Goal: Task Accomplishment & Management: Complete application form

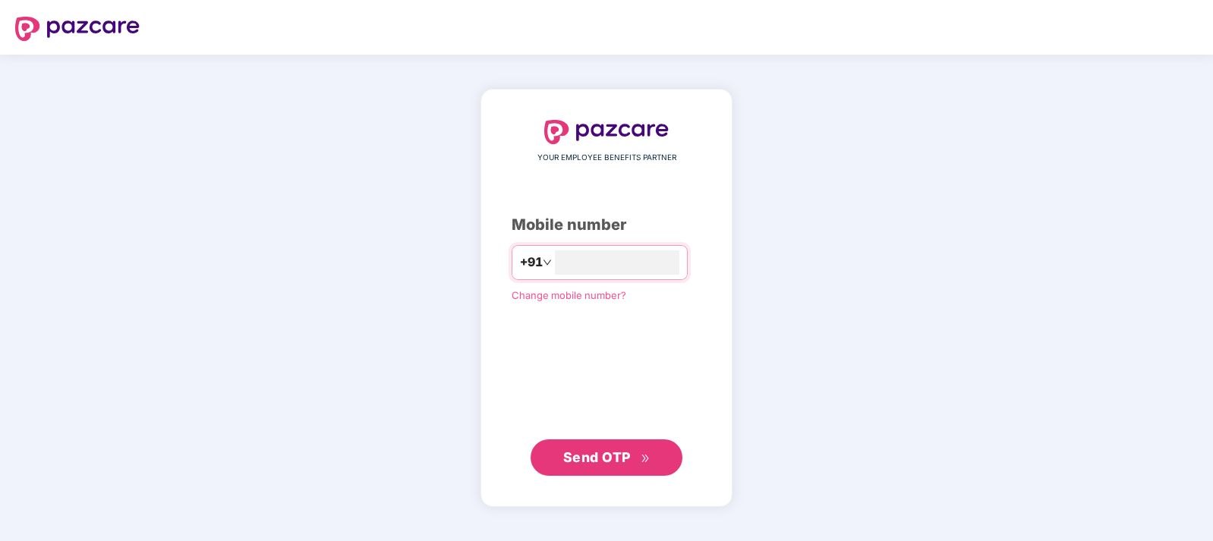
type input "**********"
click at [622, 456] on span "Send OTP" at bounding box center [597, 457] width 68 height 16
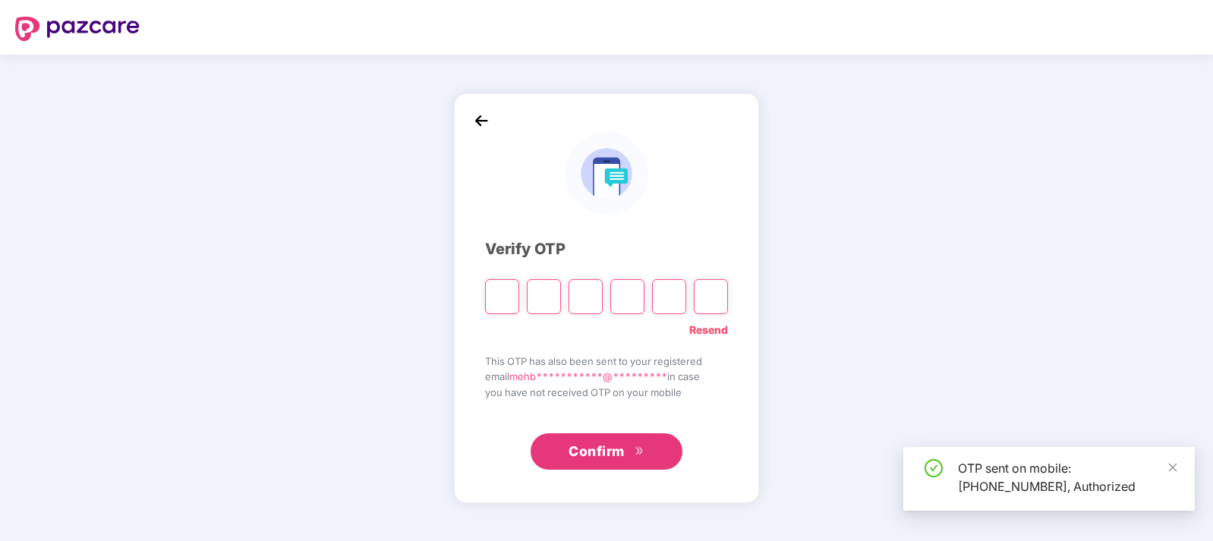
type input "*"
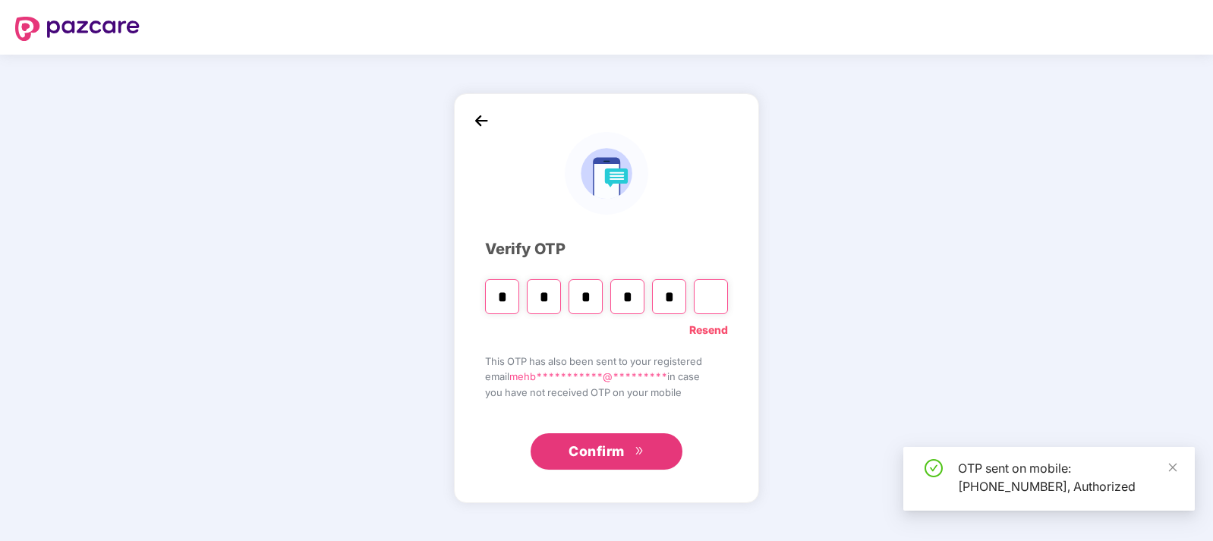
type input "*"
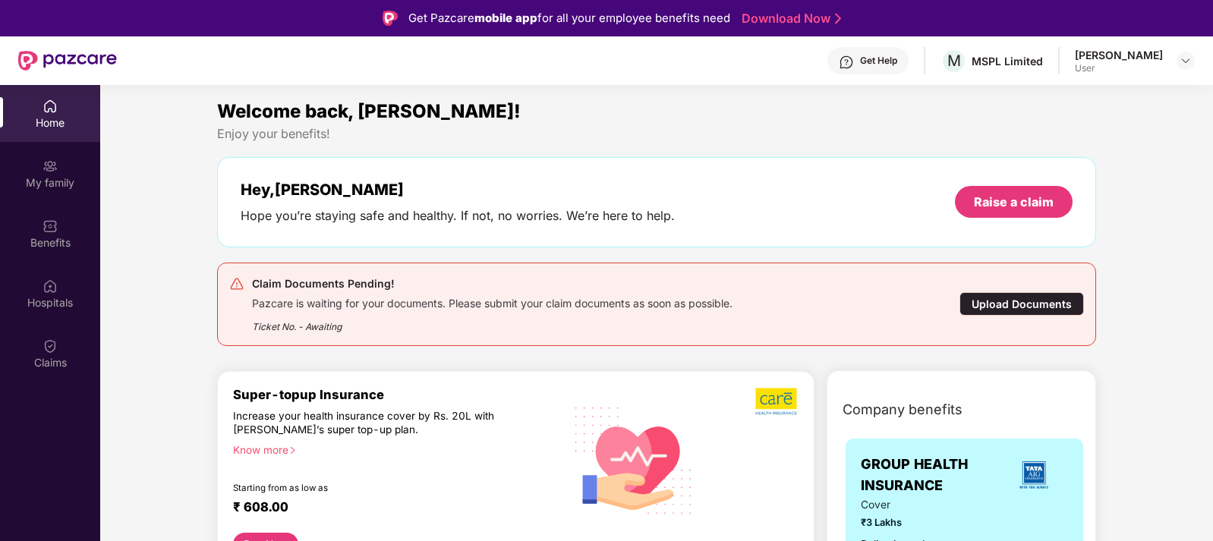
click at [1045, 303] on div "Upload Documents" at bounding box center [1022, 304] width 125 height 24
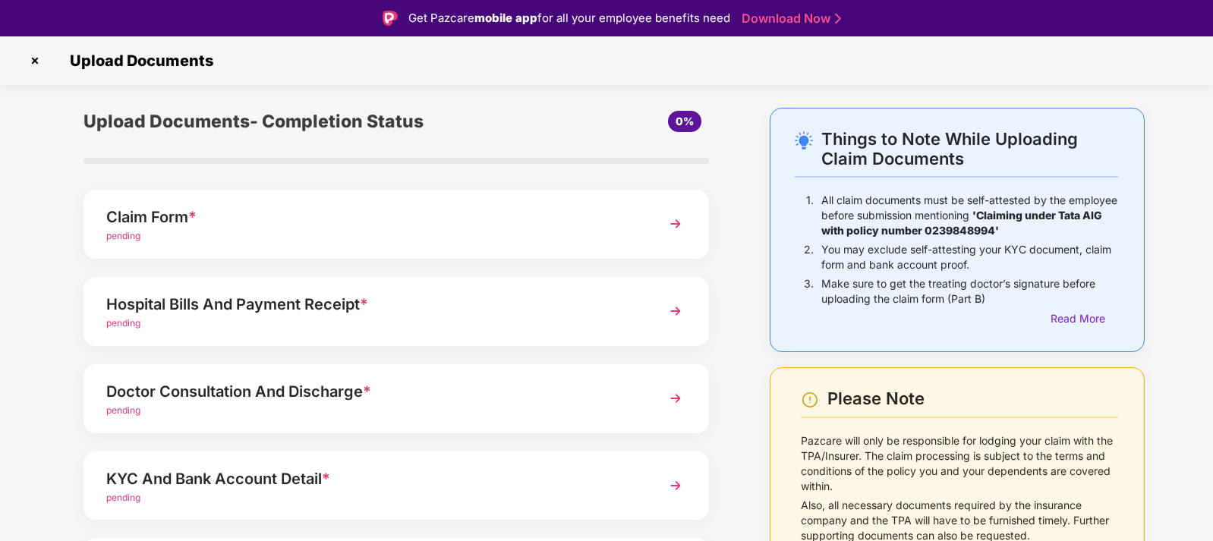
click at [676, 225] on img at bounding box center [675, 223] width 27 height 27
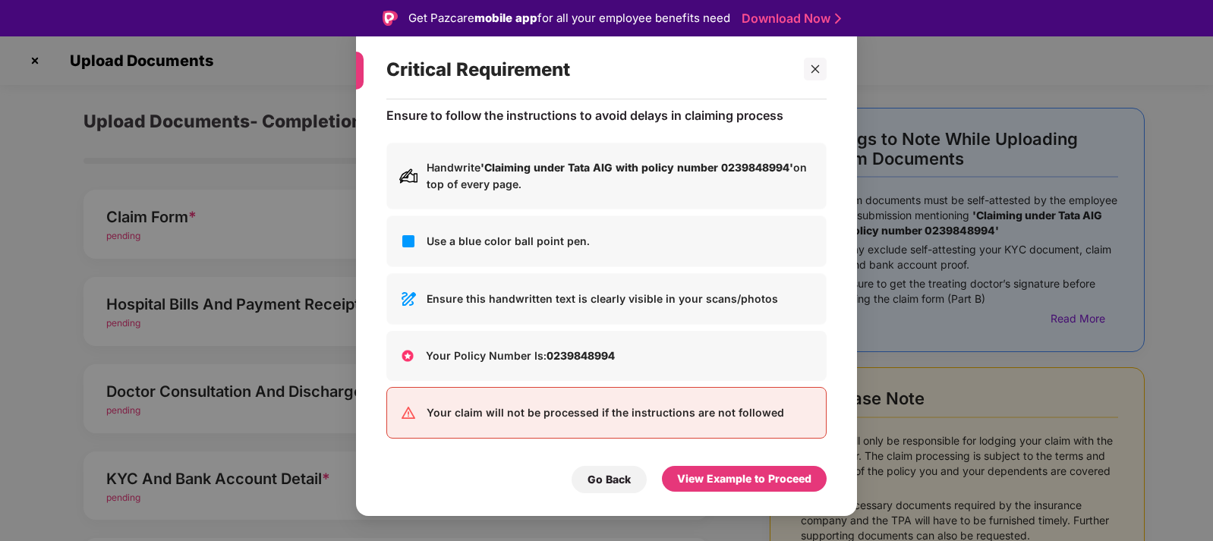
scroll to position [16, 0]
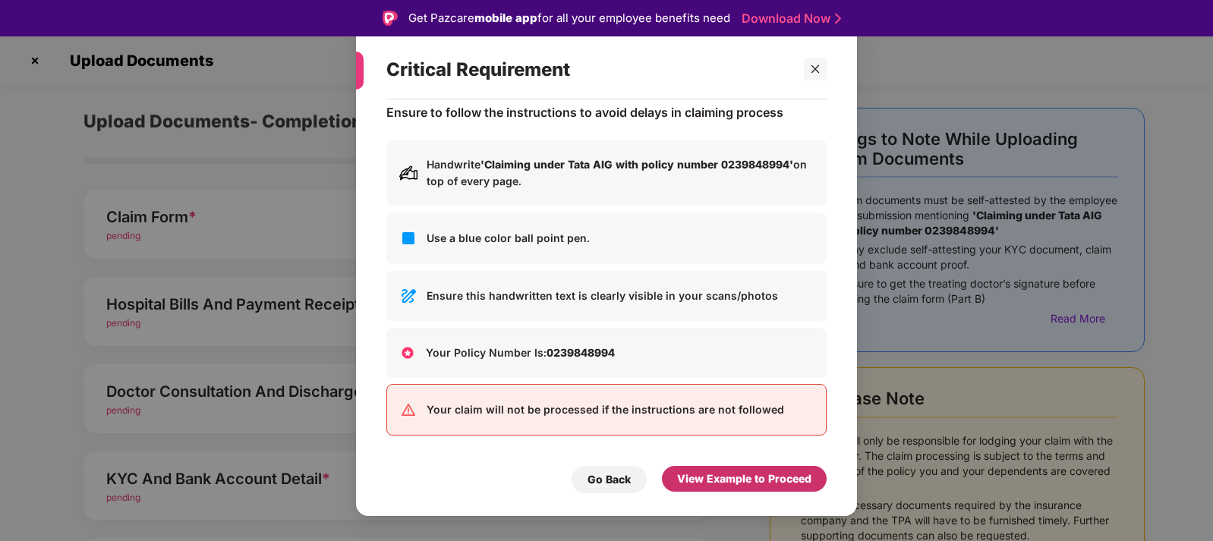
click at [780, 484] on div "View Example to Proceed" at bounding box center [744, 479] width 134 height 17
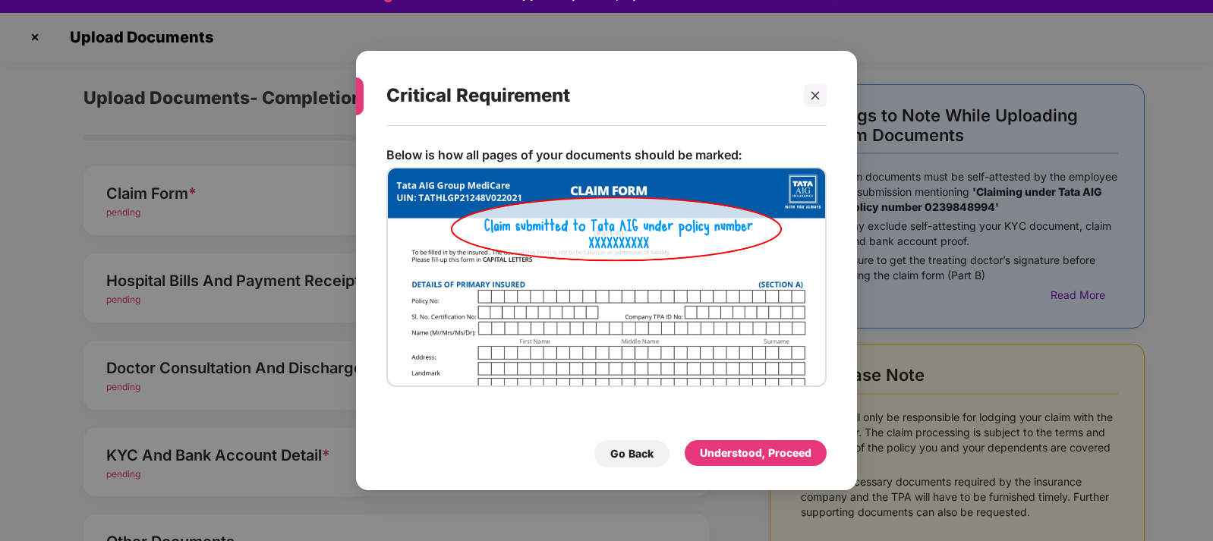
scroll to position [36, 0]
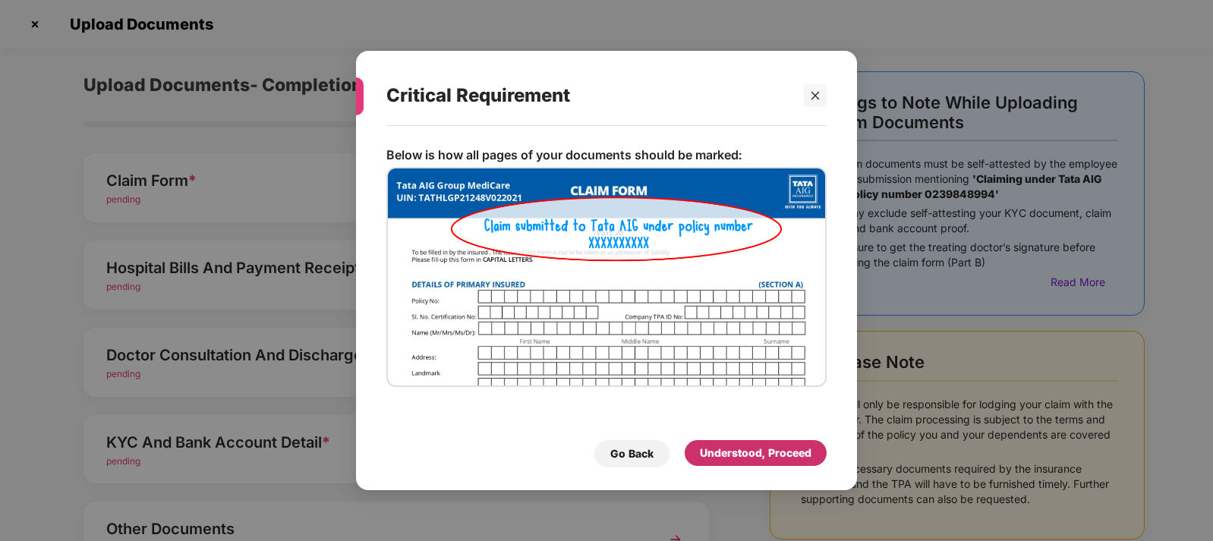
click at [774, 458] on div "Understood, Proceed" at bounding box center [756, 453] width 112 height 17
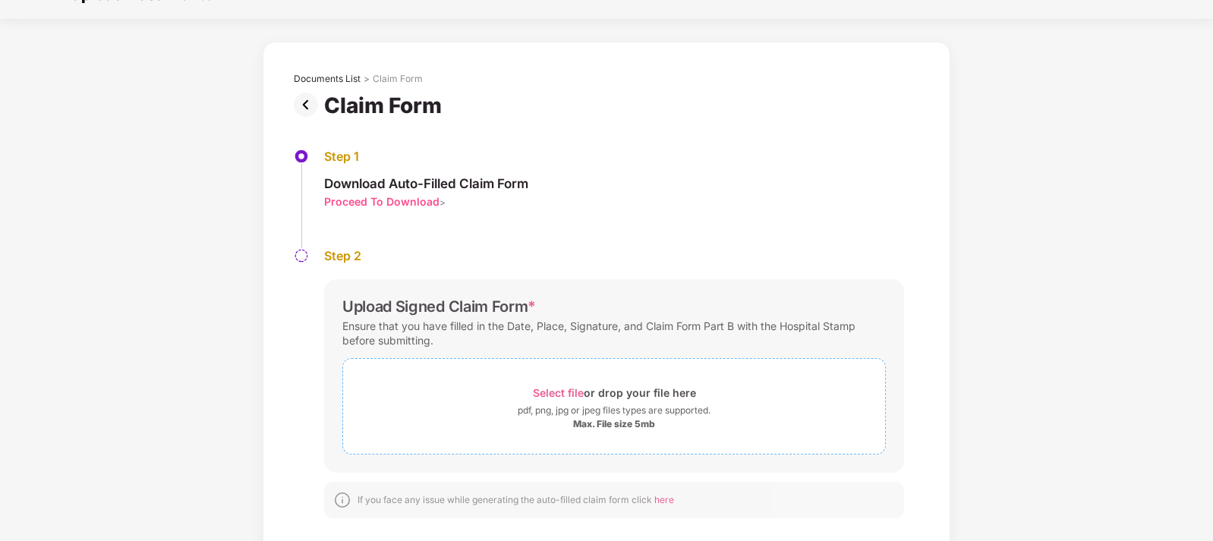
scroll to position [46, 0]
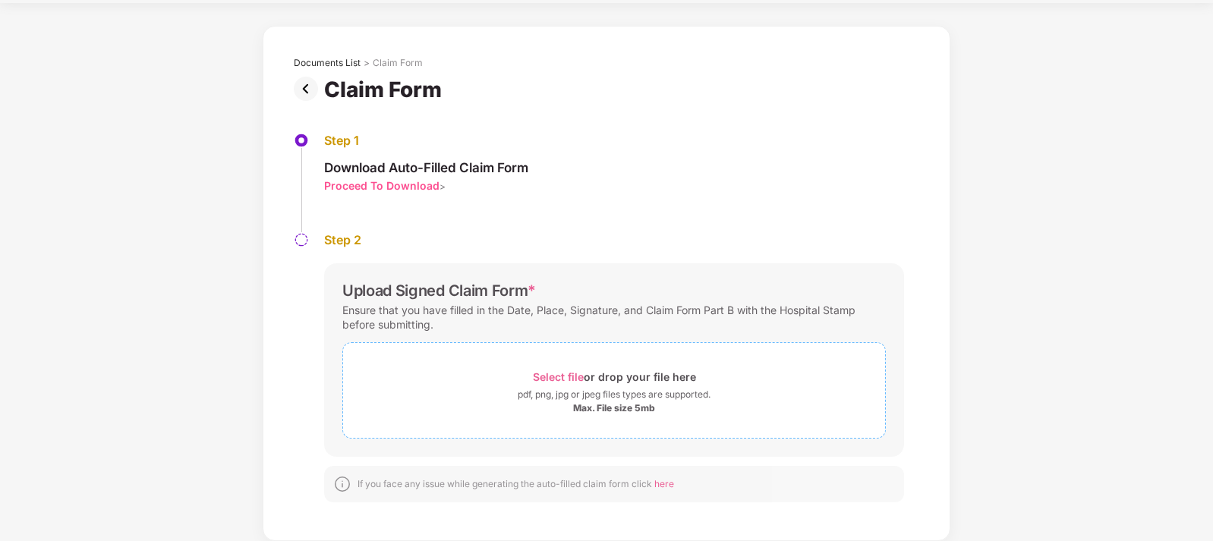
click at [572, 378] on span "Select file" at bounding box center [558, 376] width 51 height 13
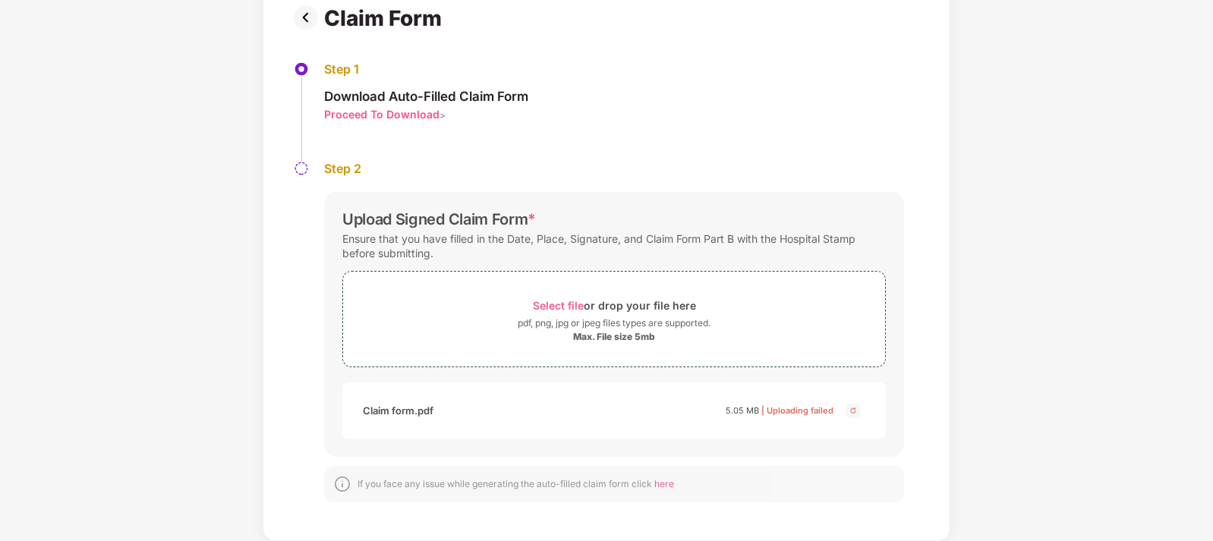
click at [853, 411] on img at bounding box center [853, 411] width 18 height 18
click at [741, 149] on div "Step 1 Download Auto-Filled Claim Form Proceed To Download >" at bounding box center [607, 110] width 626 height 99
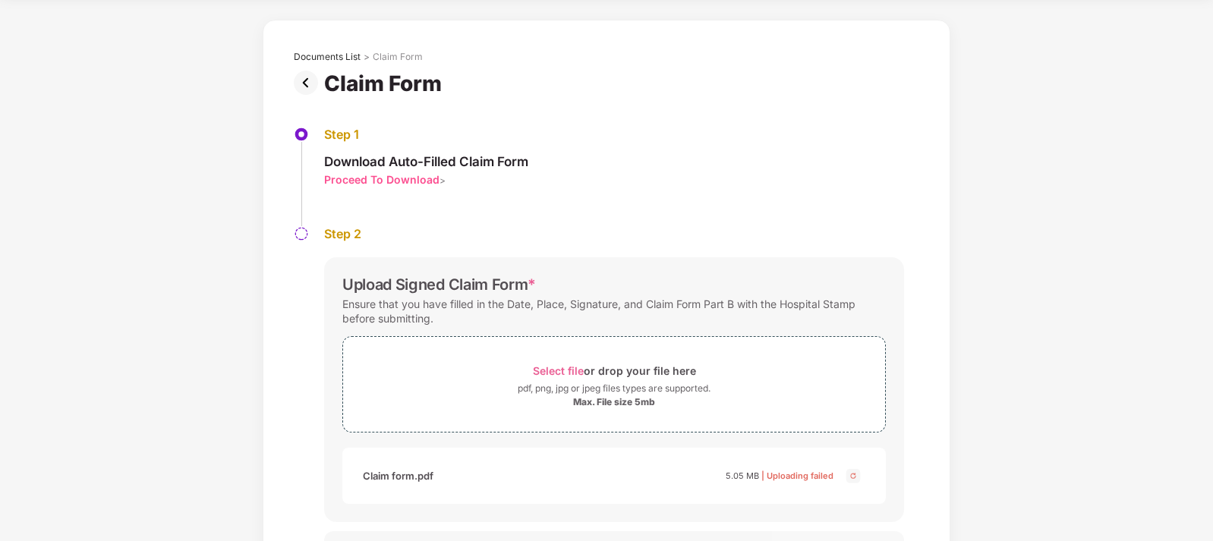
scroll to position [76, 0]
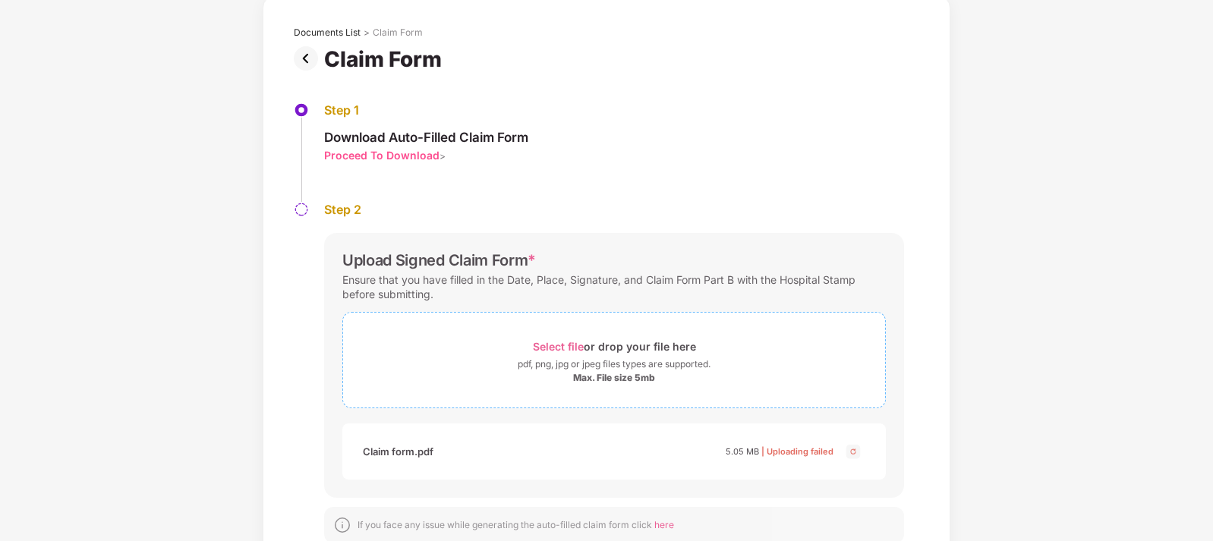
click at [564, 346] on span "Select file" at bounding box center [558, 346] width 51 height 13
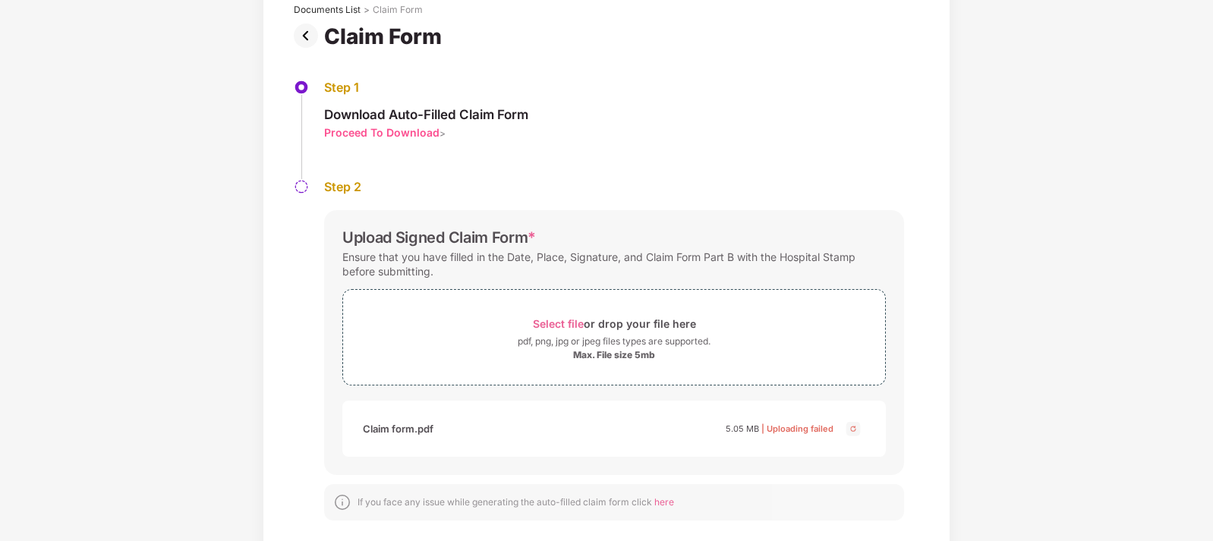
scroll to position [117, 0]
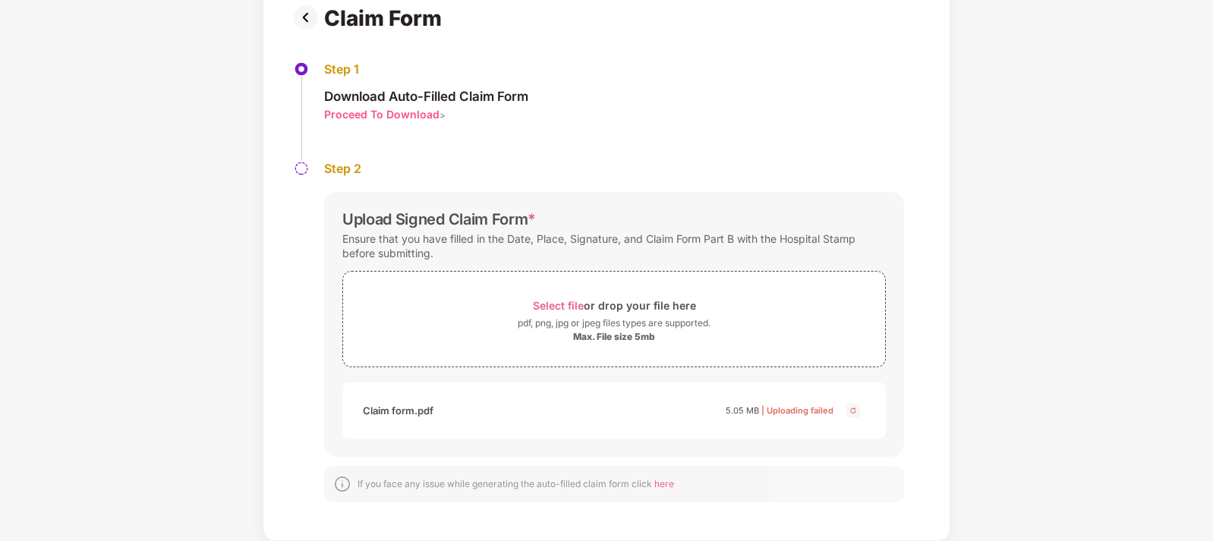
click at [797, 414] on span "| Uploading failed" at bounding box center [797, 410] width 72 height 11
click at [850, 411] on img at bounding box center [853, 411] width 18 height 18
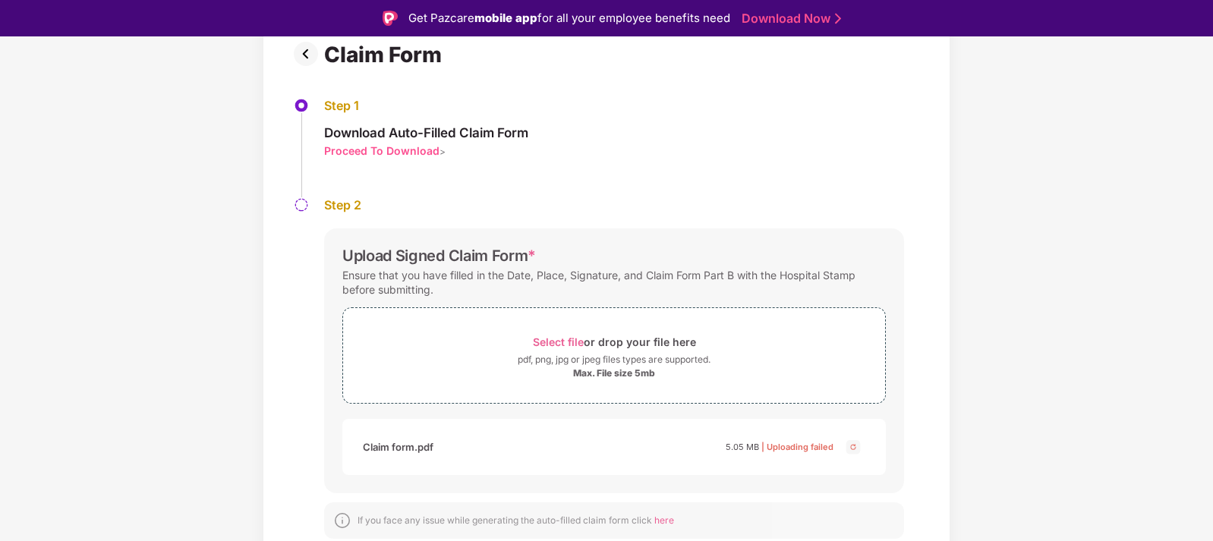
scroll to position [36, 0]
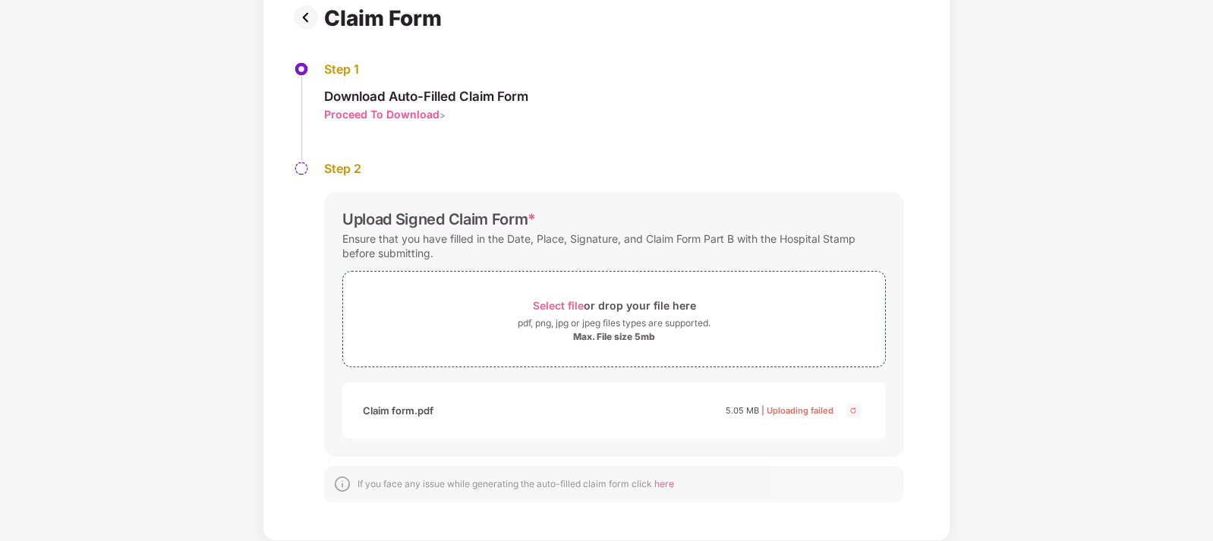
click at [700, 467] on div "If you face any issue while generating the auto-filled claim form click here" at bounding box center [614, 484] width 580 height 36
click at [788, 291] on span "Select file or drop your file here pdf, png, jpg or jpeg files types are suppor…" at bounding box center [614, 319] width 542 height 72
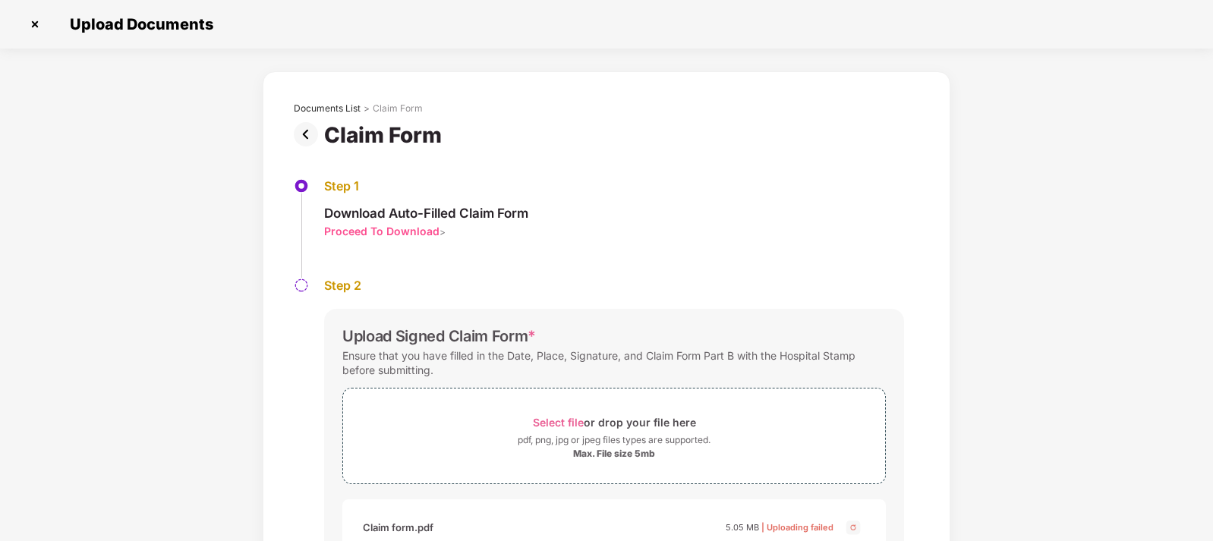
click at [33, 25] on img at bounding box center [35, 24] width 24 height 24
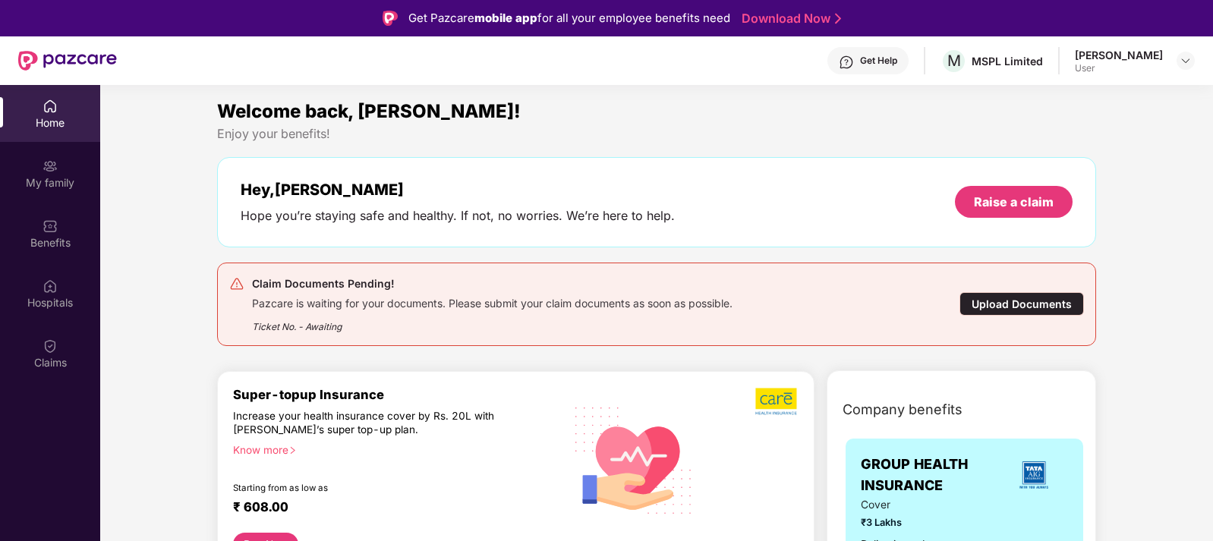
click at [1033, 298] on div "Upload Documents" at bounding box center [1022, 304] width 125 height 24
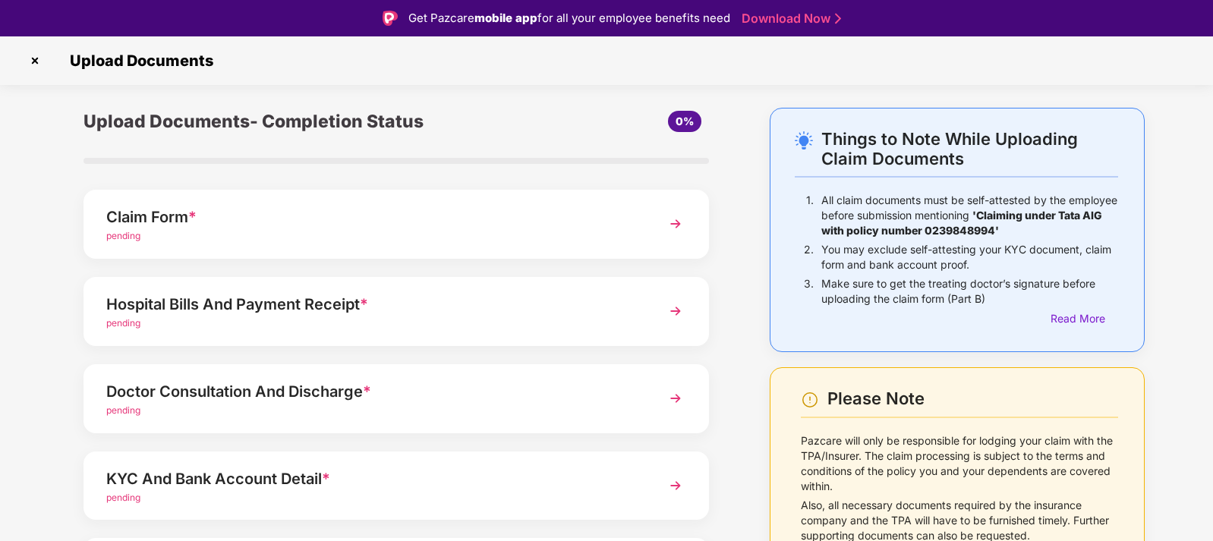
click at [672, 311] on img at bounding box center [675, 311] width 27 height 27
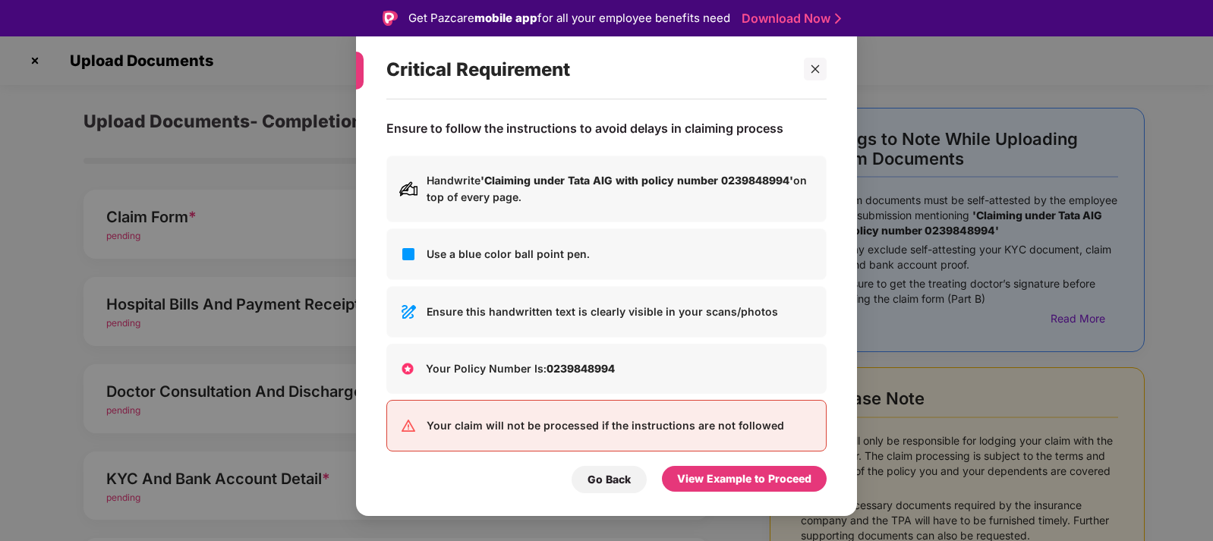
scroll to position [16, 0]
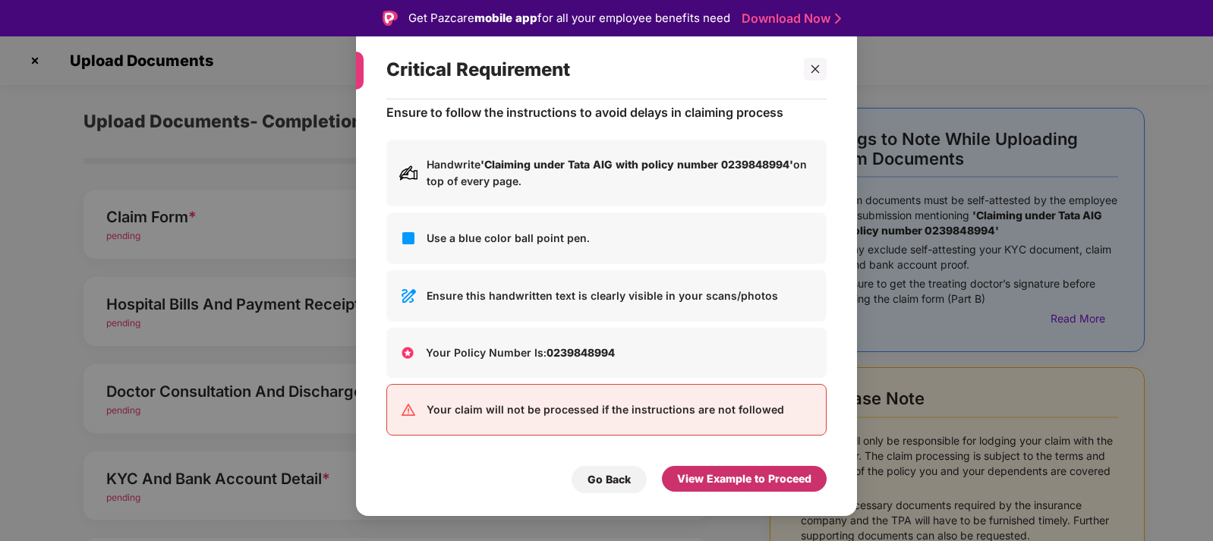
click at [750, 478] on div "View Example to Proceed" at bounding box center [744, 479] width 134 height 17
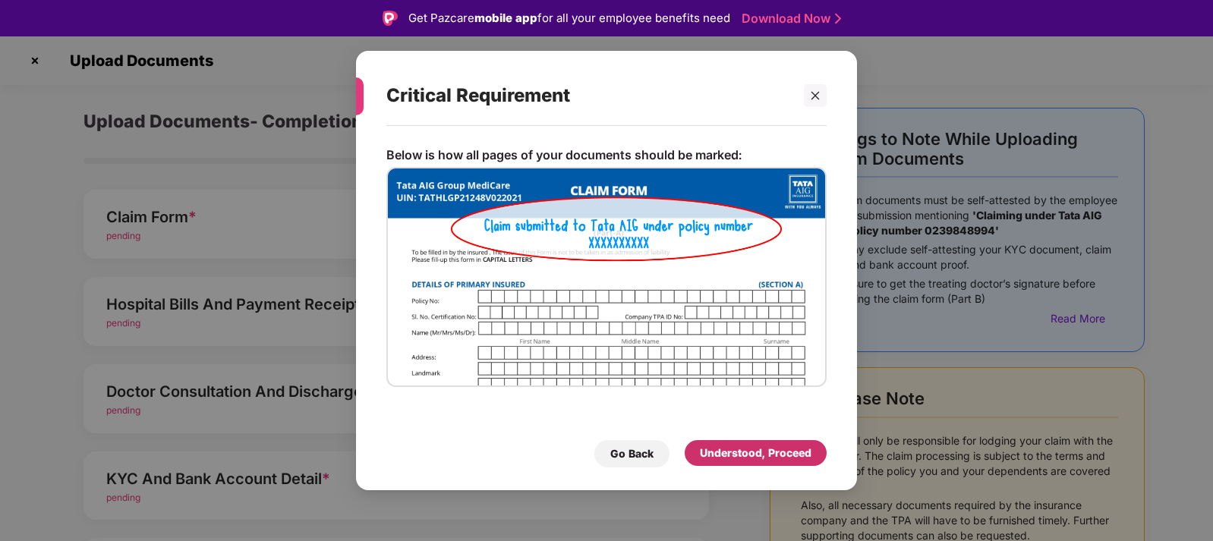
click at [788, 454] on div "Understood, Proceed" at bounding box center [756, 453] width 112 height 17
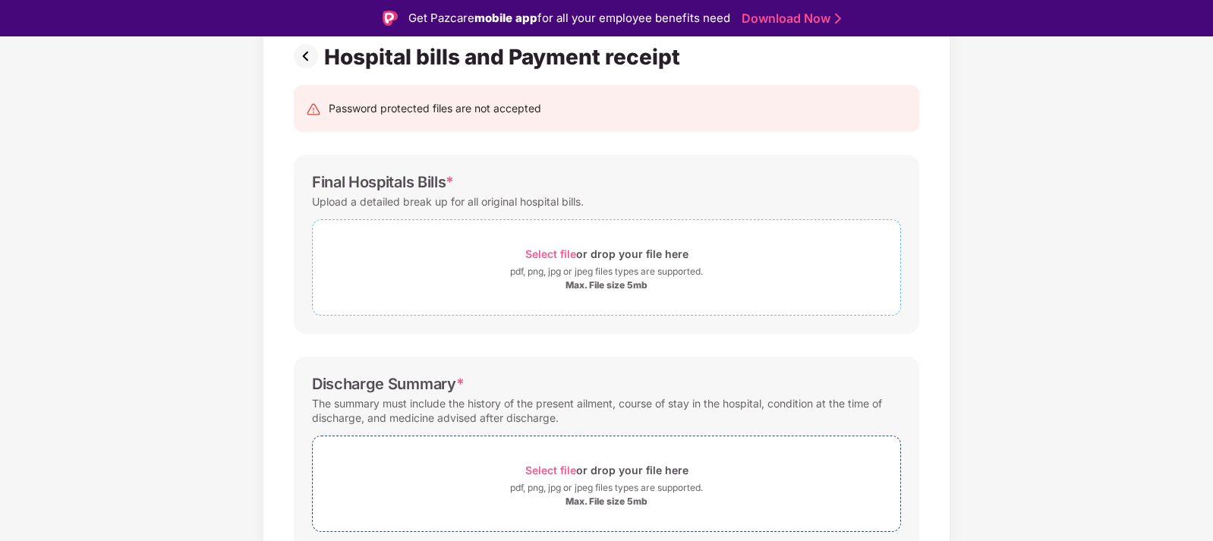
scroll to position [77, 0]
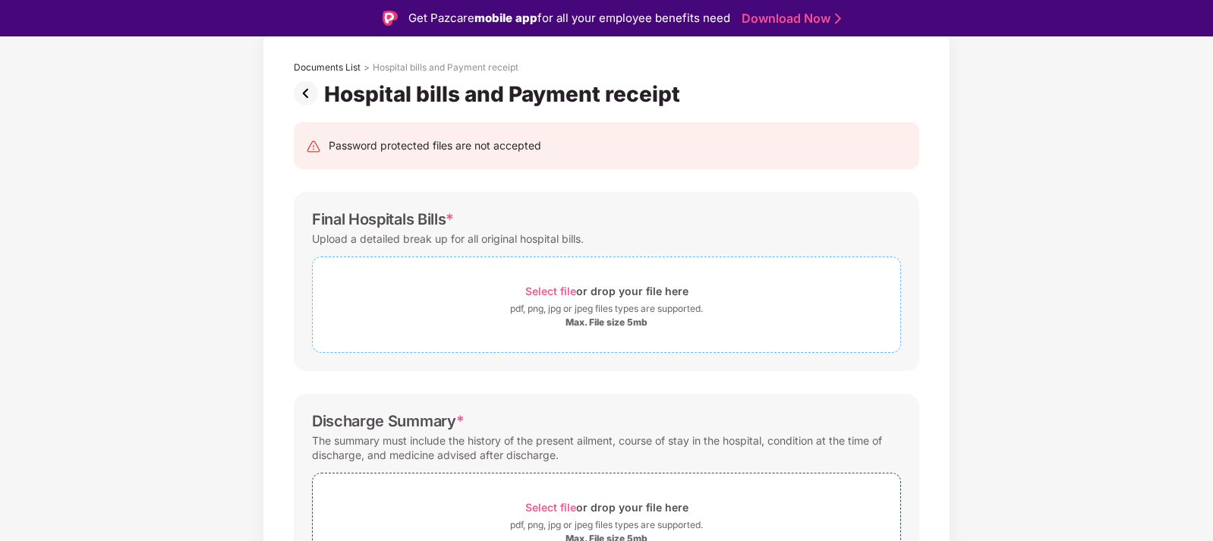
click at [559, 293] on span "Select file" at bounding box center [550, 291] width 51 height 13
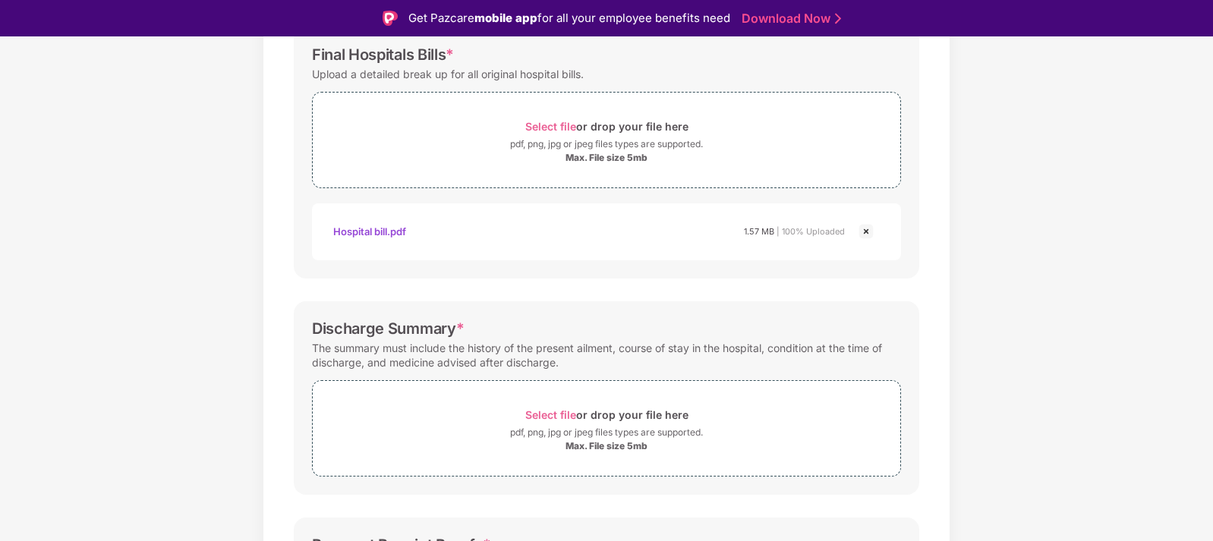
scroll to position [305, 0]
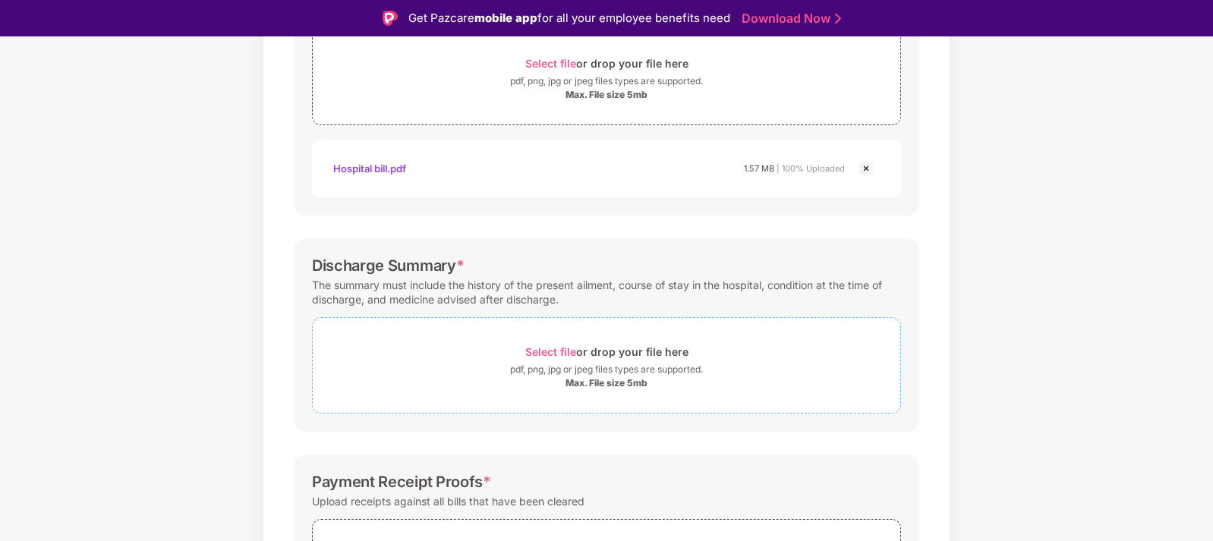
click at [550, 349] on span "Select file" at bounding box center [550, 351] width 51 height 13
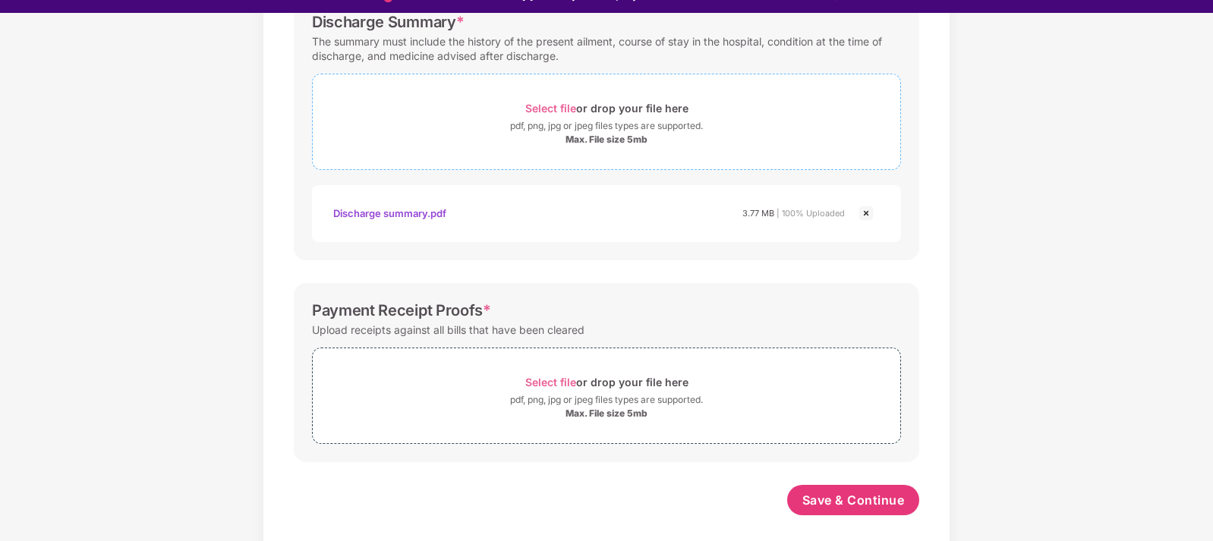
scroll to position [36, 0]
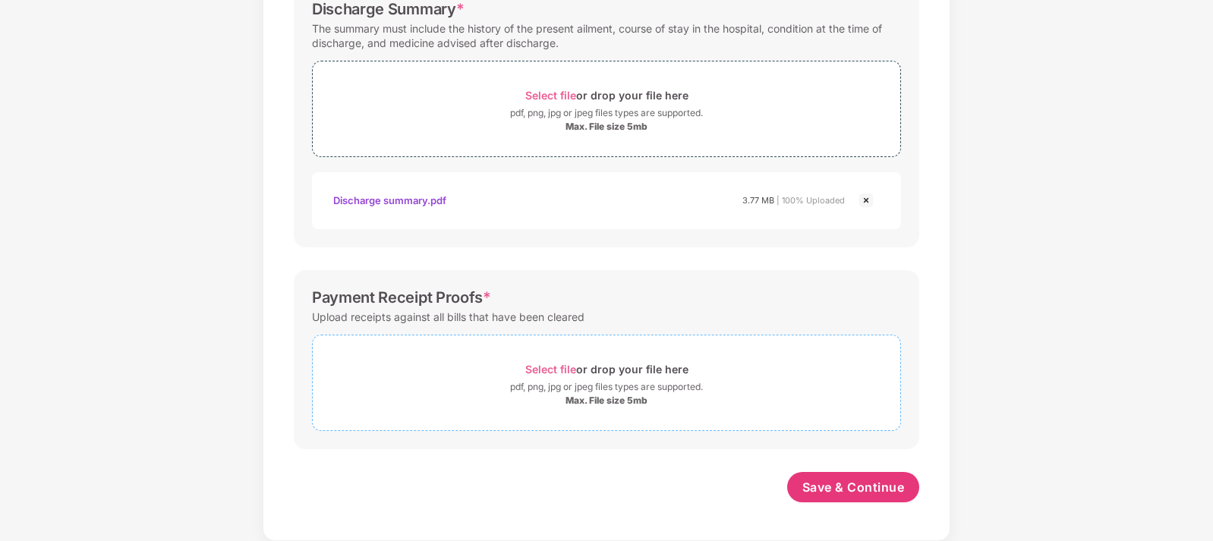
click at [558, 369] on span "Select file" at bounding box center [550, 369] width 51 height 13
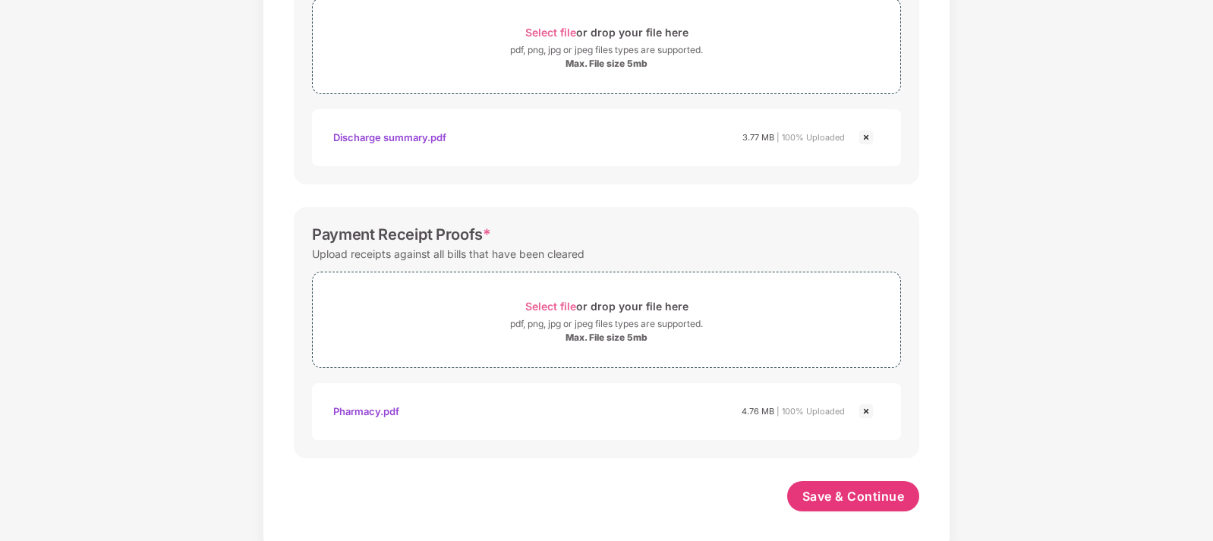
scroll to position [597, 0]
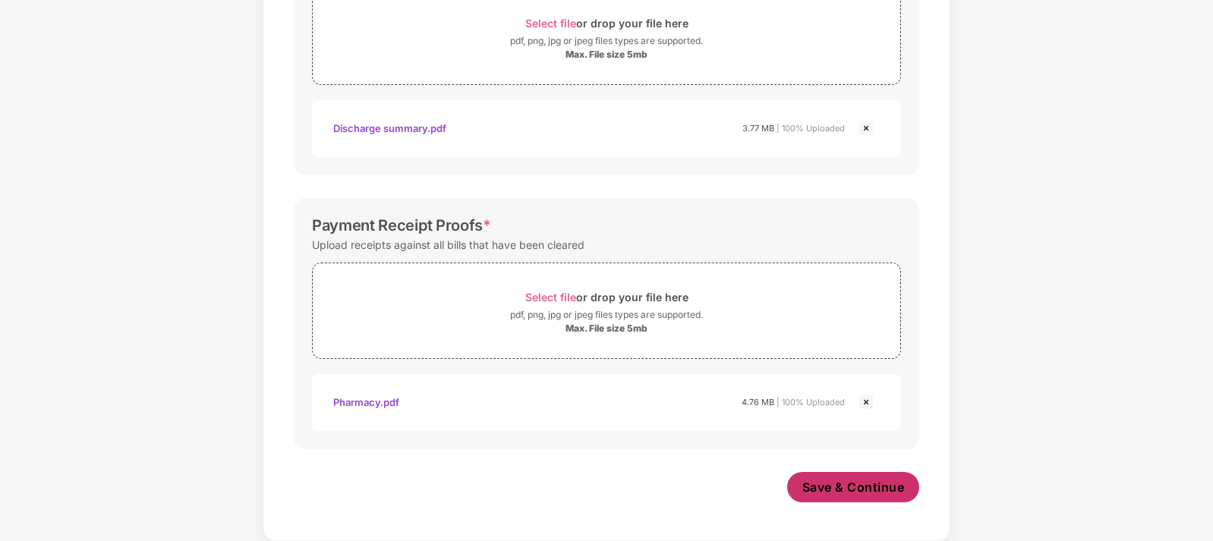
click at [897, 494] on span "Save & Continue" at bounding box center [853, 487] width 102 height 17
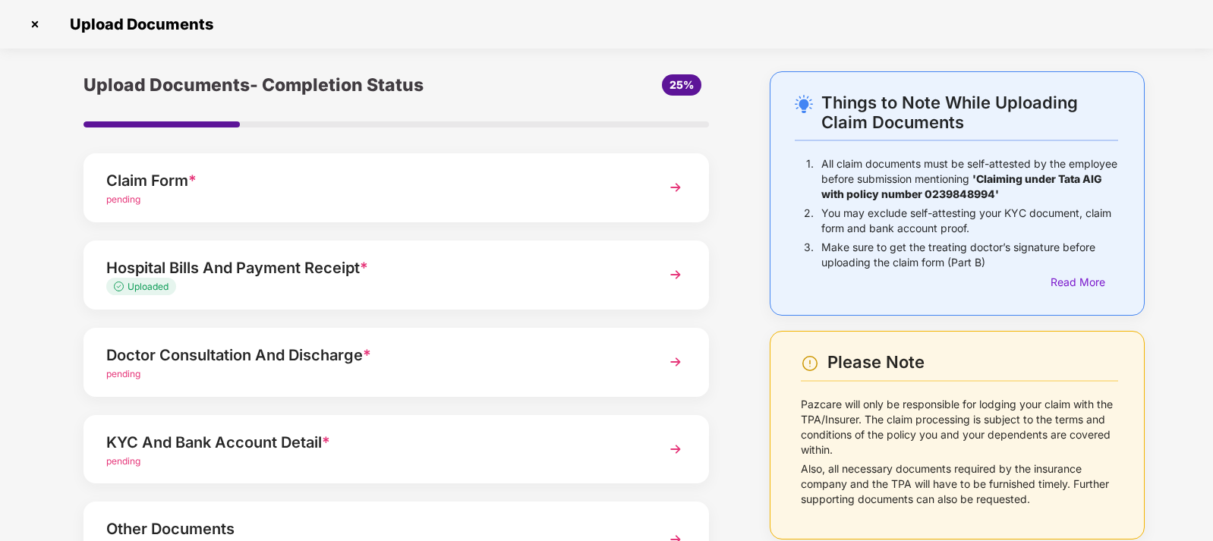
click at [670, 275] on img at bounding box center [675, 274] width 27 height 27
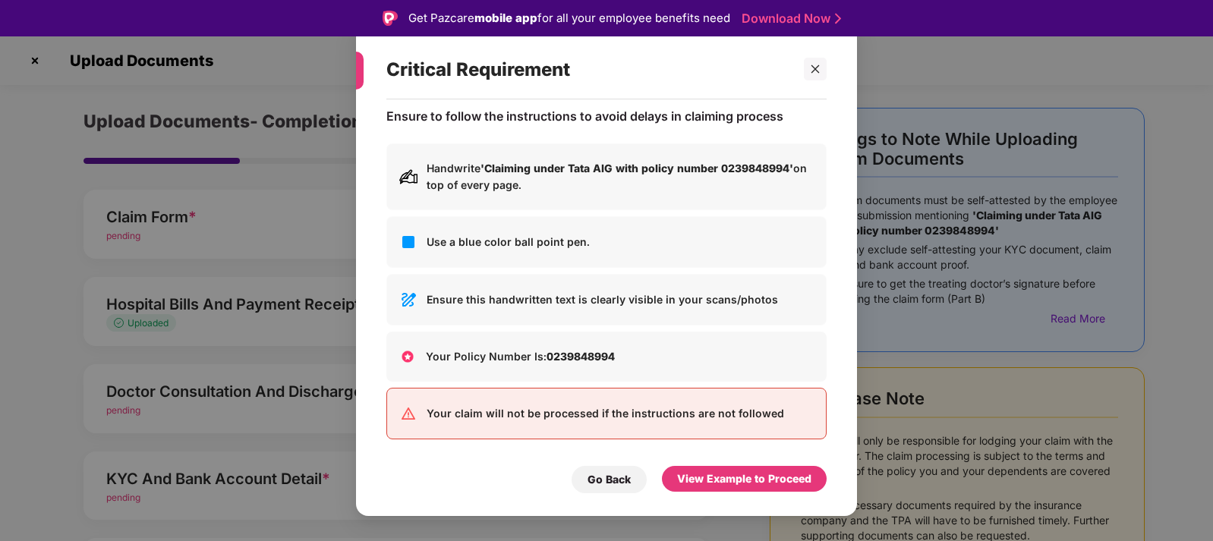
scroll to position [16, 0]
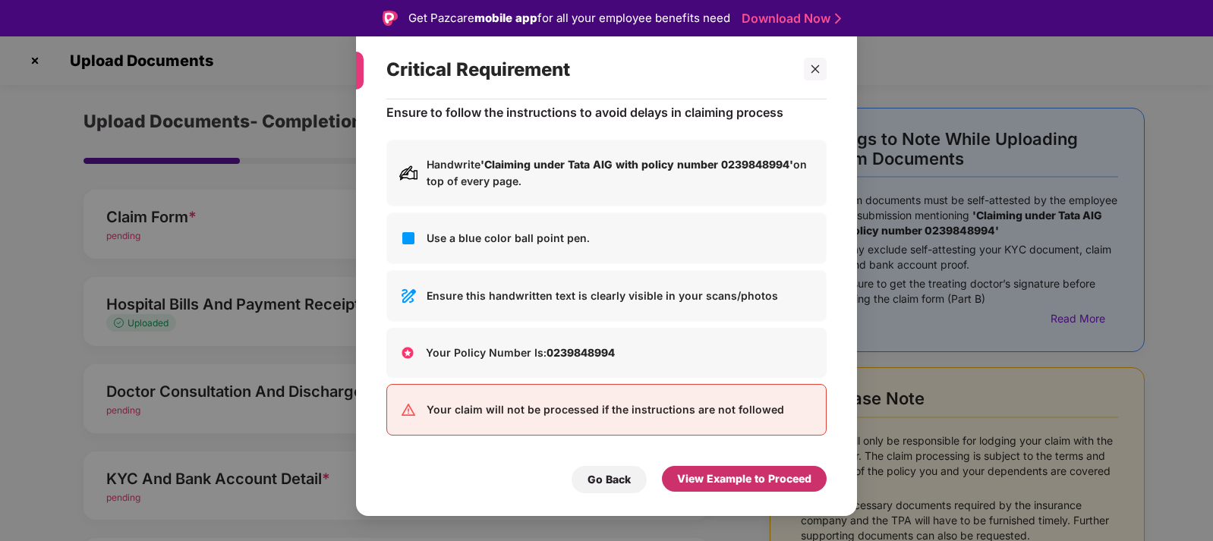
click at [758, 478] on div "View Example to Proceed" at bounding box center [744, 479] width 134 height 17
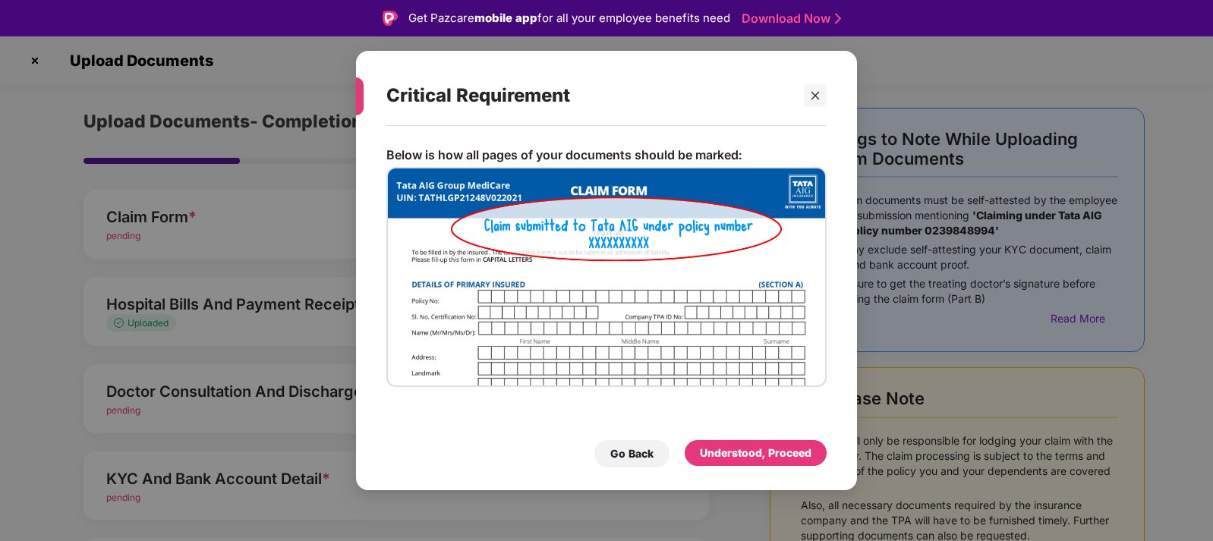
scroll to position [0, 0]
click at [758, 452] on div "Understood, Proceed" at bounding box center [756, 453] width 112 height 17
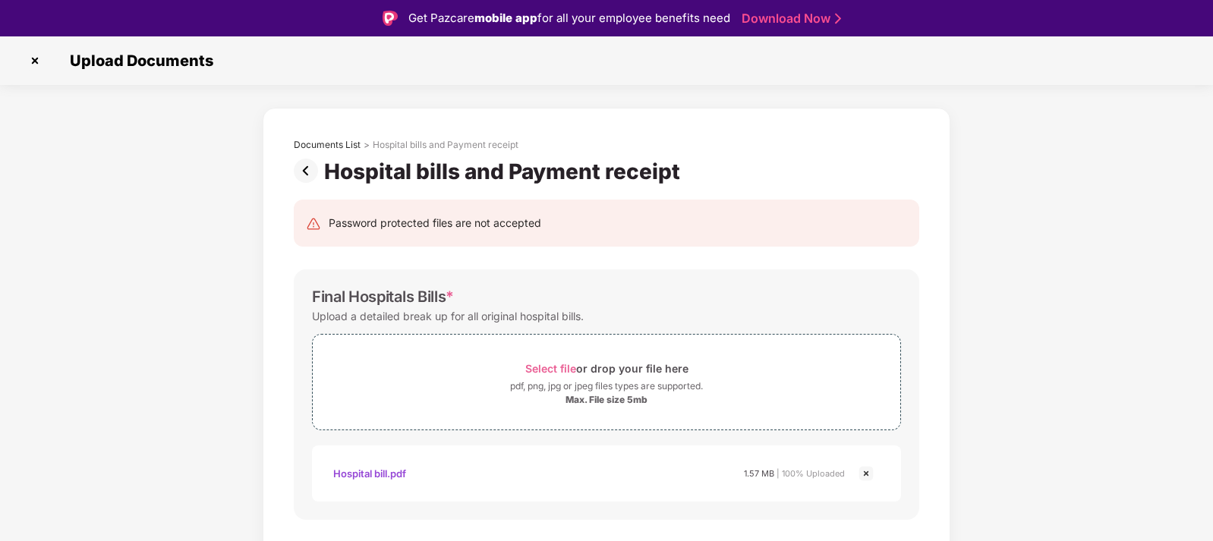
click at [35, 61] on img at bounding box center [35, 61] width 24 height 24
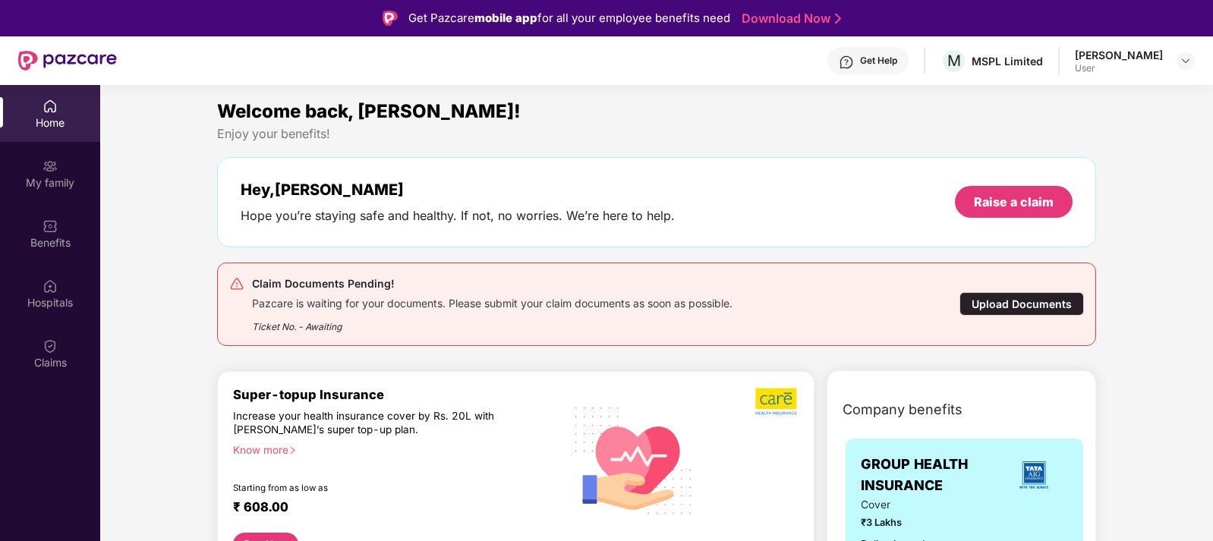
click at [1020, 306] on div "Upload Documents" at bounding box center [1022, 304] width 125 height 24
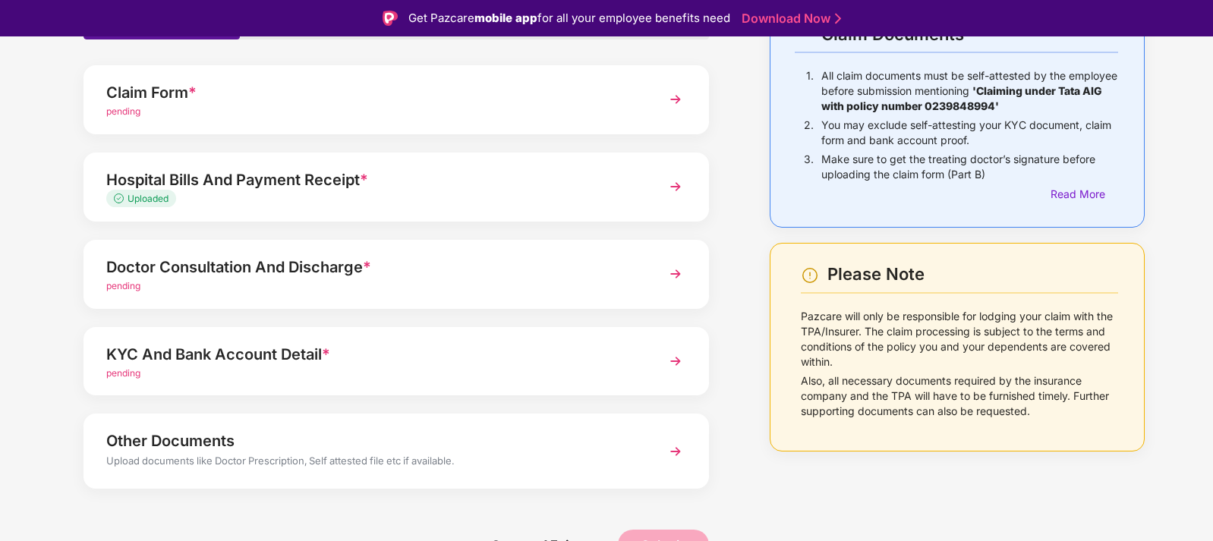
scroll to position [130, 0]
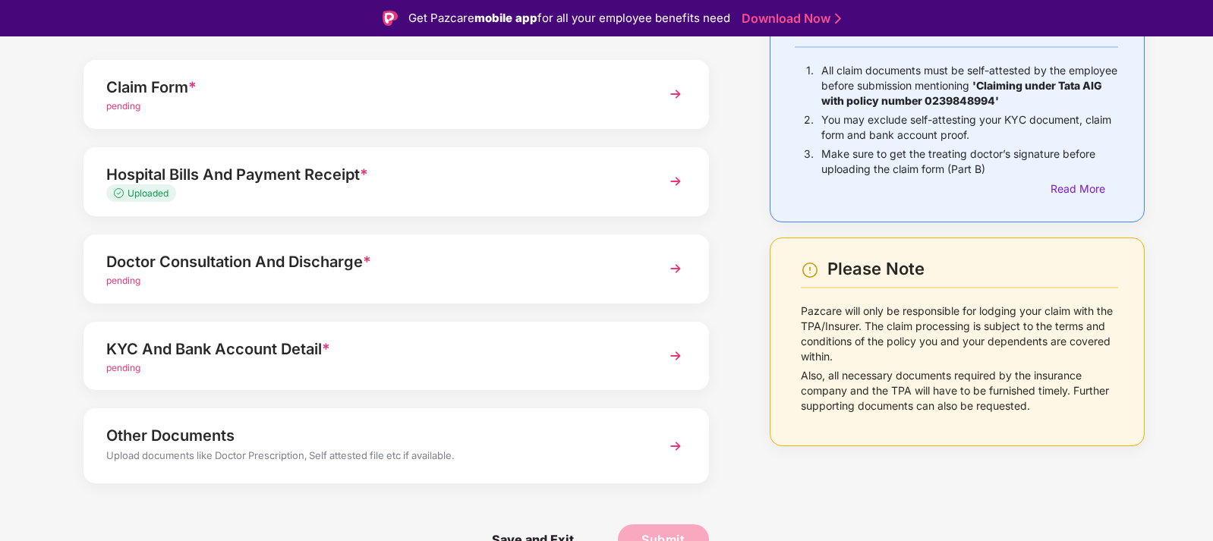
click at [673, 269] on img at bounding box center [675, 268] width 27 height 27
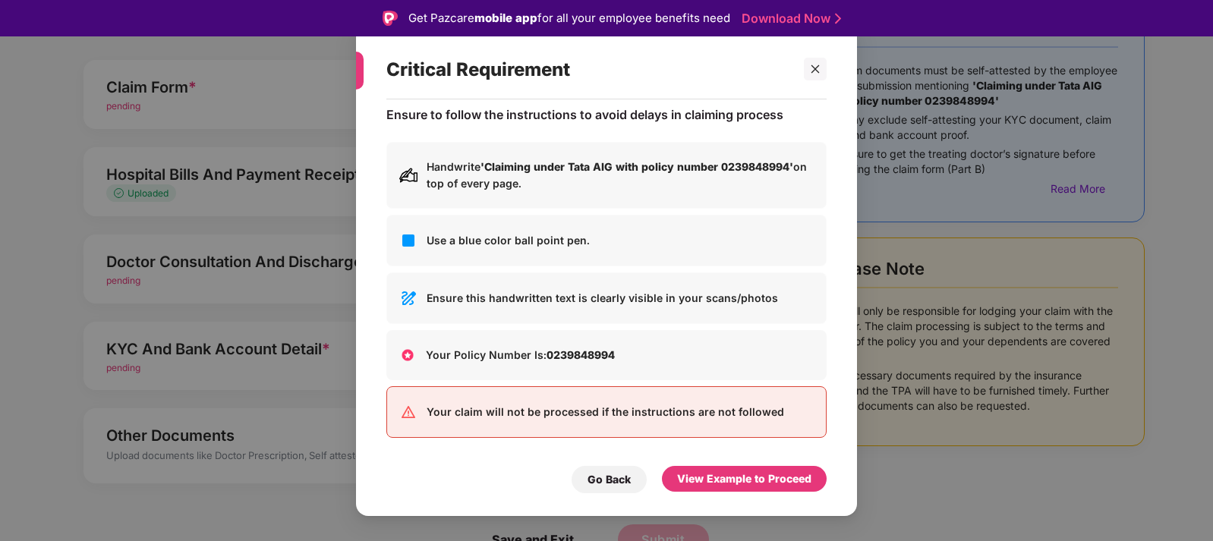
scroll to position [16, 0]
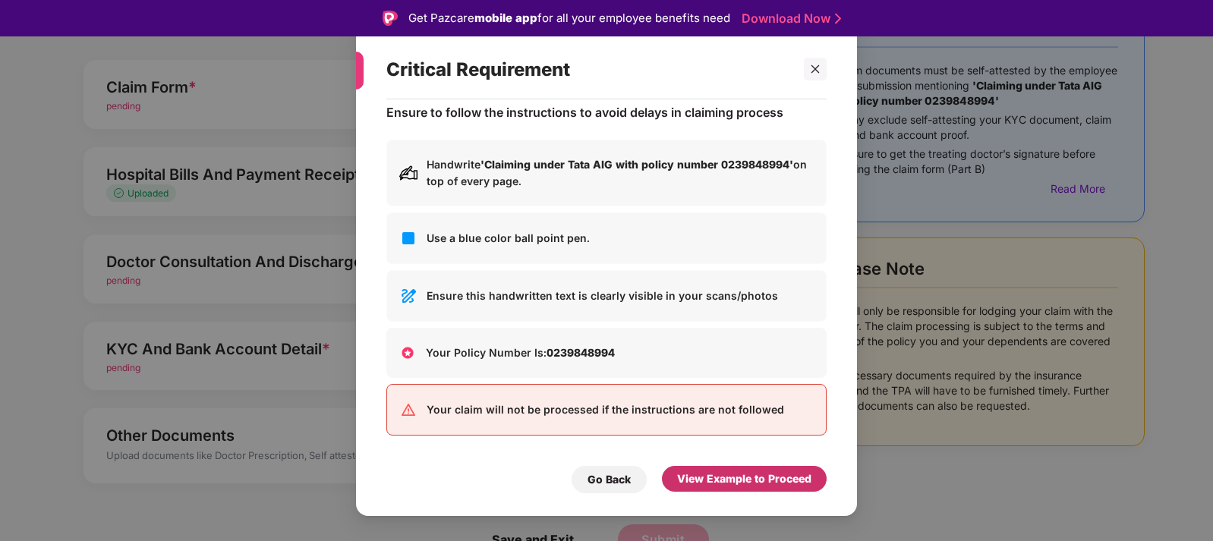
click at [724, 477] on div "View Example to Proceed" at bounding box center [744, 479] width 134 height 17
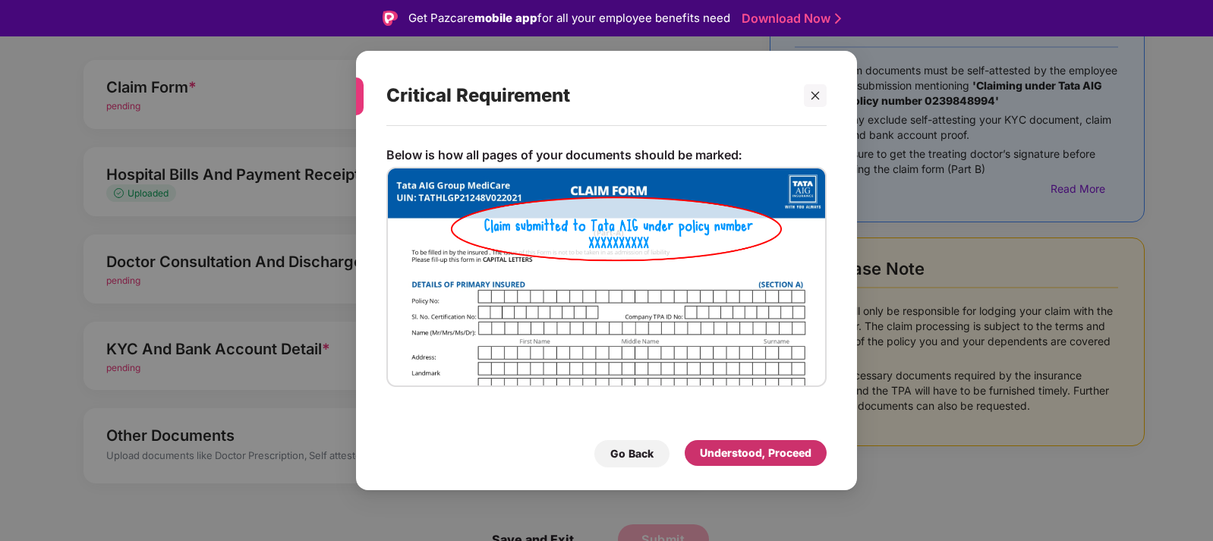
click at [755, 445] on div "Understood, Proceed" at bounding box center [756, 453] width 112 height 17
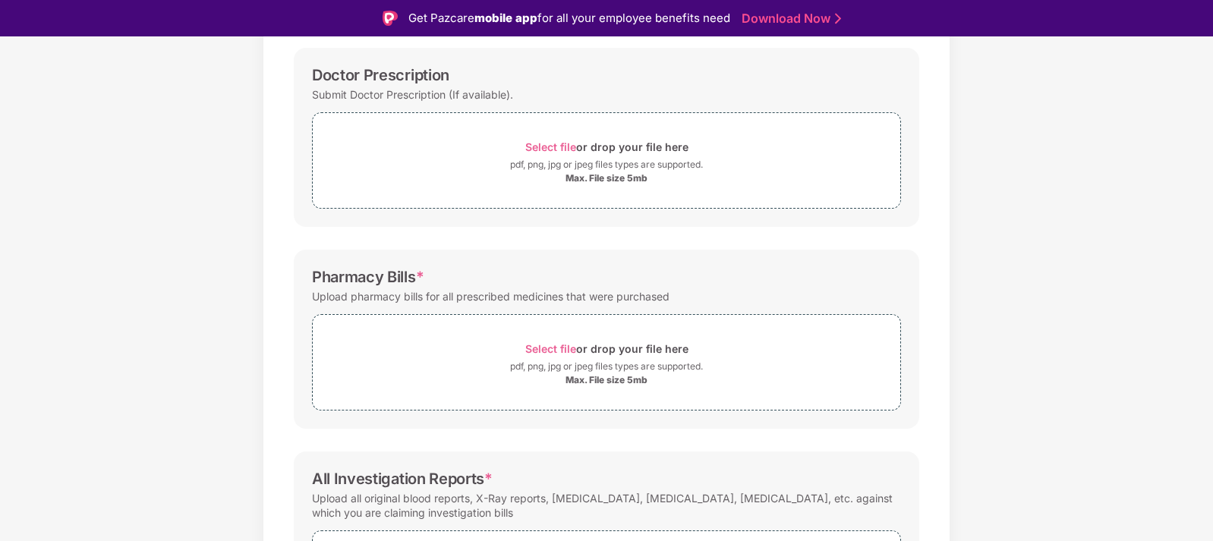
scroll to position [77, 0]
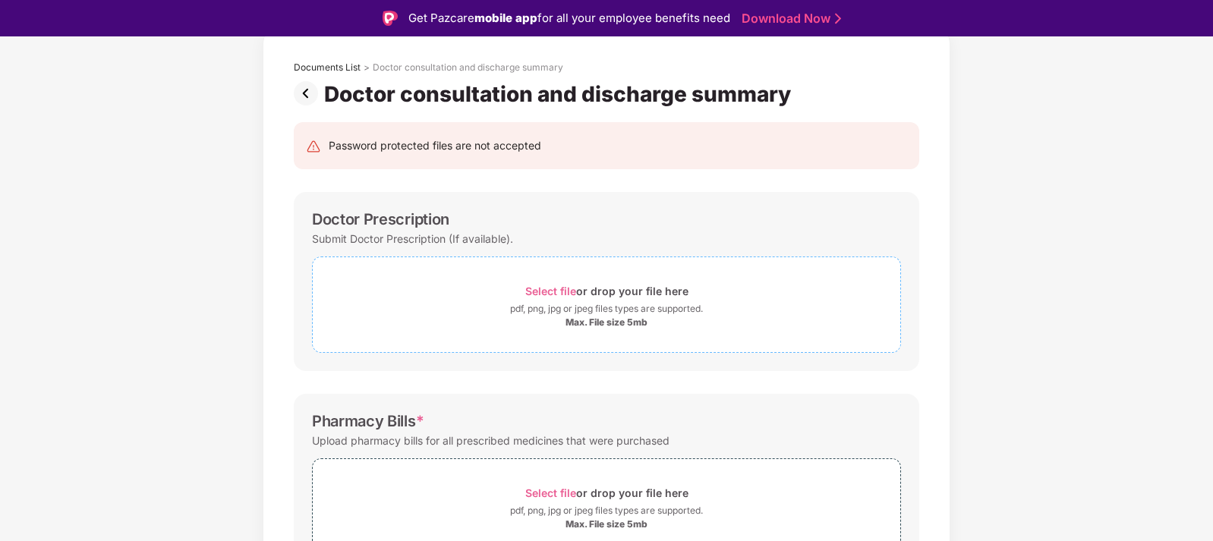
click at [556, 292] on span "Select file" at bounding box center [550, 291] width 51 height 13
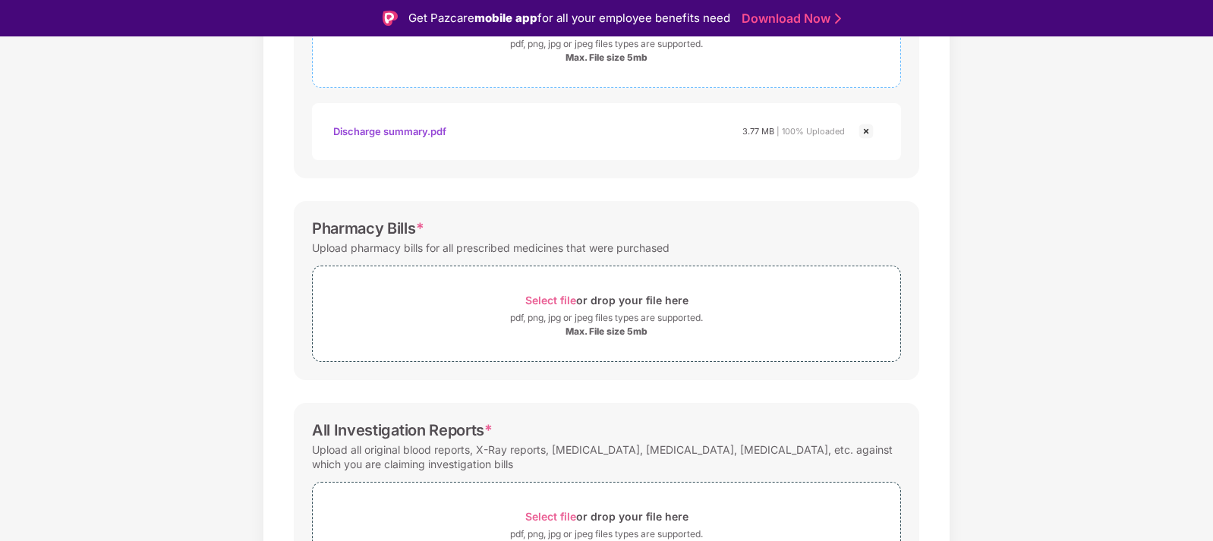
scroll to position [381, 0]
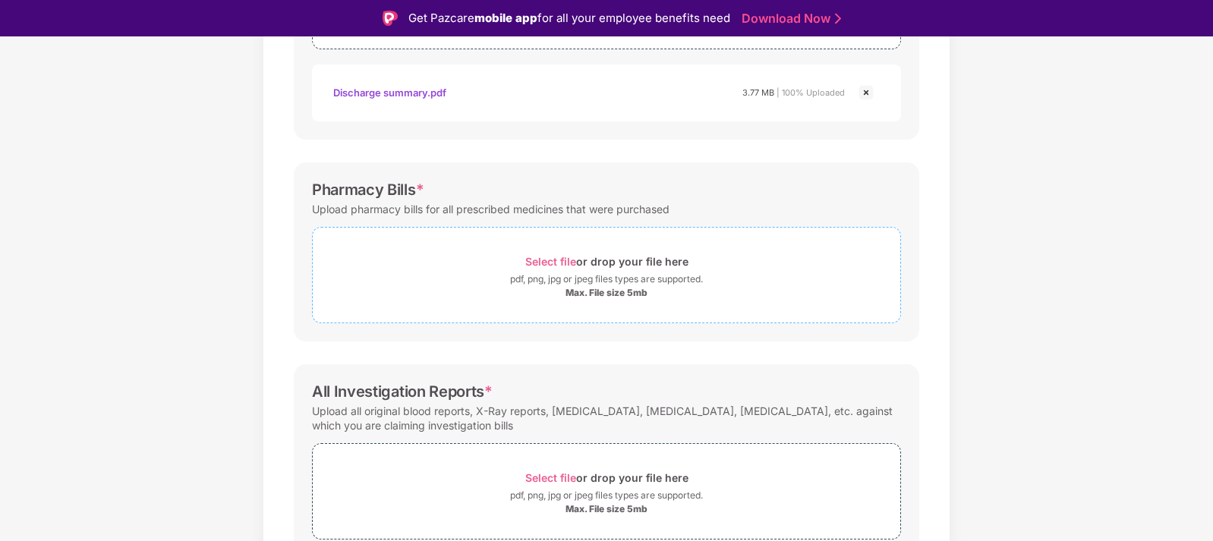
click at [568, 260] on span "Select file" at bounding box center [550, 261] width 51 height 13
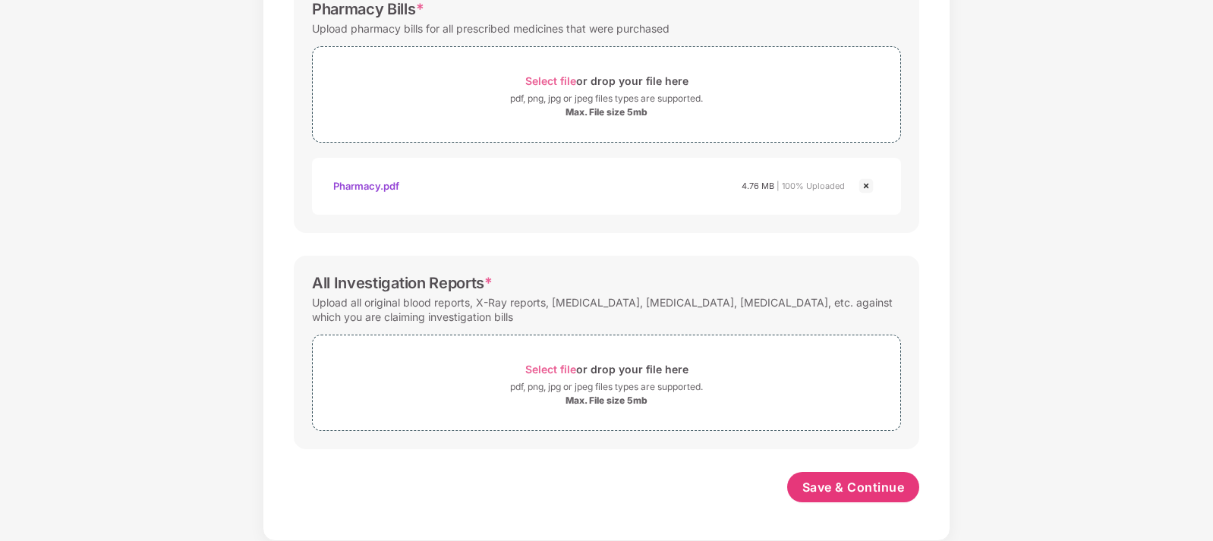
scroll to position [525, 0]
click at [550, 368] on span "Select file" at bounding box center [550, 369] width 51 height 13
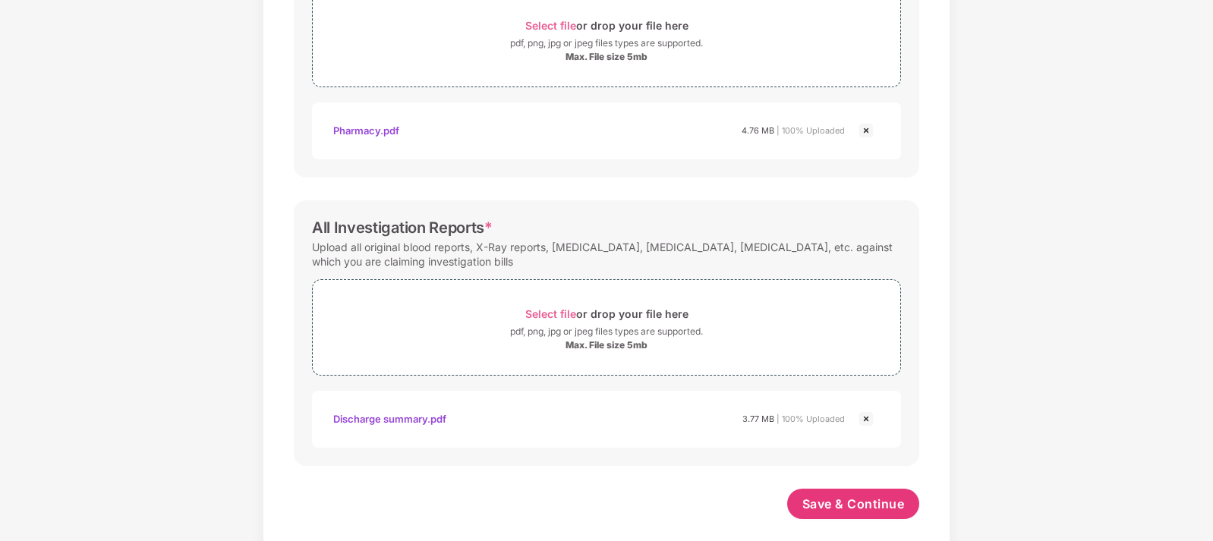
scroll to position [597, 0]
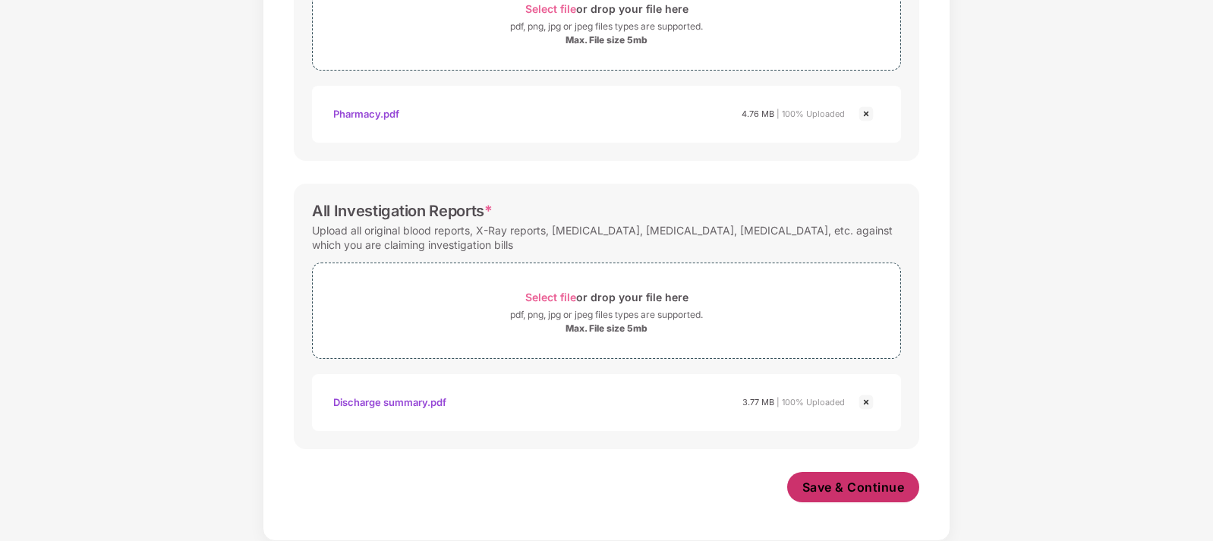
click at [854, 481] on span "Save & Continue" at bounding box center [853, 487] width 102 height 17
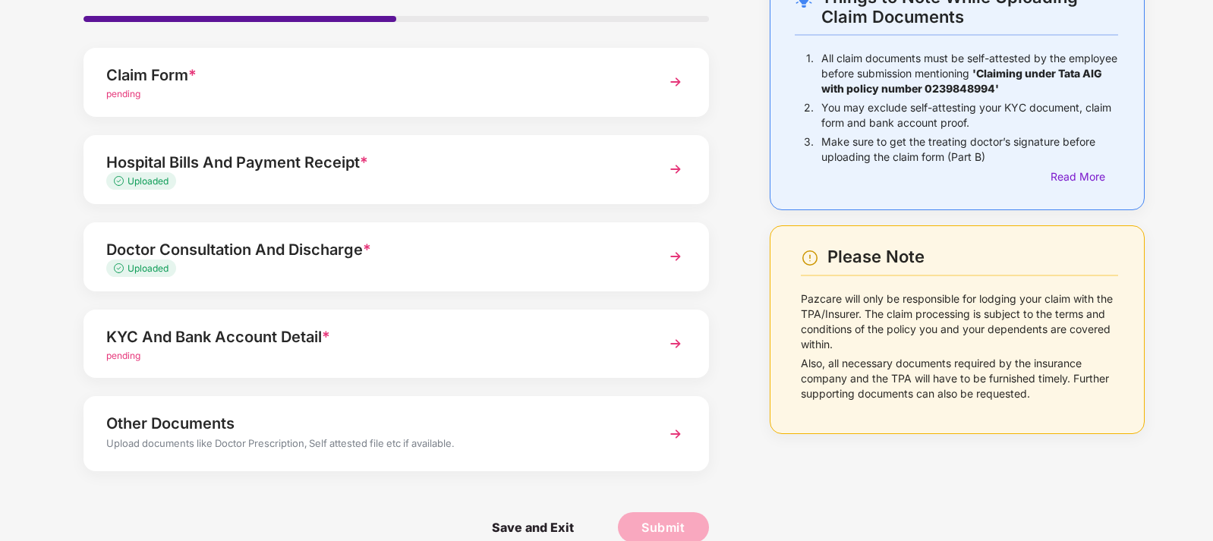
scroll to position [130, 0]
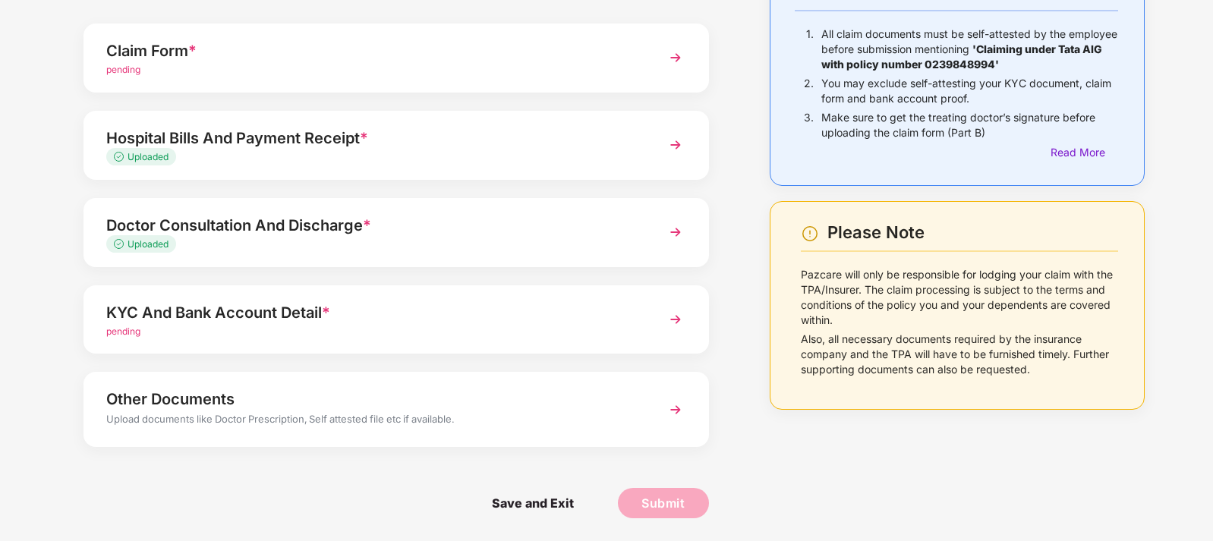
click at [654, 403] on div "Other Documents Upload documents like Doctor Prescription, Self attested file e…" at bounding box center [397, 409] width 626 height 74
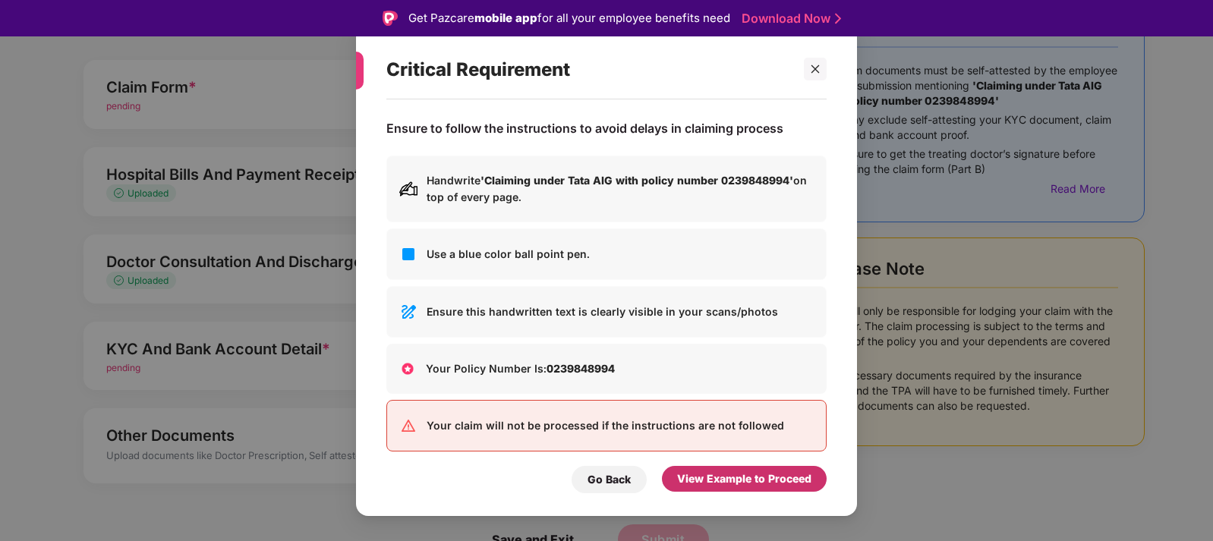
click at [774, 475] on div "View Example to Proceed" at bounding box center [744, 479] width 134 height 17
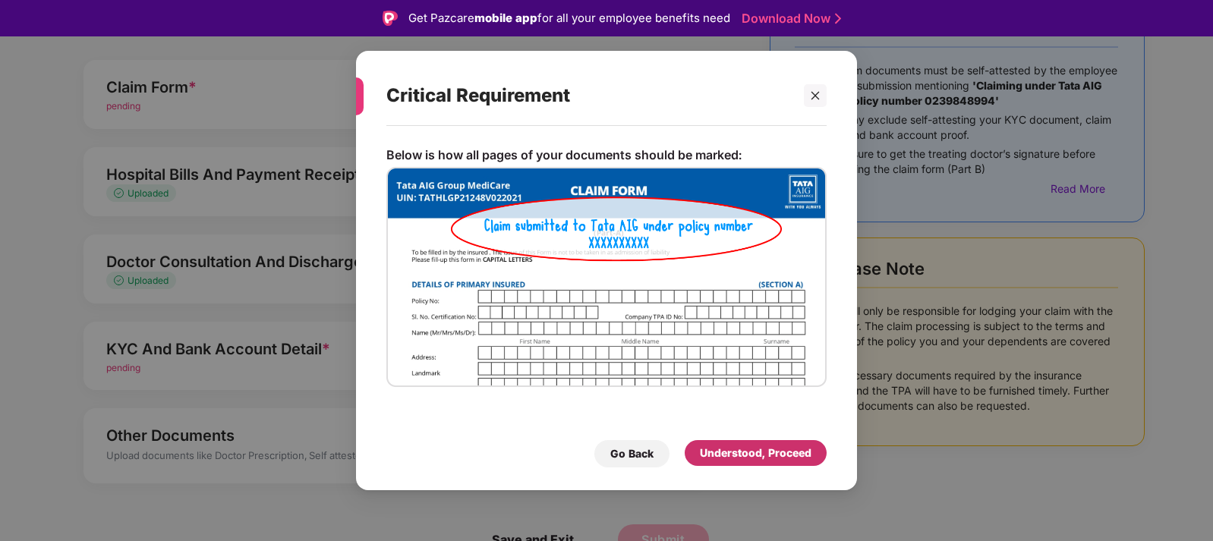
click at [777, 458] on div "Understood, Proceed" at bounding box center [756, 453] width 112 height 17
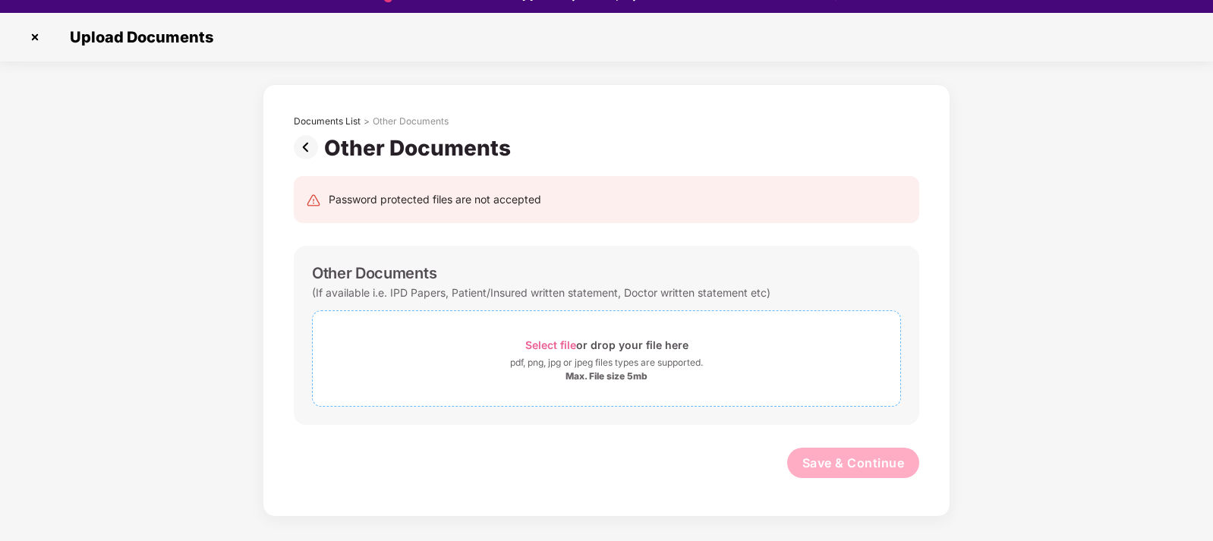
scroll to position [36, 0]
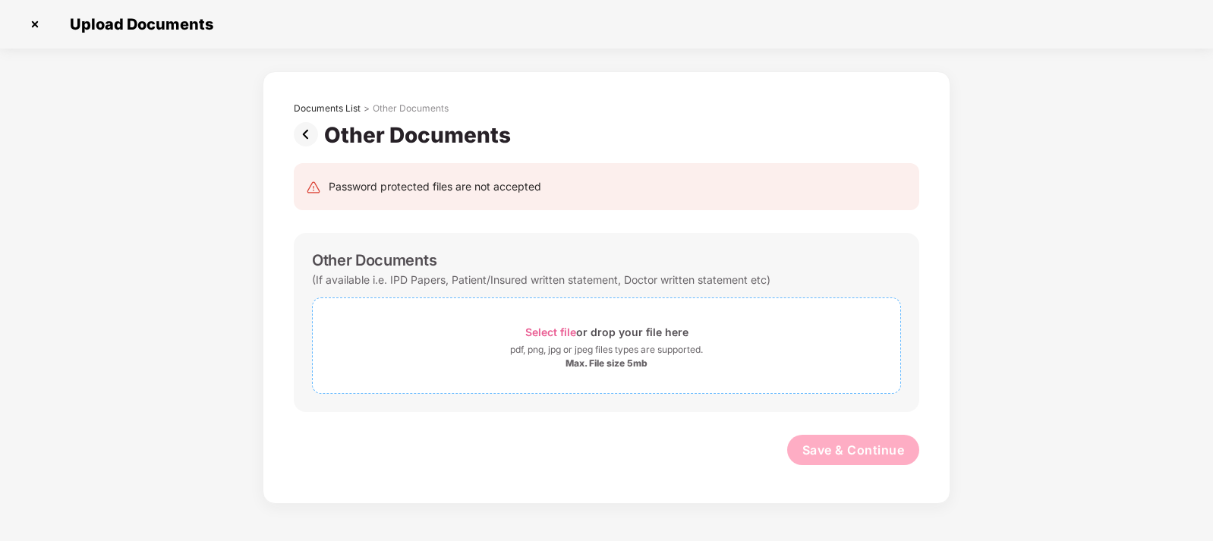
click at [560, 333] on span "Select file" at bounding box center [550, 332] width 51 height 13
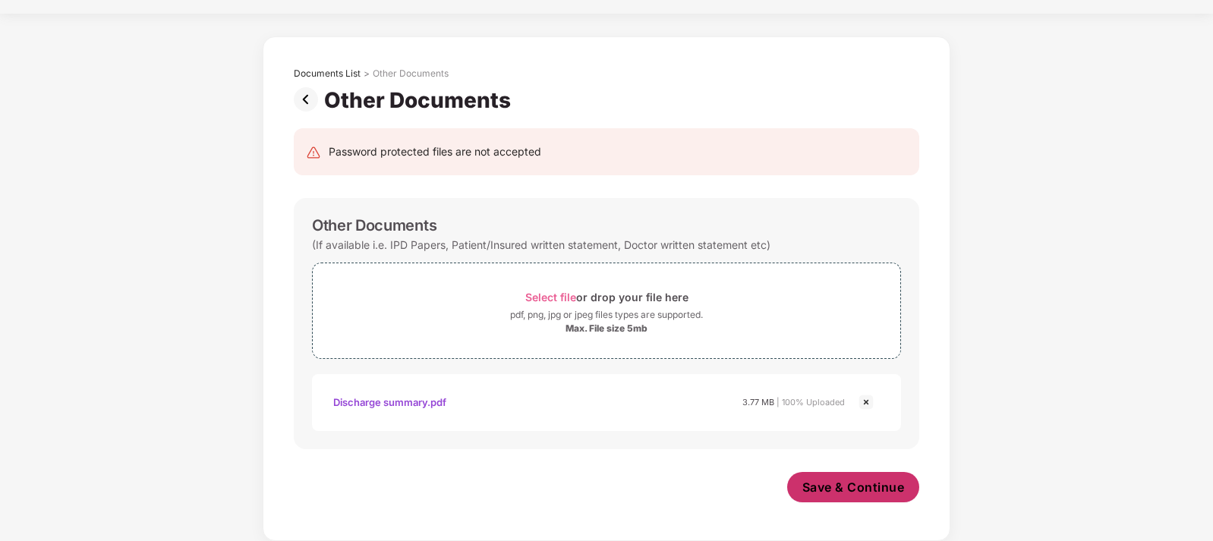
scroll to position [35, 0]
click at [877, 490] on span "Save & Continue" at bounding box center [853, 487] width 102 height 17
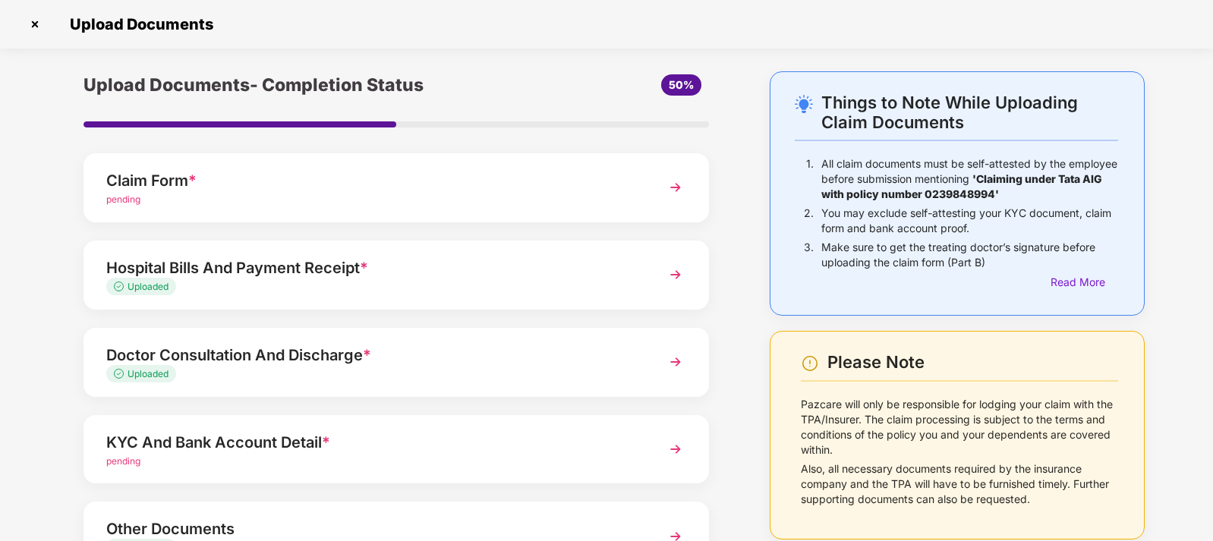
click at [677, 184] on img at bounding box center [675, 187] width 27 height 27
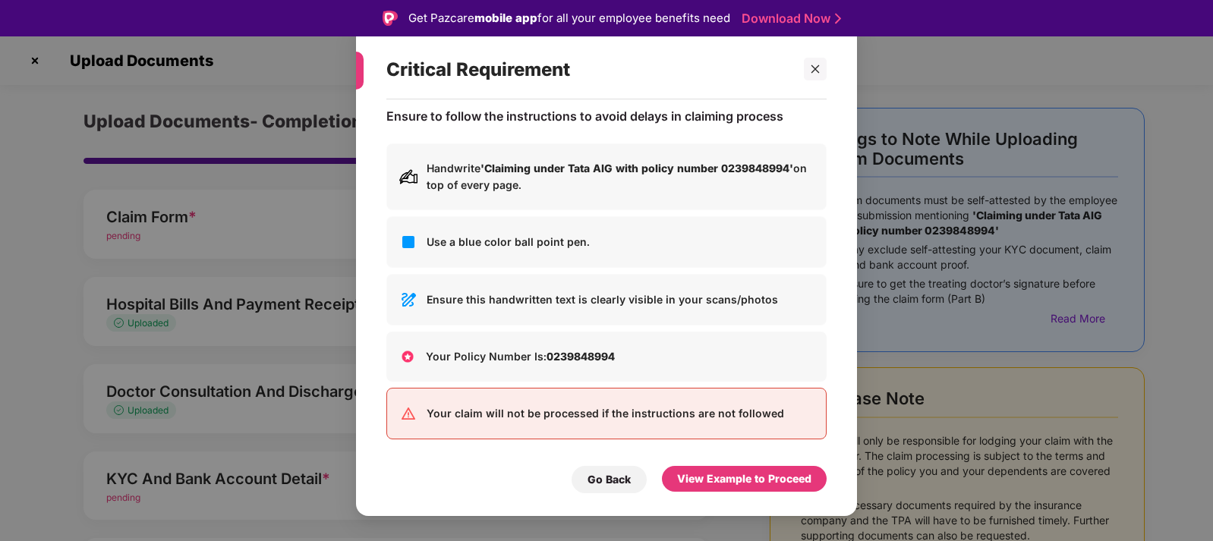
scroll to position [16, 0]
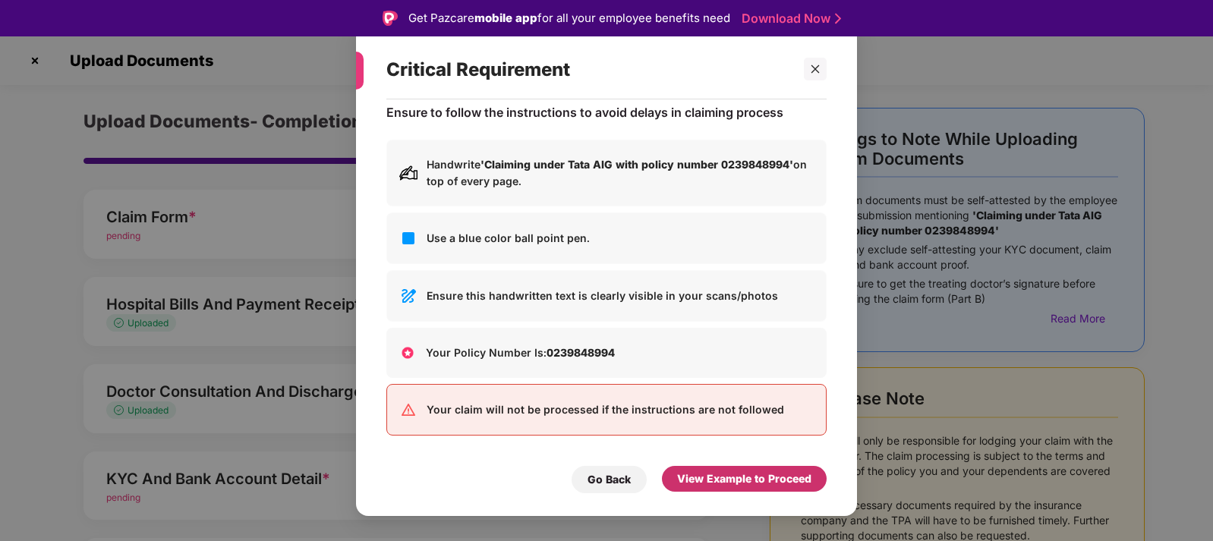
click at [743, 479] on div "View Example to Proceed" at bounding box center [744, 479] width 134 height 17
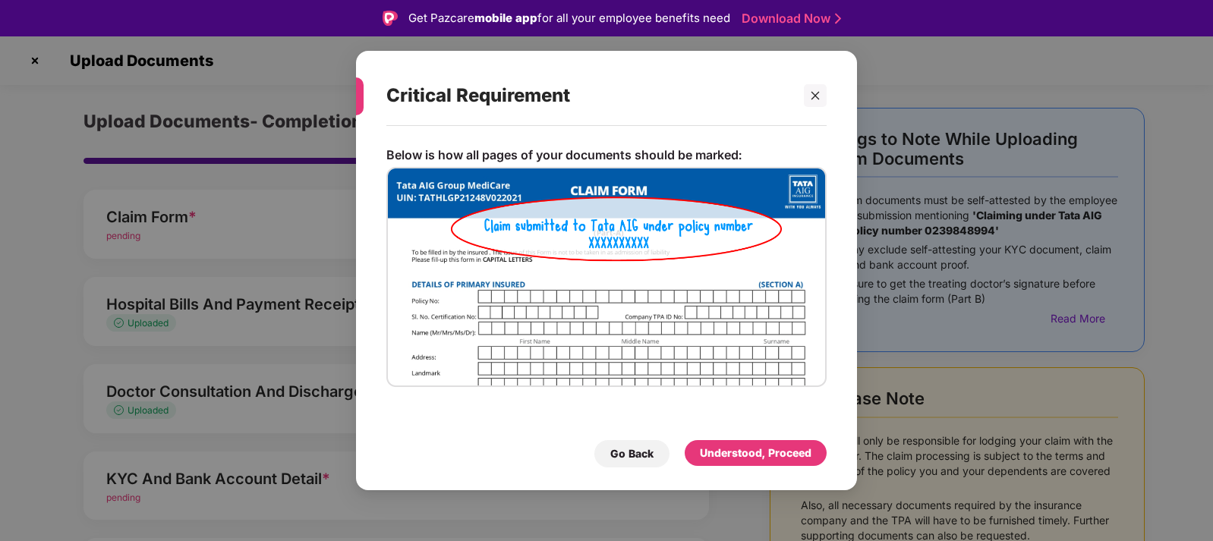
scroll to position [0, 0]
click at [733, 452] on div "Understood, Proceed" at bounding box center [756, 453] width 112 height 17
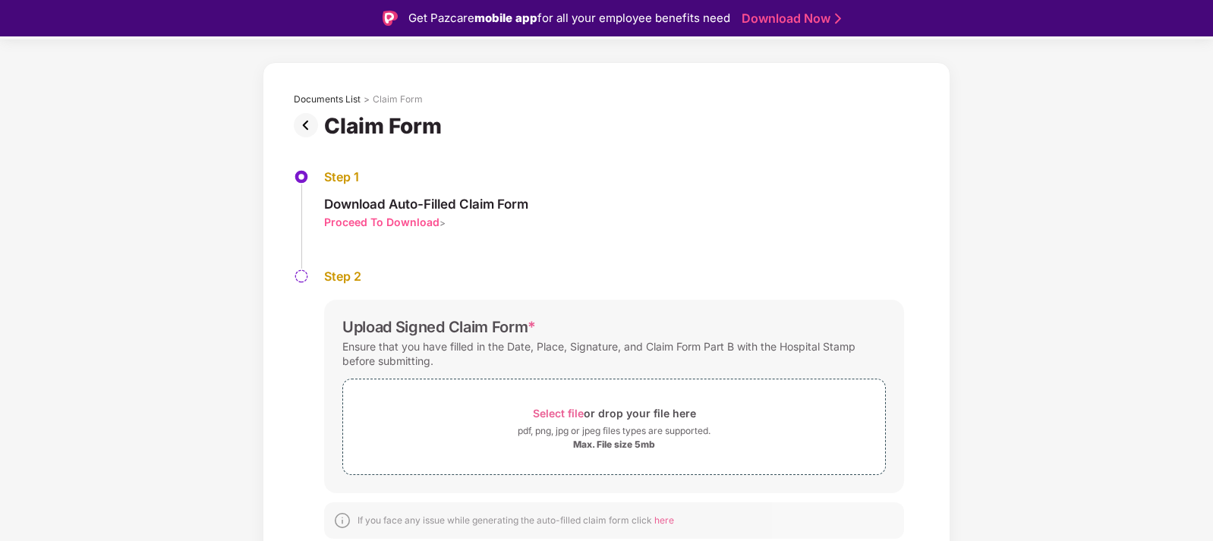
scroll to position [36, 0]
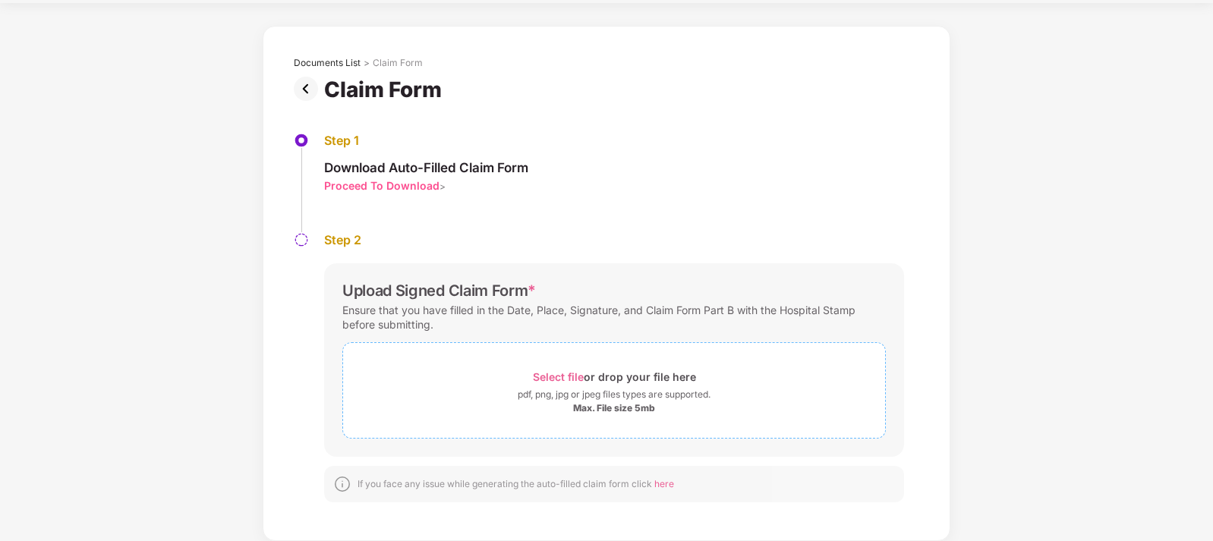
click at [556, 375] on span "Select file" at bounding box center [558, 376] width 51 height 13
click at [431, 188] on div "Proceed To Download" at bounding box center [381, 185] width 115 height 14
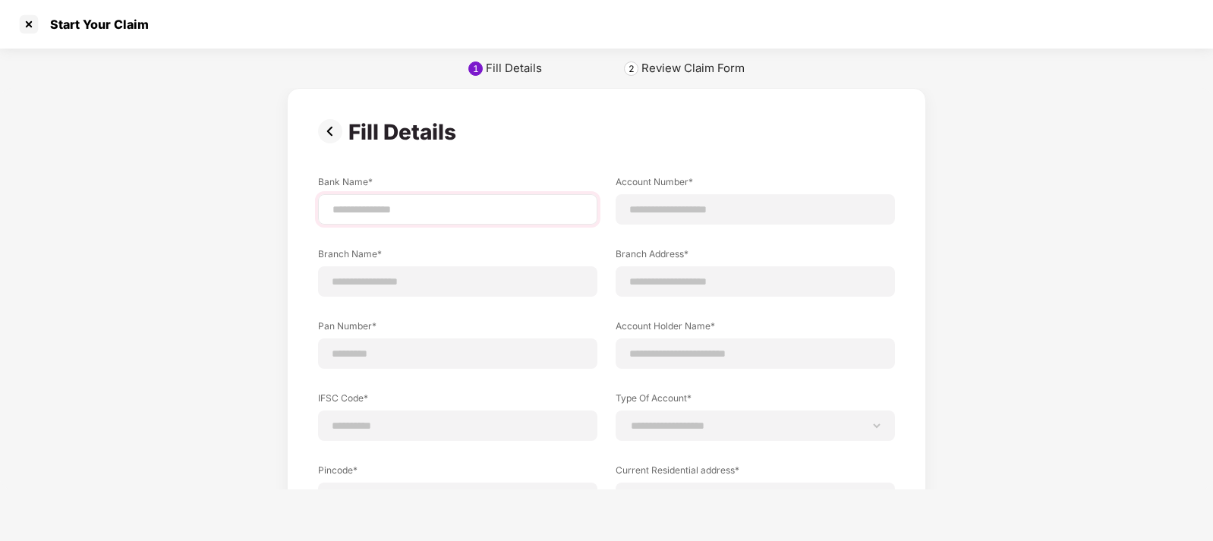
click at [437, 198] on div at bounding box center [457, 209] width 279 height 30
click at [427, 202] on input at bounding box center [458, 210] width 254 height 16
type input "**********"
click at [641, 208] on input at bounding box center [756, 210] width 254 height 16
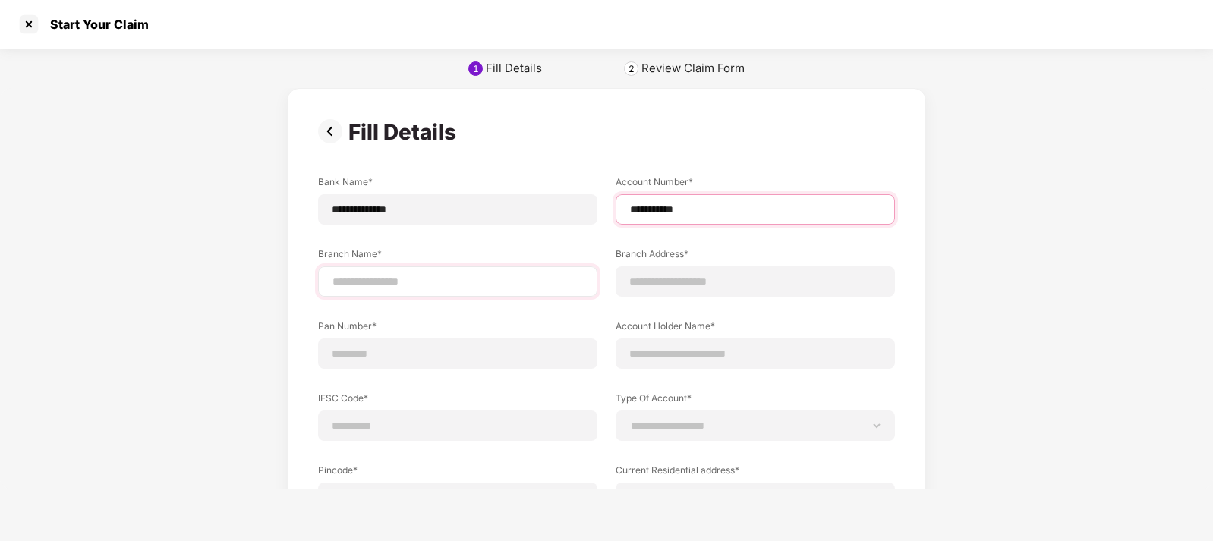
type input "**********"
click at [399, 279] on input at bounding box center [458, 282] width 254 height 16
type input "**********"
click at [731, 280] on input at bounding box center [756, 282] width 254 height 16
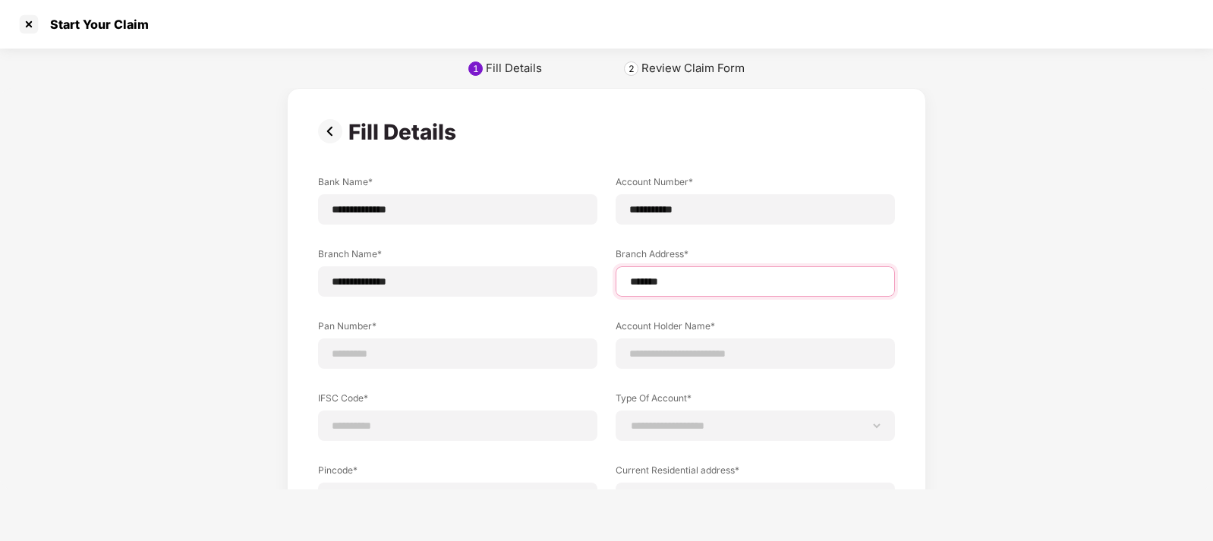
type input "*******"
click at [1010, 275] on div "**********" at bounding box center [606, 347] width 1213 height 519
click at [428, 352] on input at bounding box center [458, 354] width 254 height 16
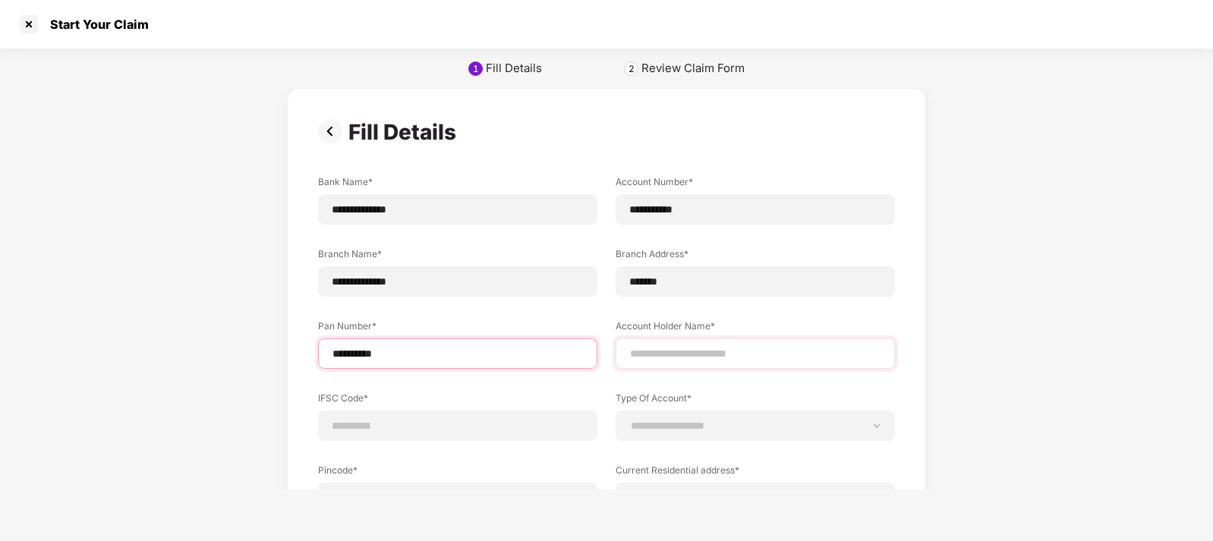
type input "**********"
click at [685, 354] on input at bounding box center [756, 354] width 254 height 16
type input "**********"
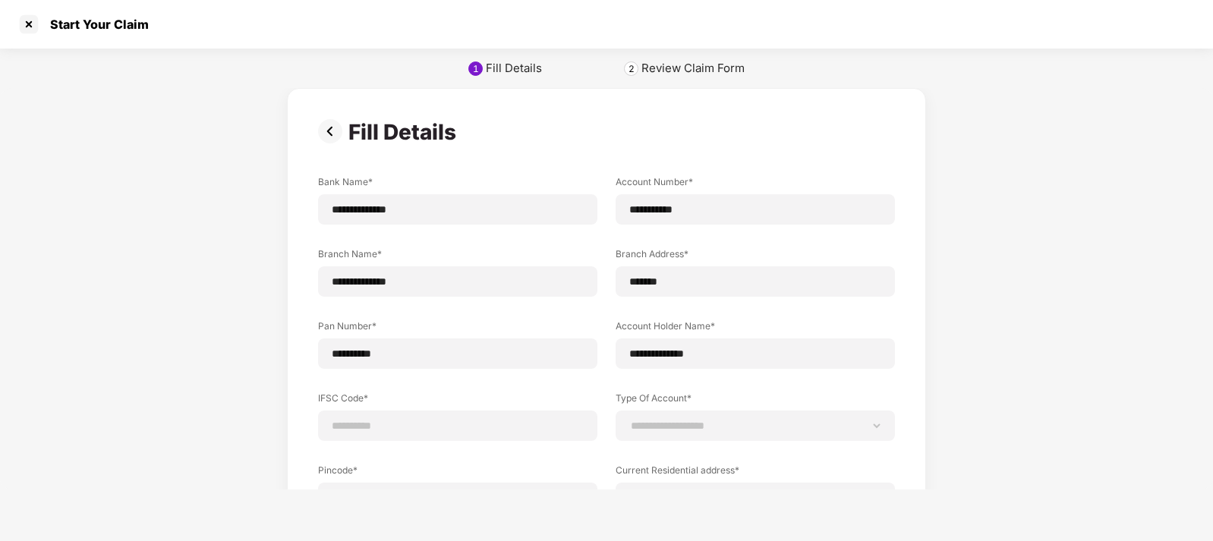
click at [1002, 324] on div "**********" at bounding box center [606, 347] width 1213 height 519
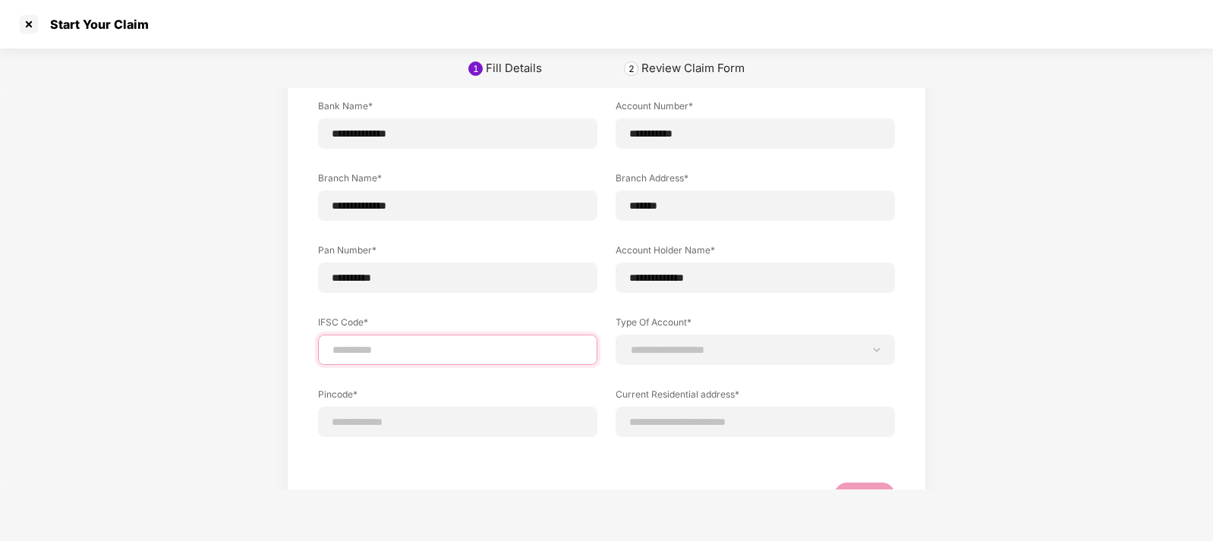
click at [347, 344] on input at bounding box center [458, 350] width 254 height 16
type input "**********"
click at [1118, 340] on div "**********" at bounding box center [606, 271] width 1213 height 519
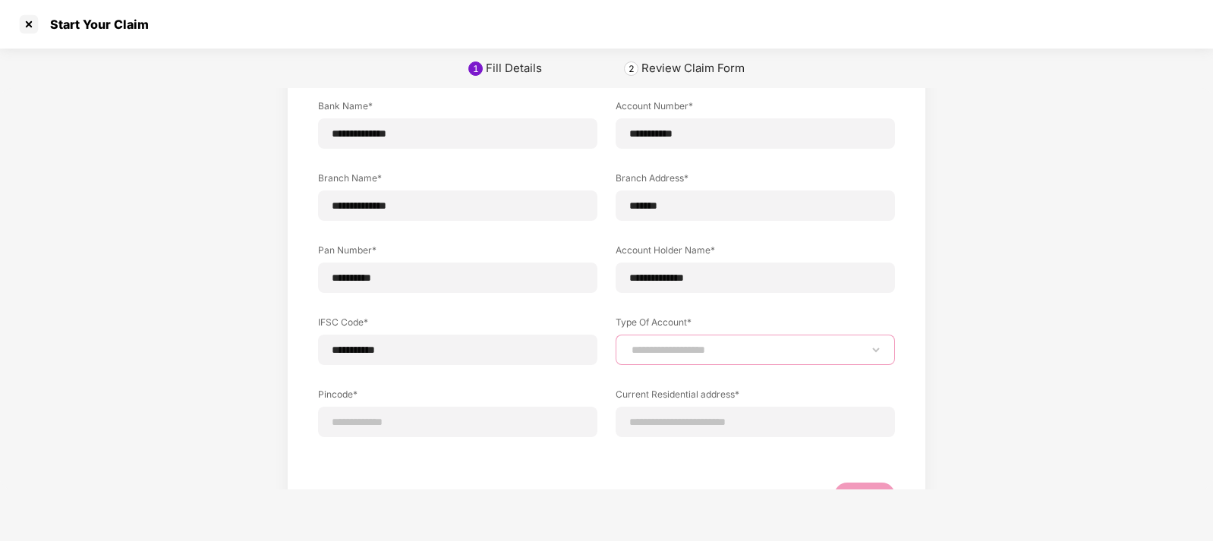
click at [681, 352] on select "**********" at bounding box center [756, 350] width 254 height 12
select select "*******"
click at [629, 344] on select "**********" at bounding box center [756, 350] width 254 height 12
click at [391, 423] on input at bounding box center [458, 423] width 254 height 16
type input "*****"
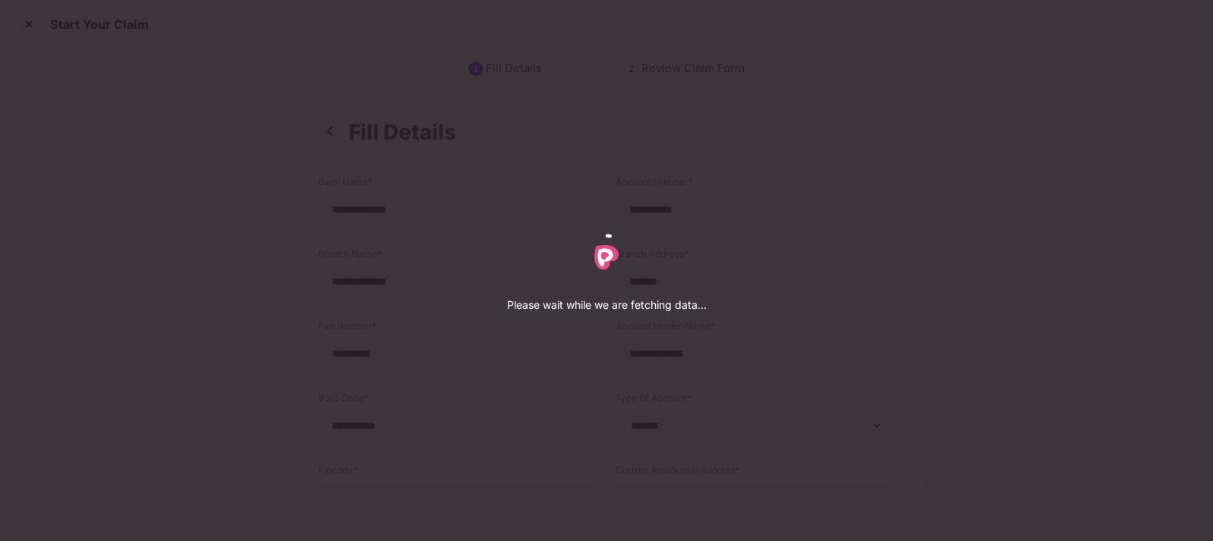
select select "*******"
select select "*********"
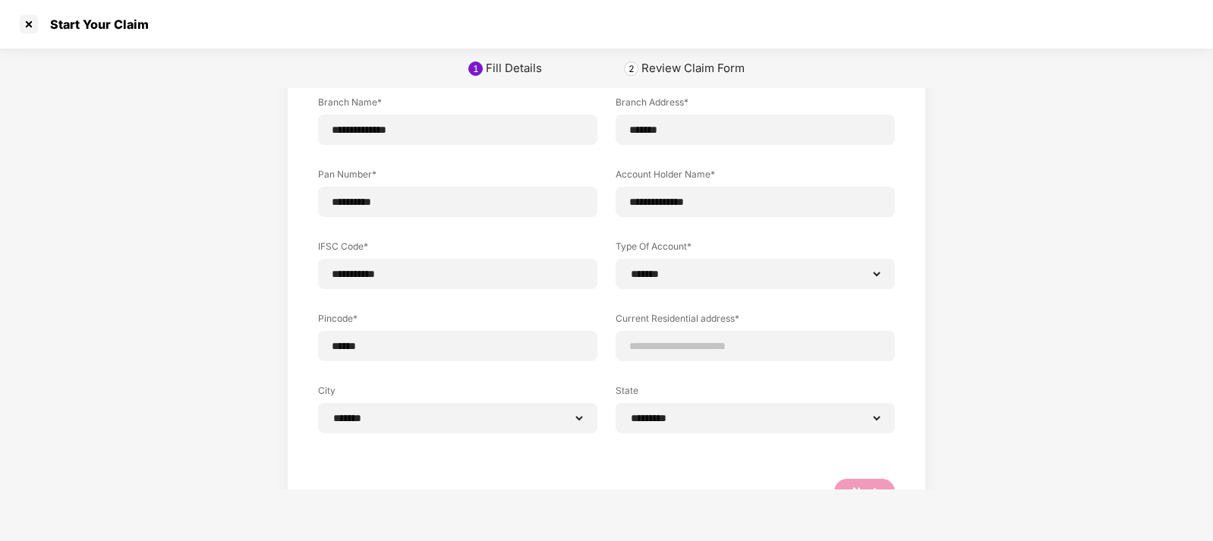
scroll to position [189, 0]
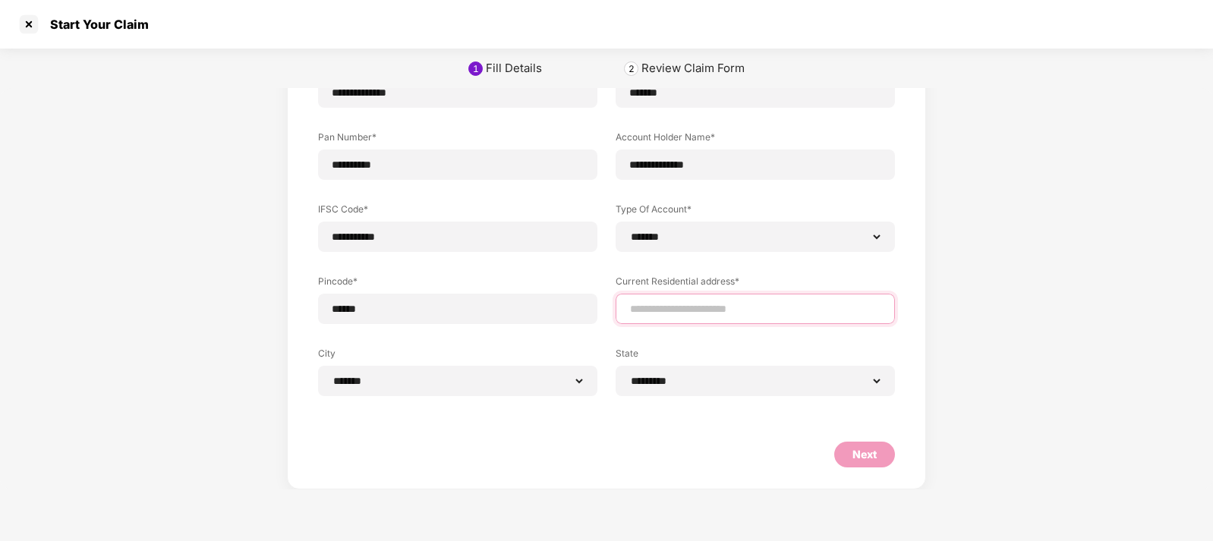
click at [651, 307] on input at bounding box center [756, 309] width 254 height 16
click at [808, 307] on input "**********" at bounding box center [756, 309] width 254 height 16
type input "**********"
click at [971, 305] on div "**********" at bounding box center [606, 194] width 1213 height 591
click at [875, 453] on div "Next" at bounding box center [864, 455] width 61 height 26
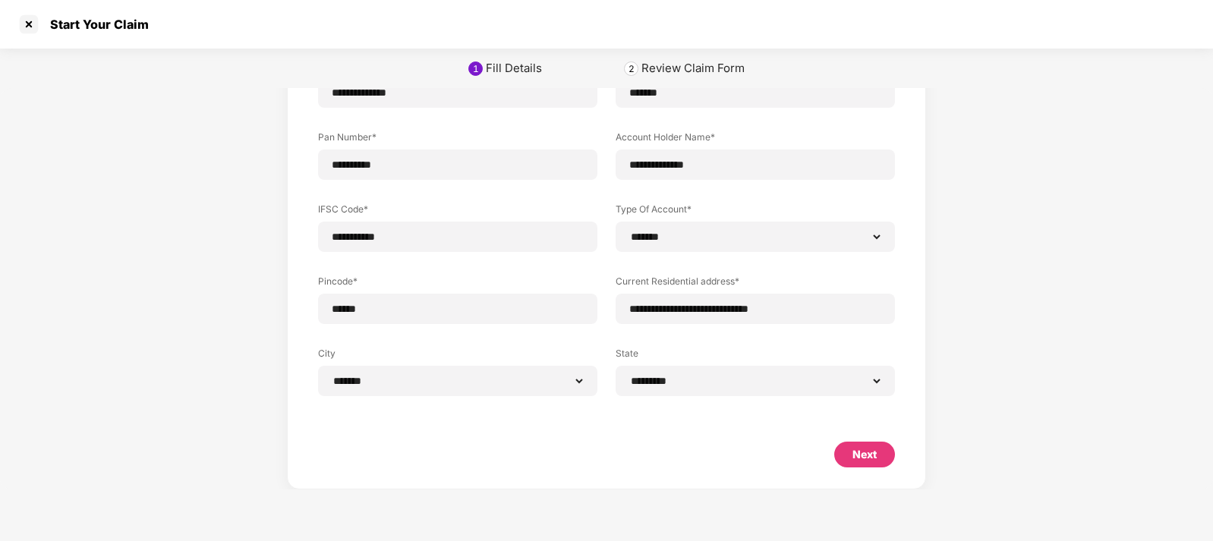
select select "*******"
select select "*********"
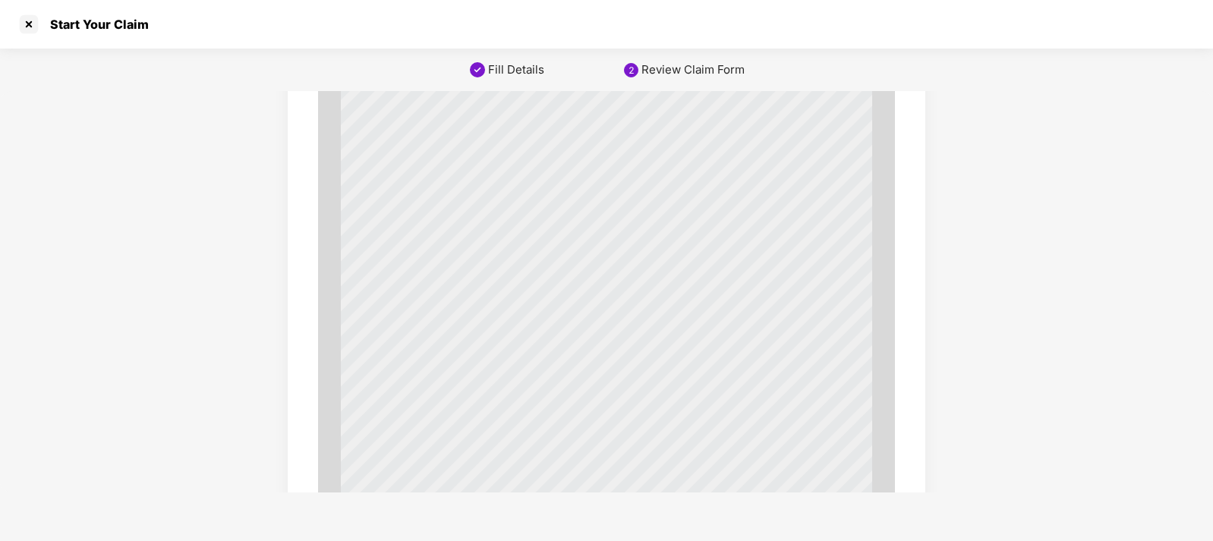
scroll to position [5212, 0]
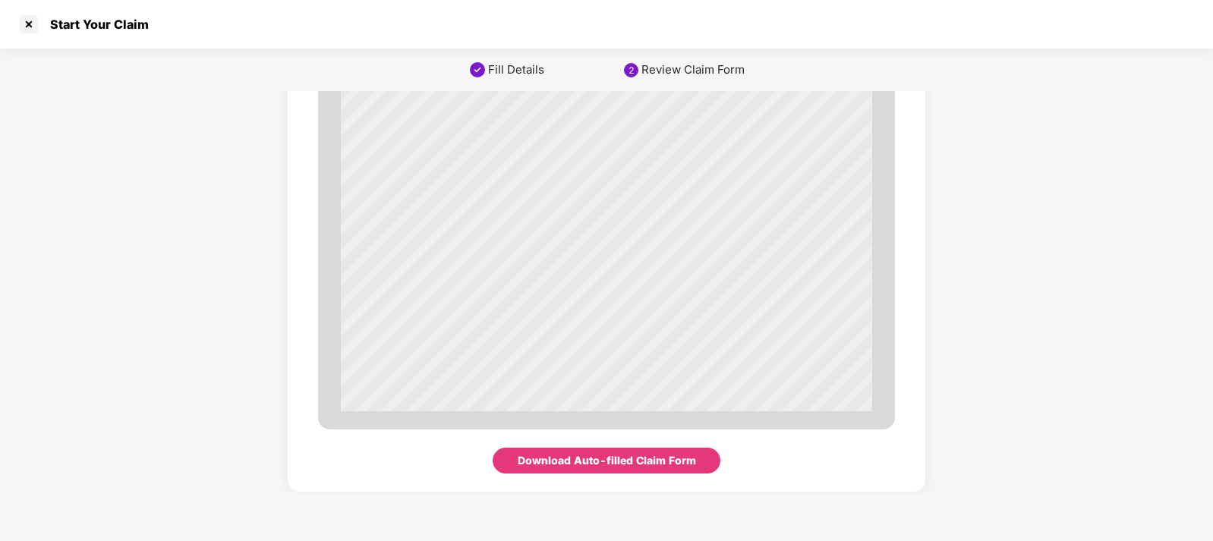
click at [633, 462] on div "Download Auto-filled Claim Form" at bounding box center [607, 460] width 178 height 17
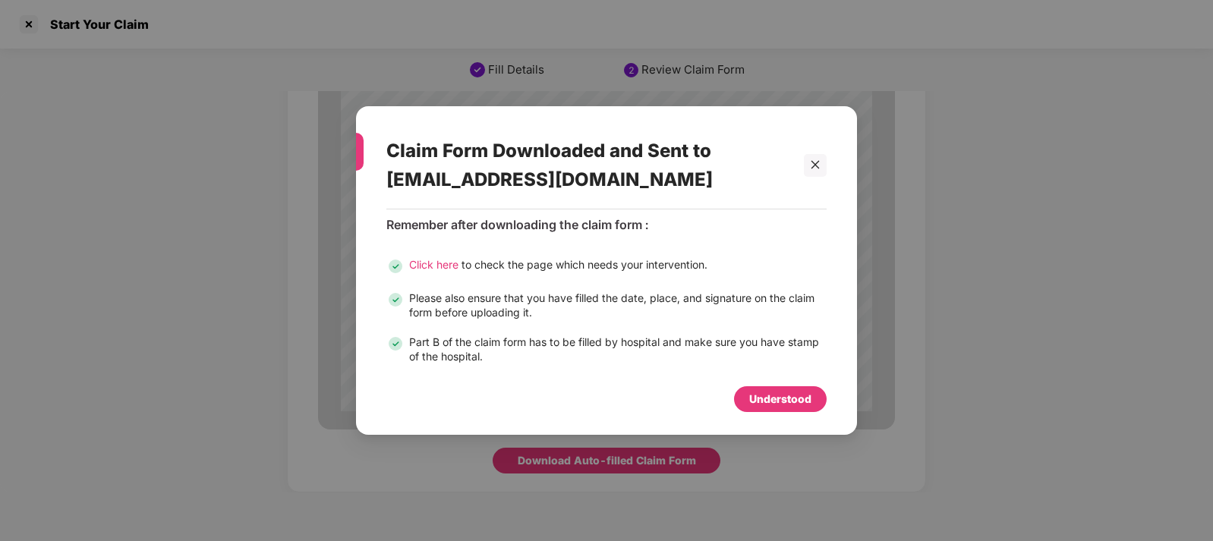
click at [455, 265] on span "Click here" at bounding box center [433, 264] width 49 height 13
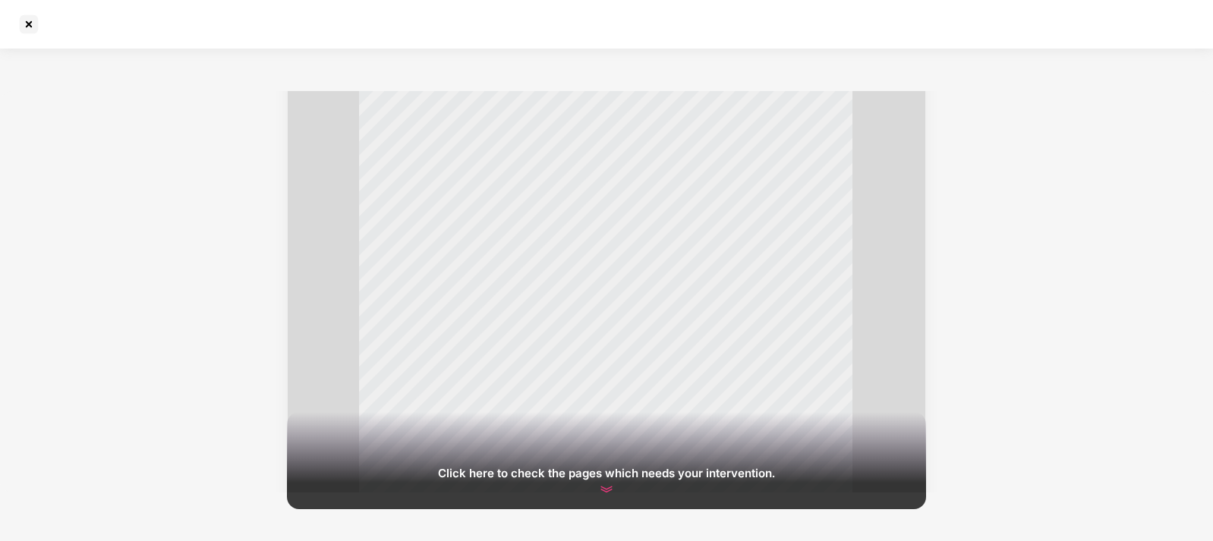
scroll to position [987, 0]
click at [609, 491] on img at bounding box center [606, 490] width 18 height 18
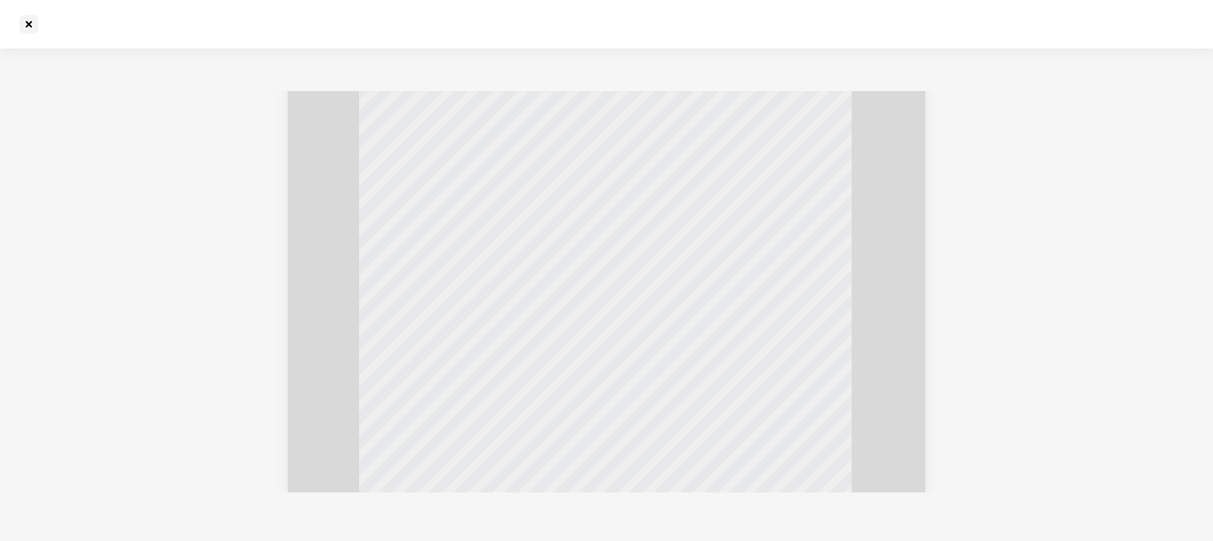
scroll to position [4557, 0]
click at [1043, 304] on div "H e a l t h I n d i a I n s u r a n c e T P A S e r v i c e s P v t . L t d . P…" at bounding box center [606, 307] width 1213 height 495
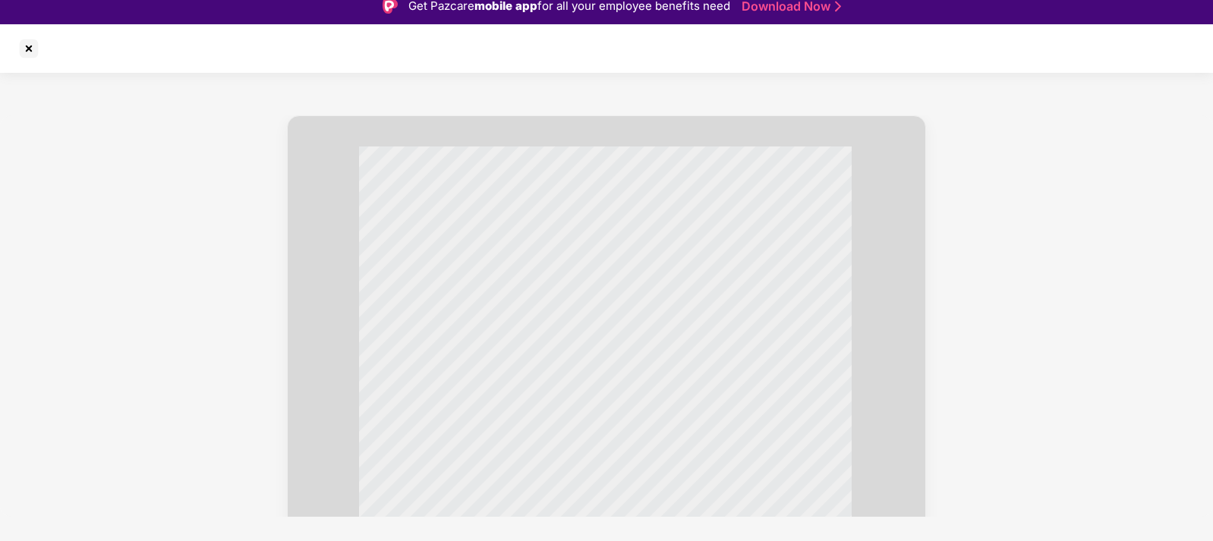
scroll to position [0, 0]
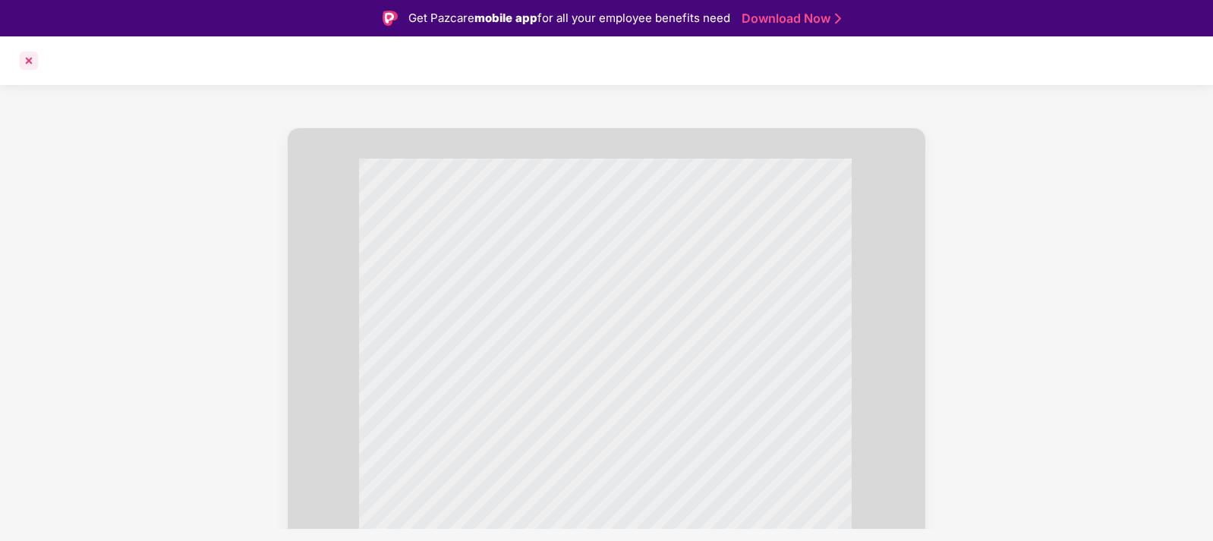
click at [29, 62] on div at bounding box center [29, 61] width 24 height 24
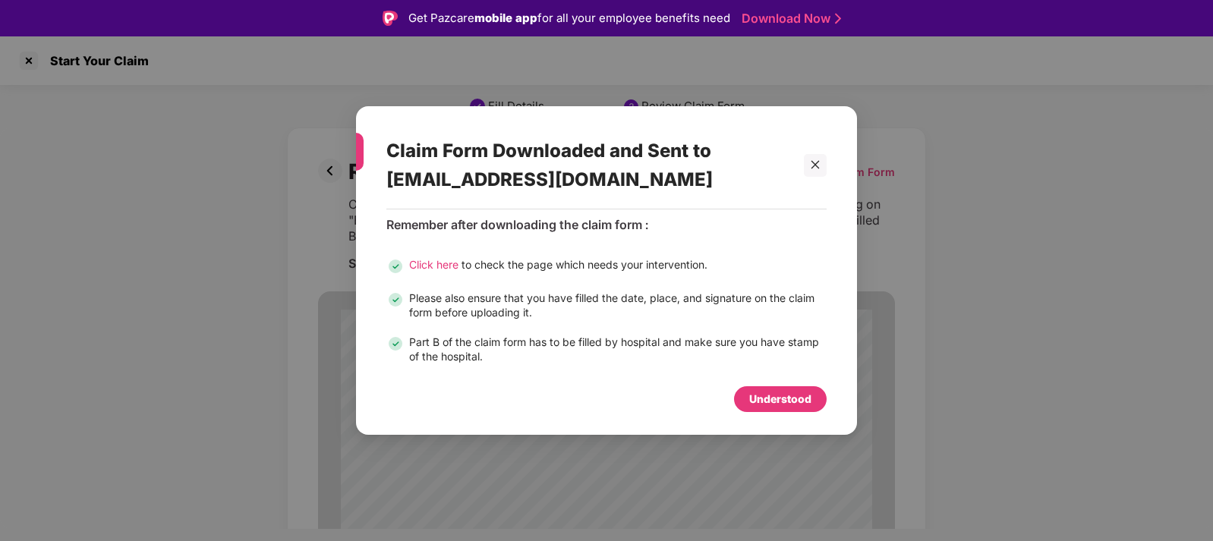
scroll to position [36, 0]
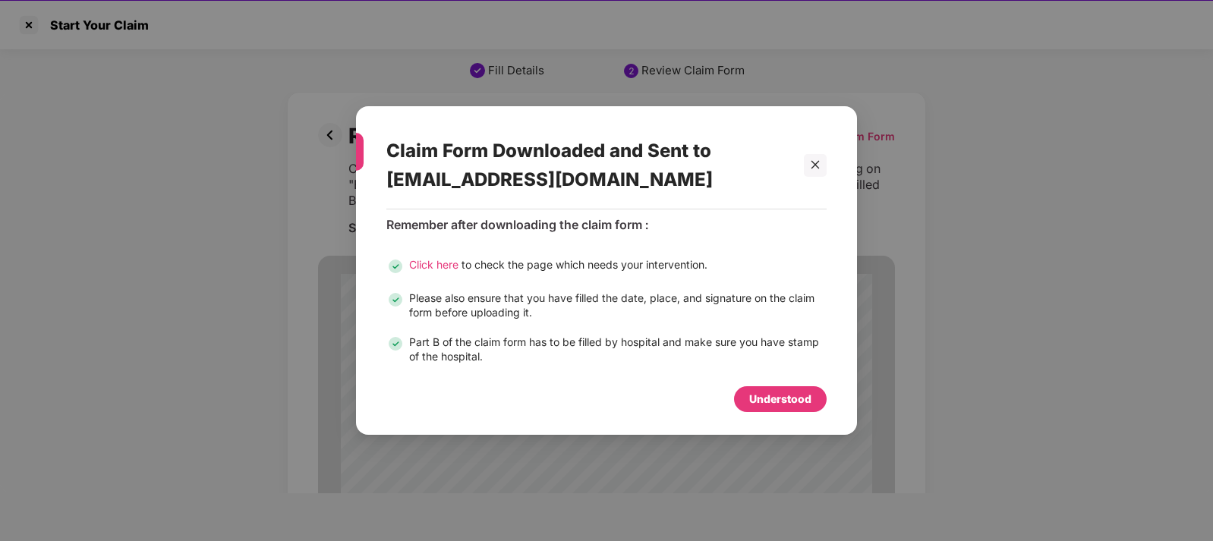
click at [771, 396] on div "Understood" at bounding box center [780, 399] width 62 height 17
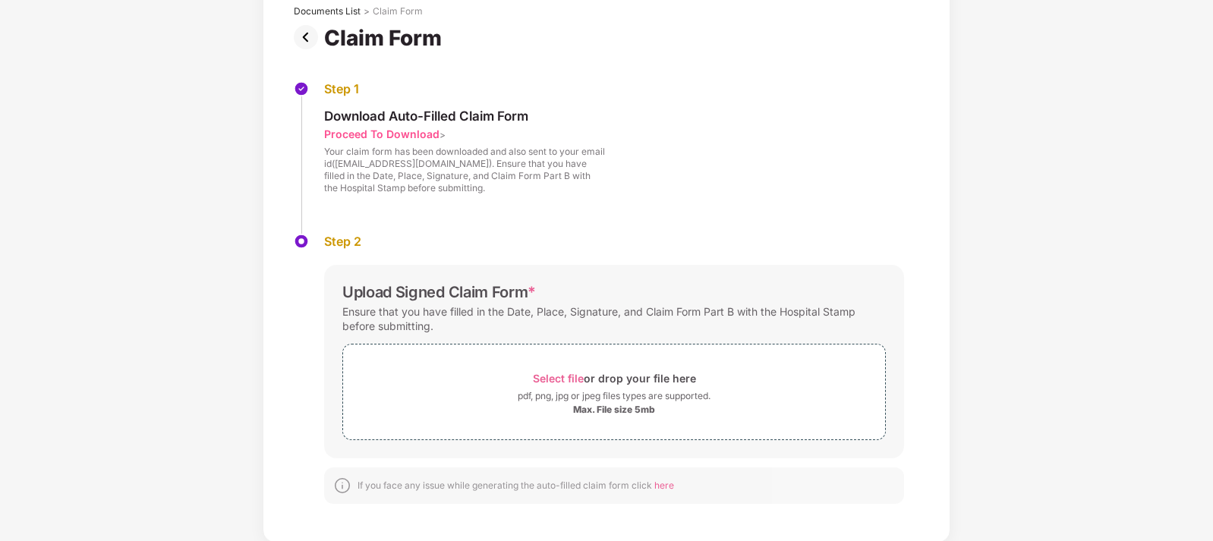
scroll to position [99, 0]
click at [567, 374] on span "Select file" at bounding box center [558, 376] width 51 height 13
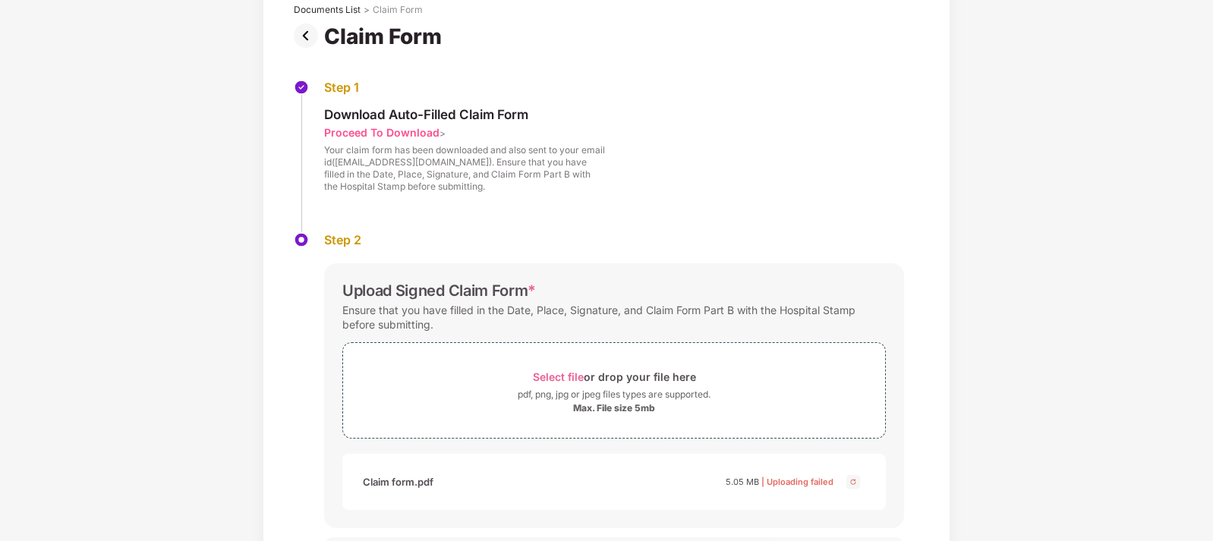
click at [856, 483] on img at bounding box center [853, 482] width 18 height 18
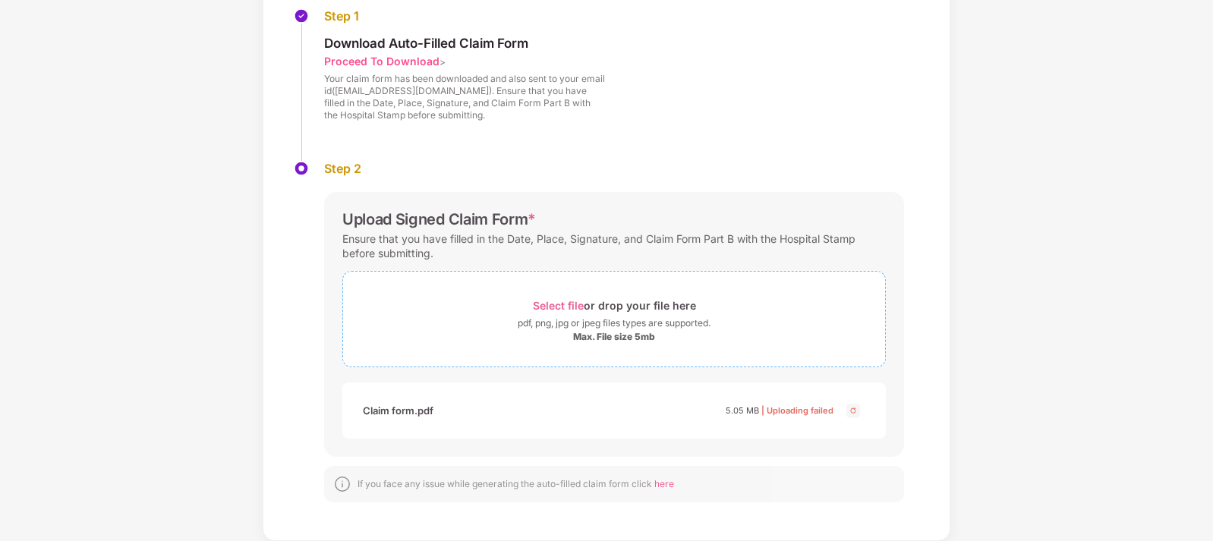
click at [489, 290] on span "Select file or drop your file here pdf, png, jpg or jpeg files types are suppor…" at bounding box center [614, 319] width 542 height 72
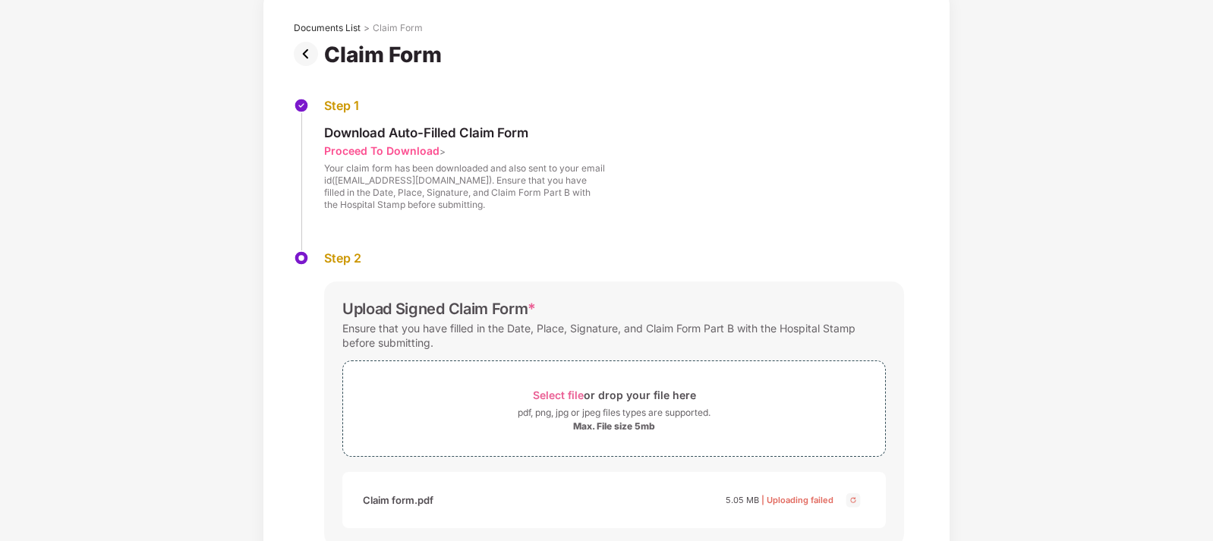
scroll to position [0, 0]
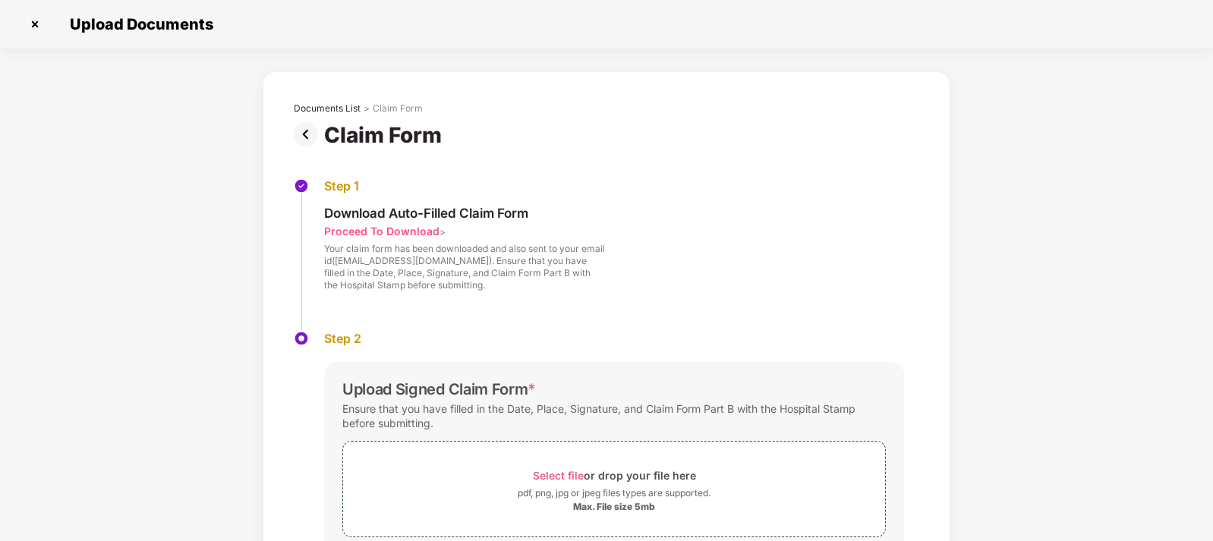
click at [36, 24] on img at bounding box center [35, 24] width 24 height 24
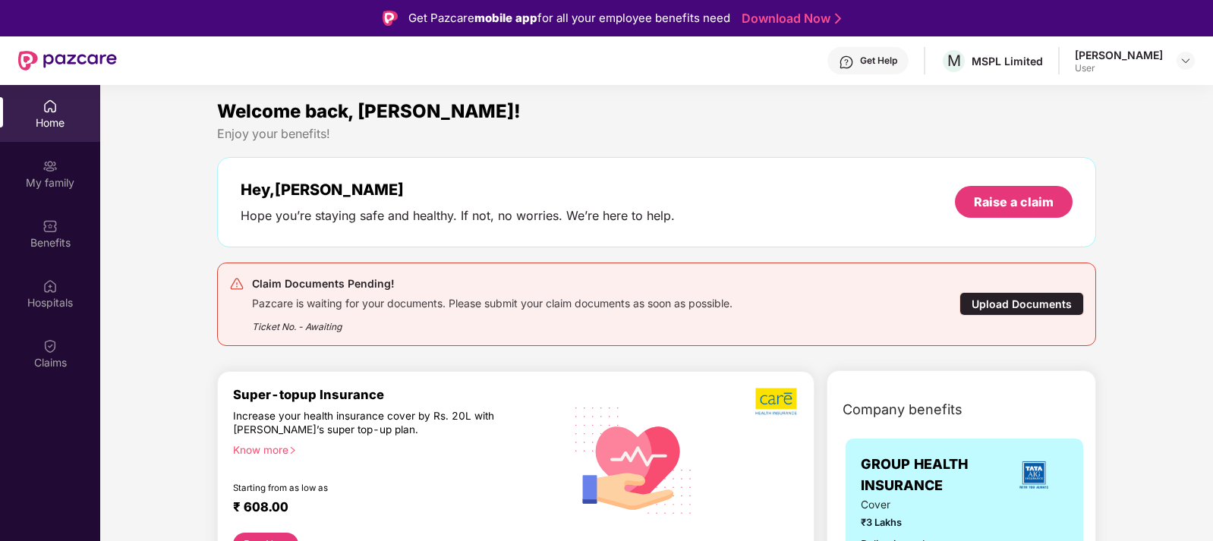
click at [996, 305] on div "Upload Documents" at bounding box center [1022, 304] width 125 height 24
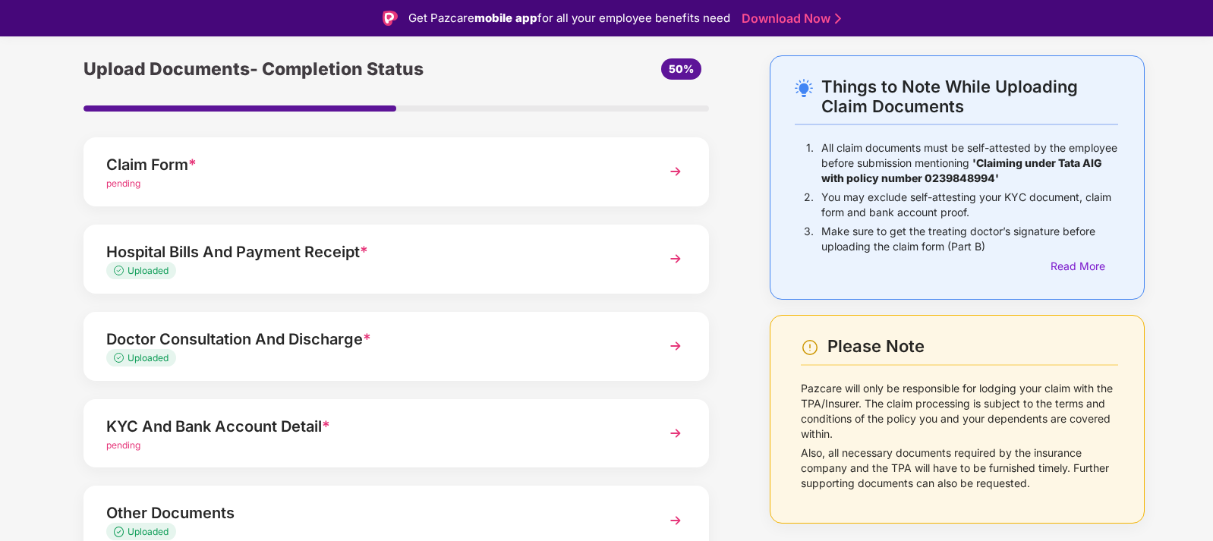
scroll to position [124, 0]
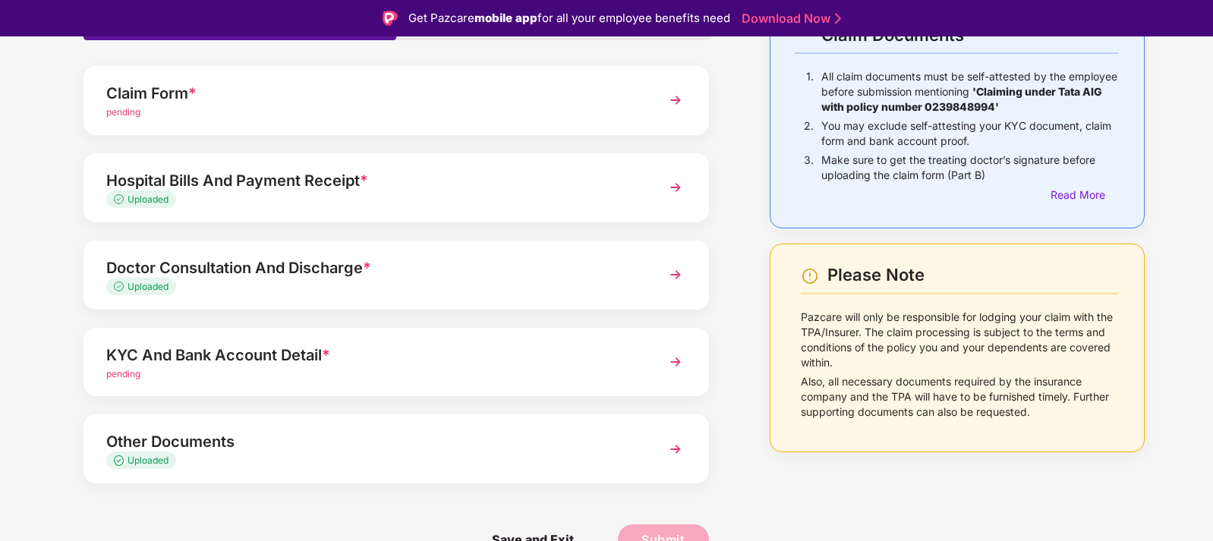
click at [679, 361] on img at bounding box center [675, 361] width 27 height 27
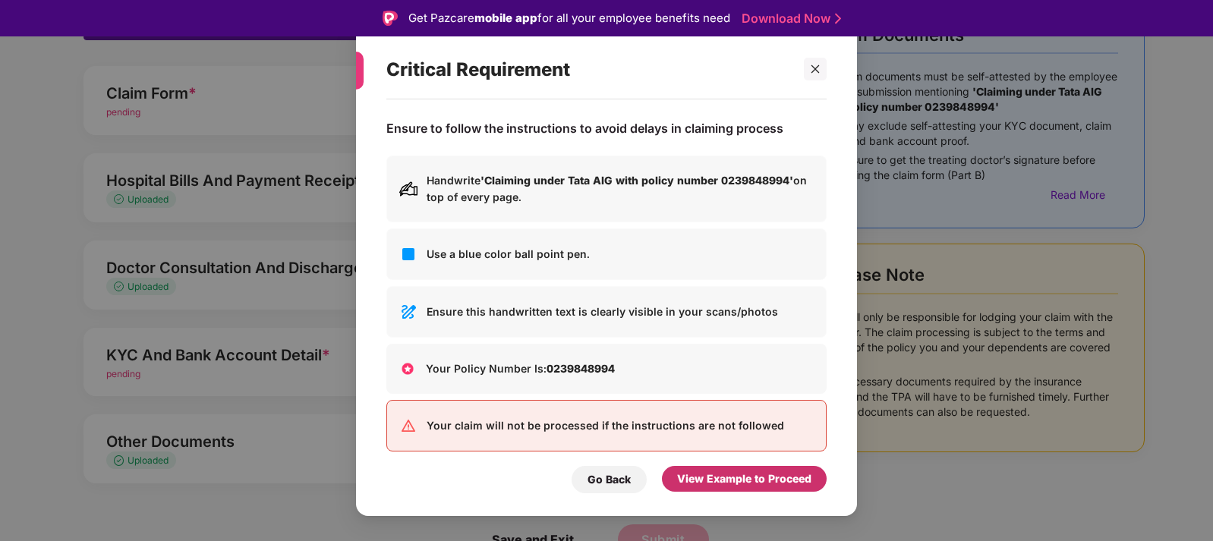
click at [769, 480] on div "View Example to Proceed" at bounding box center [744, 479] width 134 height 17
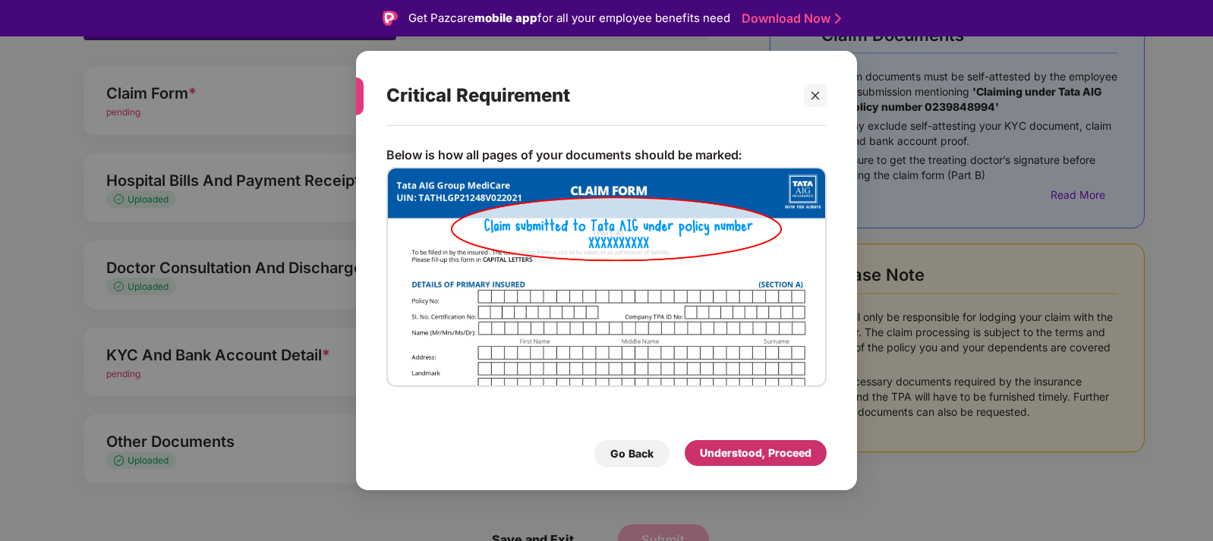
click at [799, 452] on div "Understood, Proceed" at bounding box center [756, 453] width 112 height 17
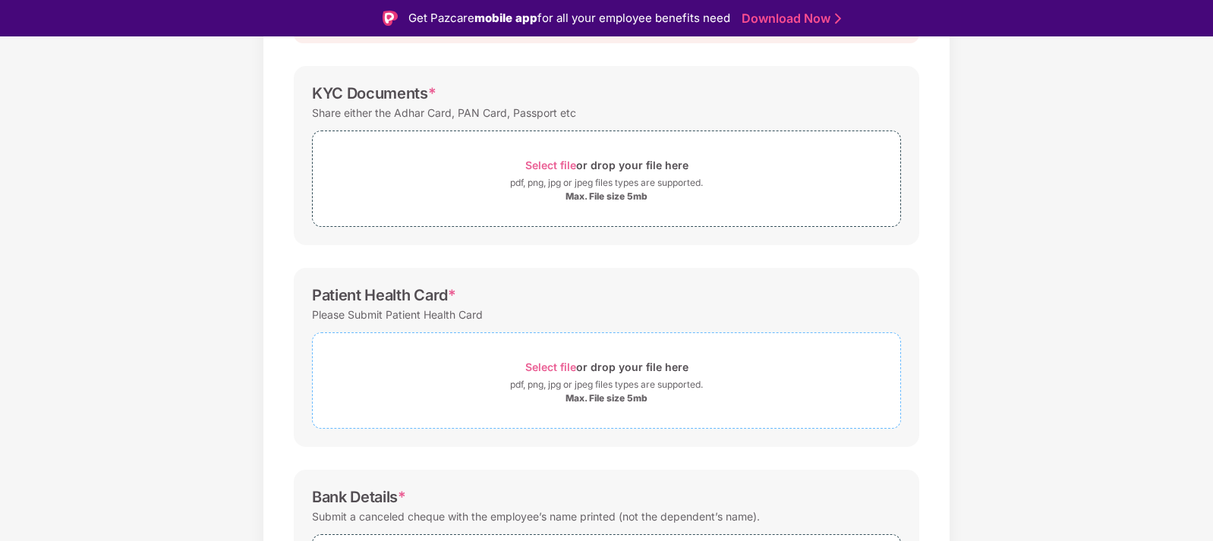
scroll to position [304, 0]
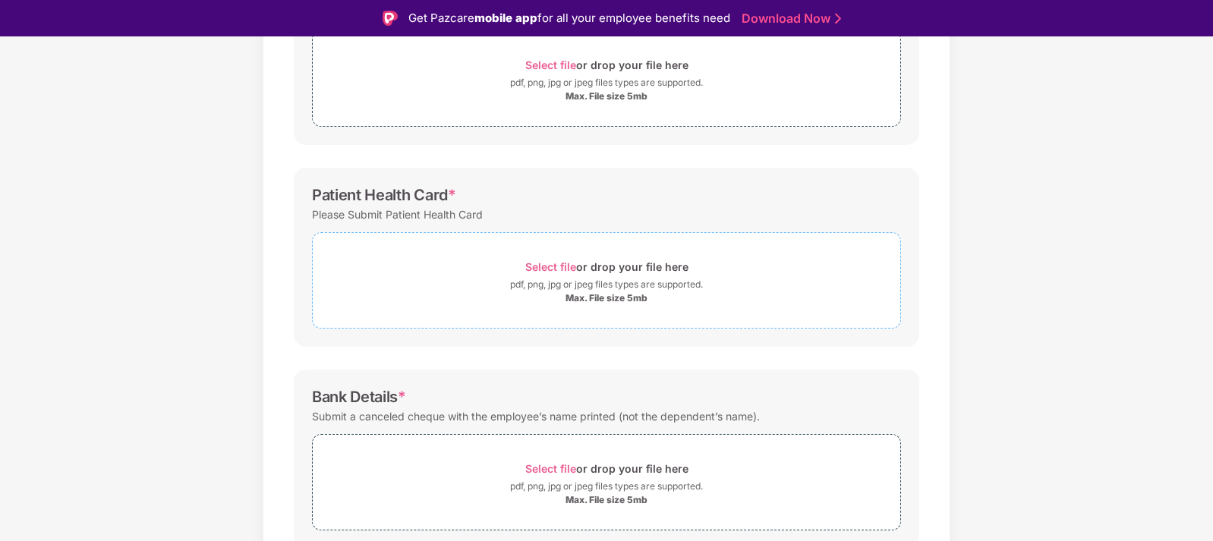
click at [556, 265] on span "Select file" at bounding box center [550, 266] width 51 height 13
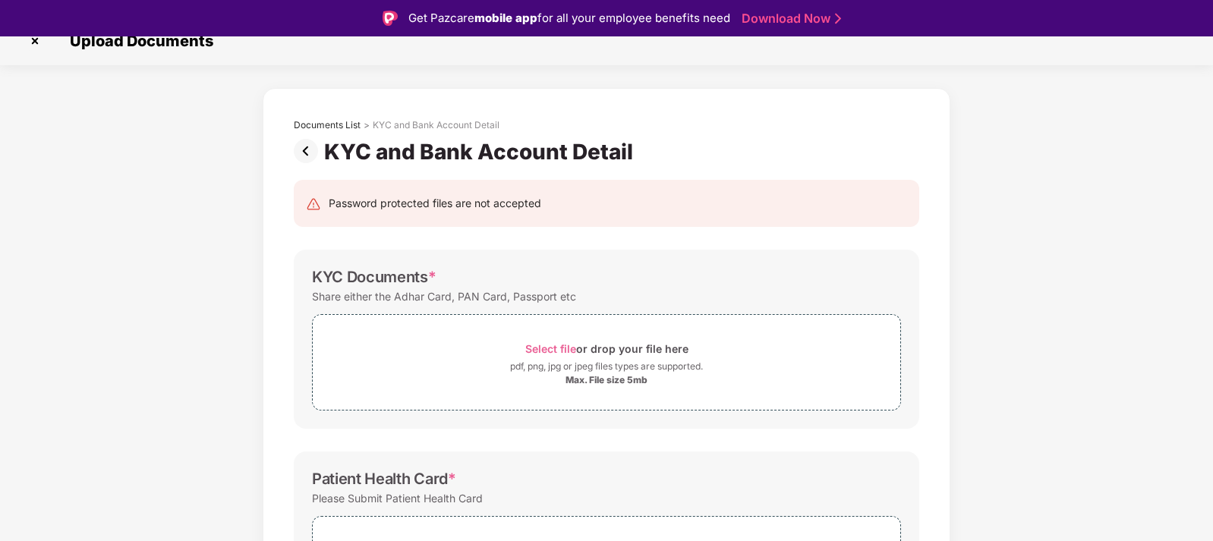
scroll to position [0, 0]
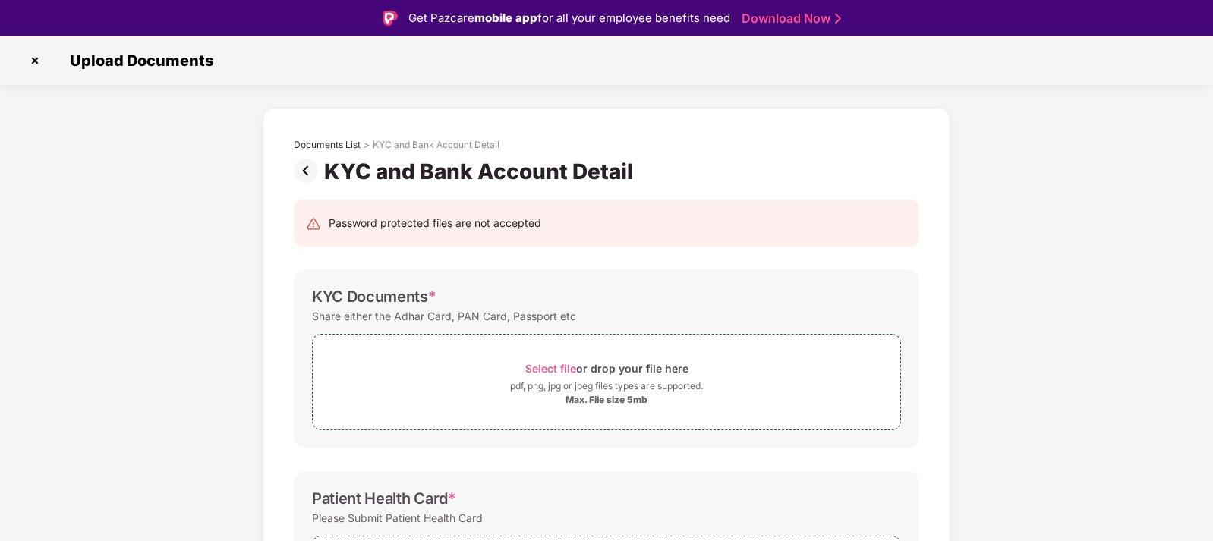
click at [33, 55] on img at bounding box center [35, 61] width 24 height 24
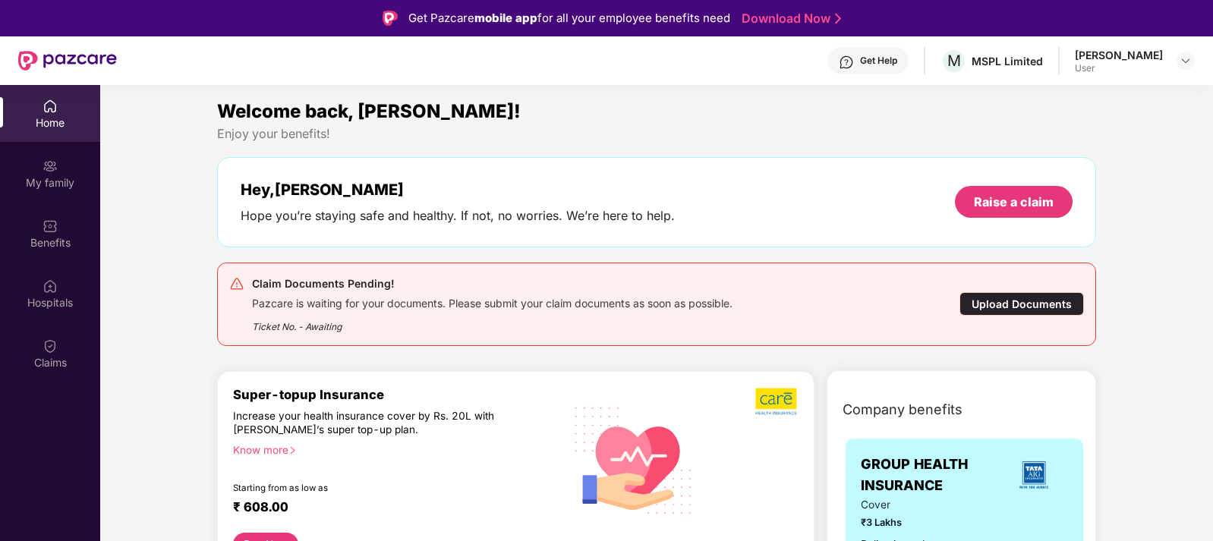
click at [1018, 301] on div "Upload Documents" at bounding box center [1022, 304] width 125 height 24
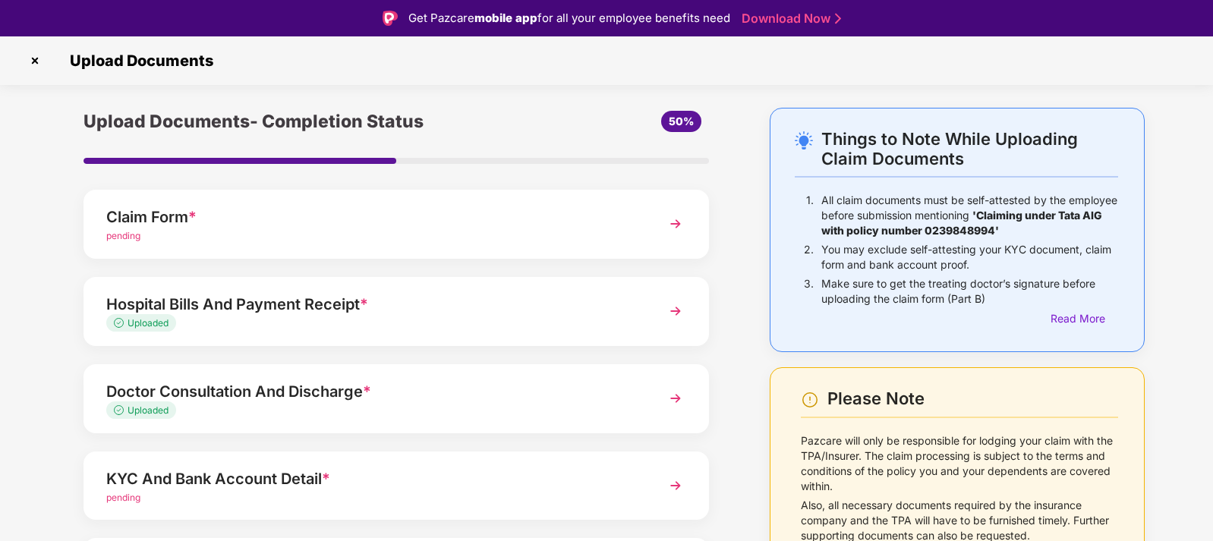
click at [670, 223] on img at bounding box center [675, 223] width 27 height 27
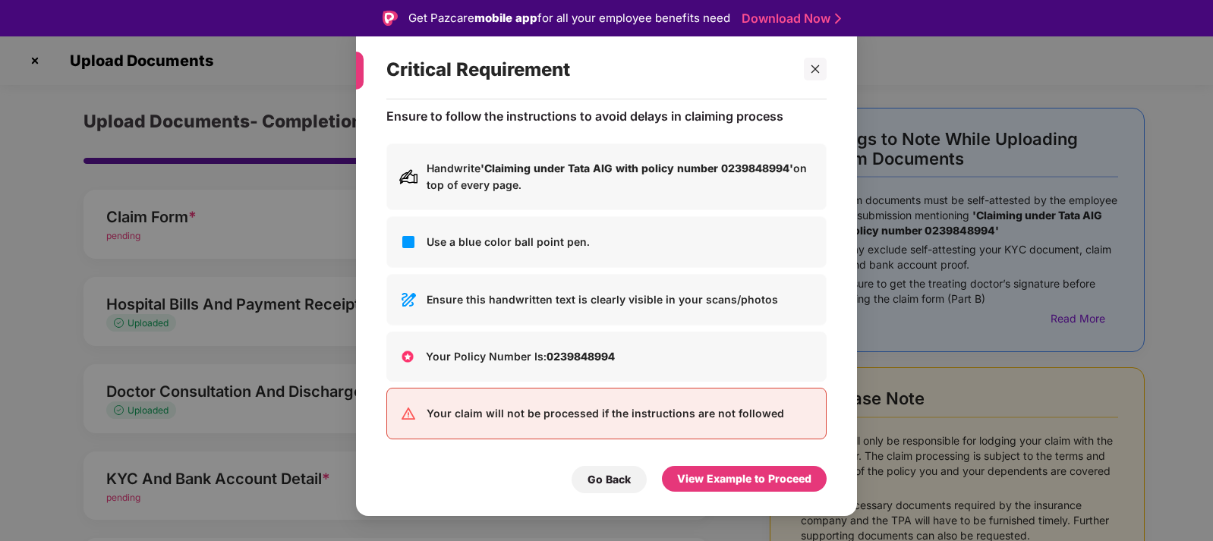
scroll to position [16, 0]
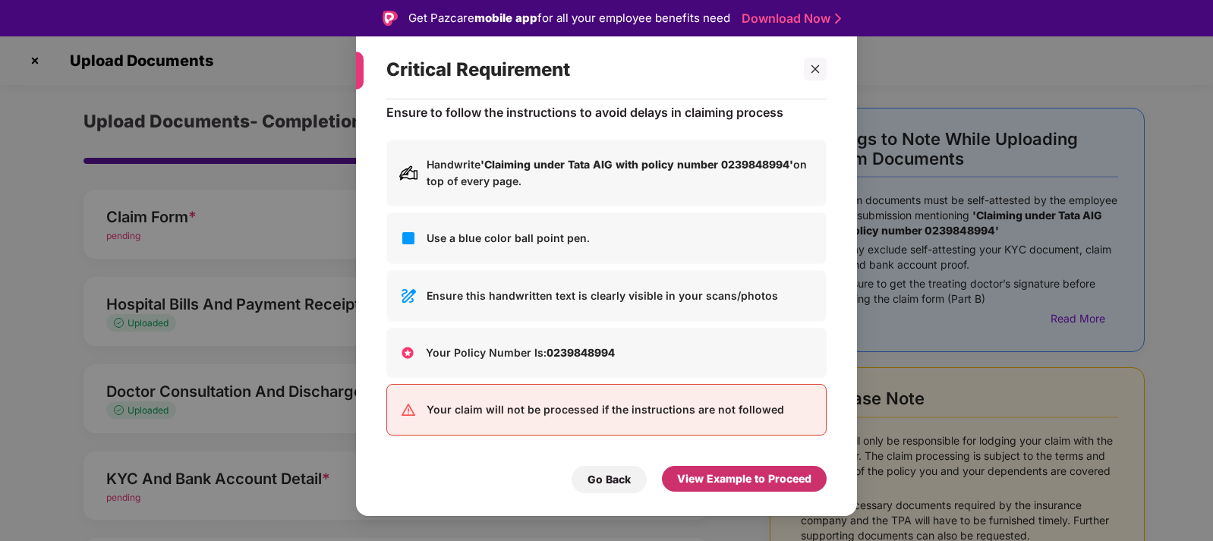
click at [744, 471] on div "View Example to Proceed" at bounding box center [744, 479] width 134 height 17
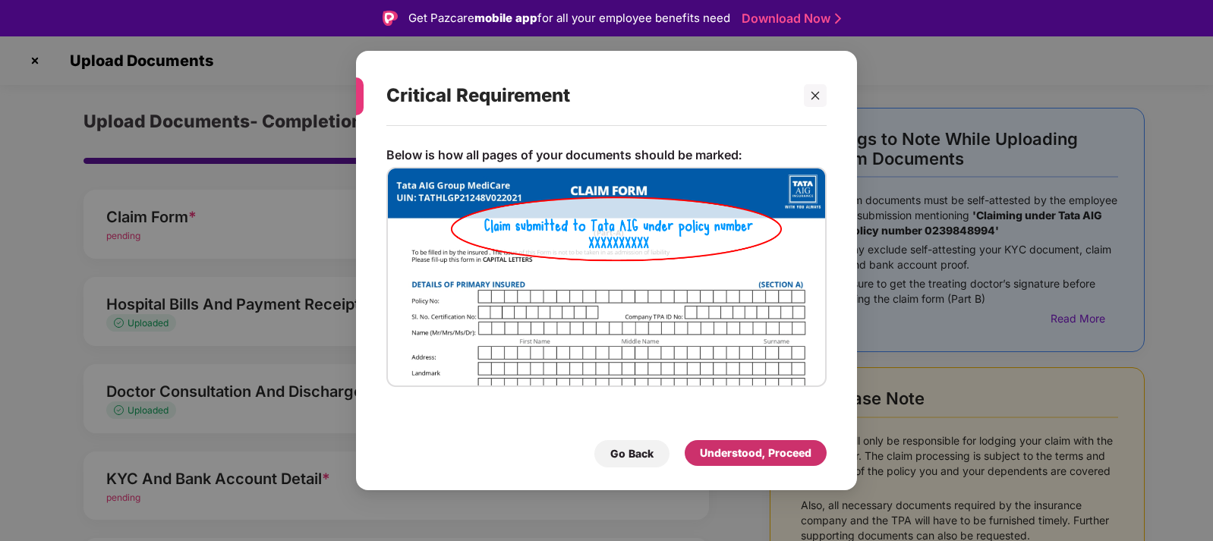
click at [790, 456] on div "Understood, Proceed" at bounding box center [756, 453] width 112 height 17
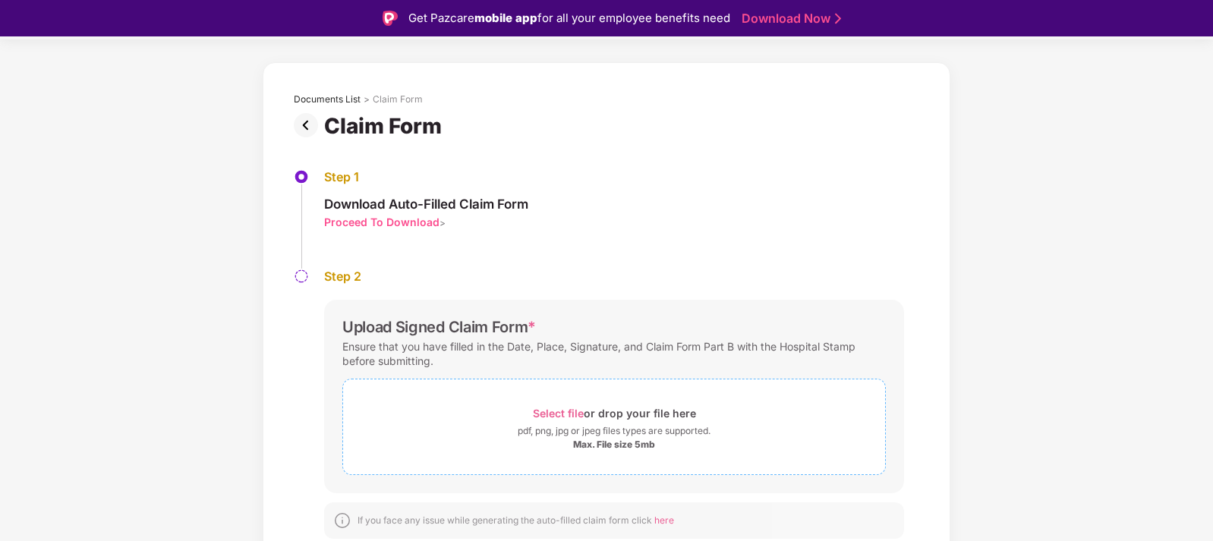
scroll to position [36, 0]
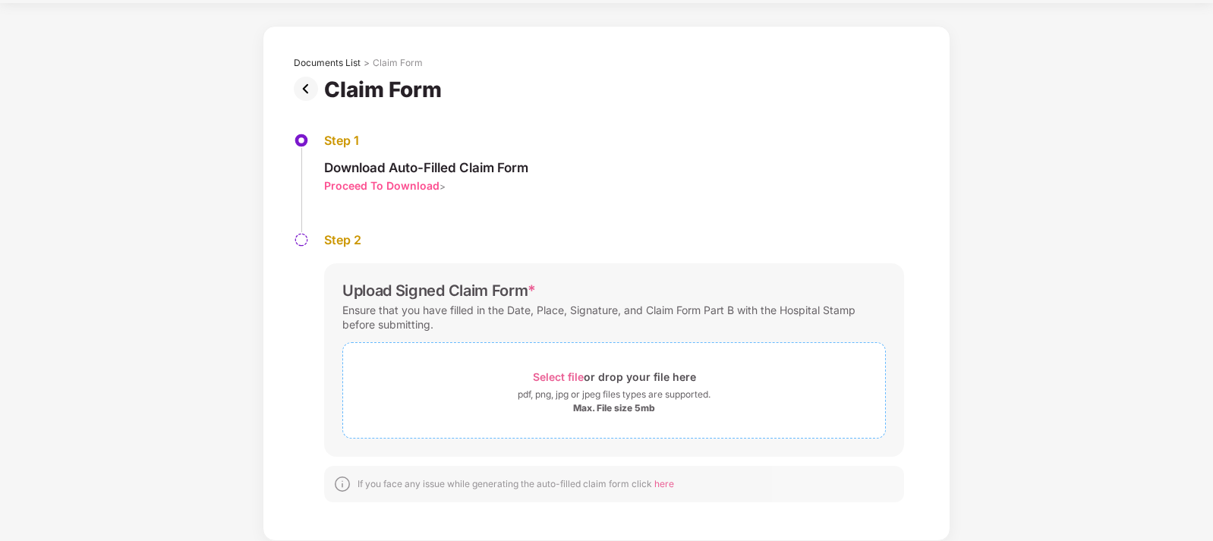
click at [576, 374] on span "Select file" at bounding box center [558, 376] width 51 height 13
click at [854, 484] on img at bounding box center [853, 482] width 18 height 18
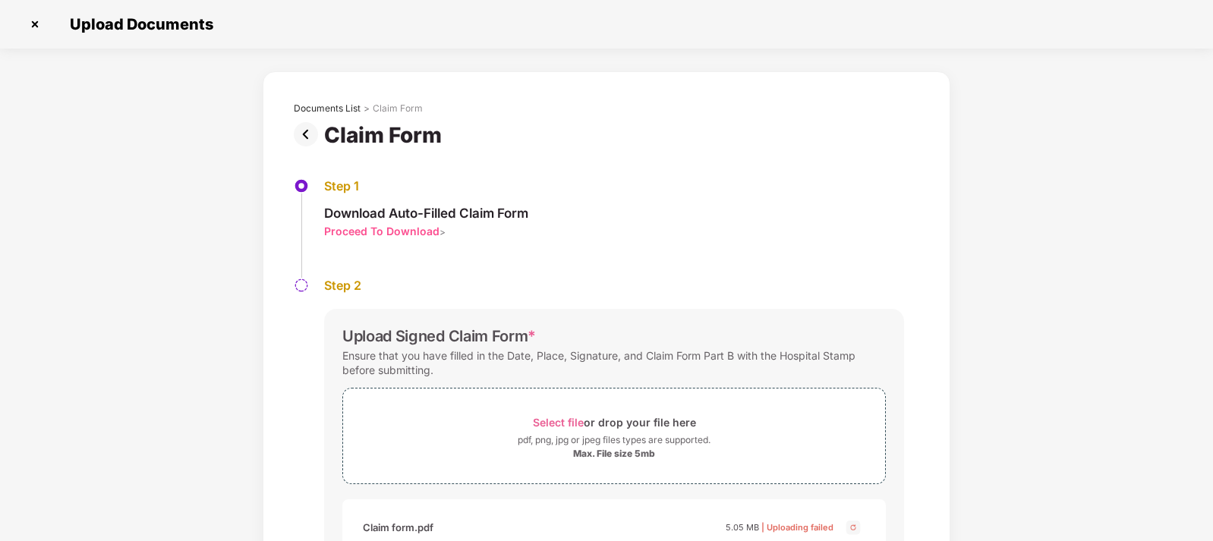
scroll to position [117, 0]
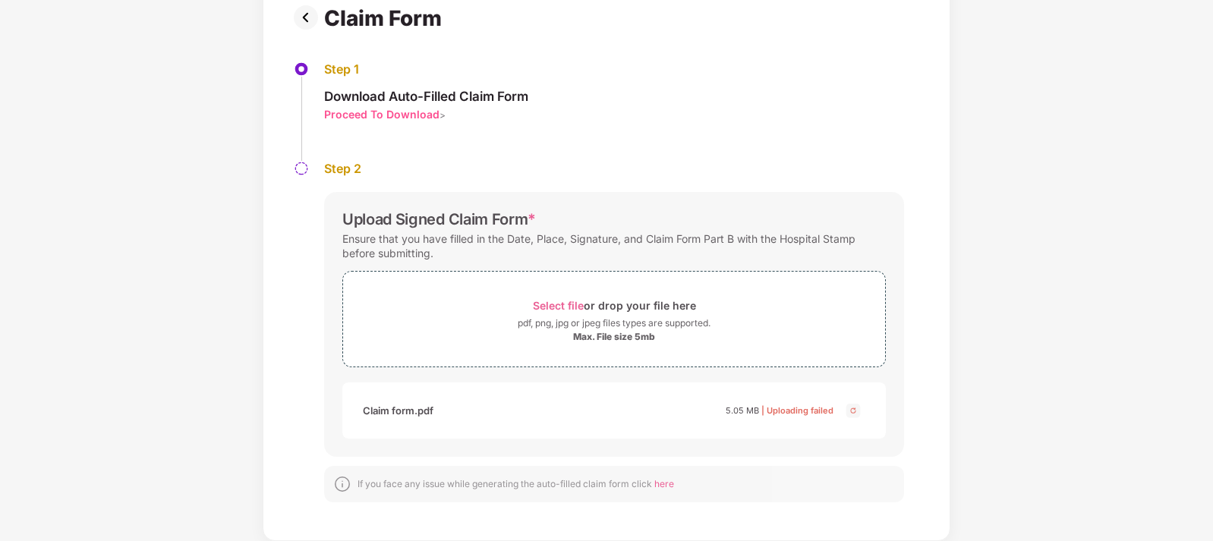
click at [627, 118] on div "Step 1 Download Auto-Filled Claim Form Proceed To Download >" at bounding box center [607, 110] width 626 height 99
click at [853, 410] on img at bounding box center [853, 411] width 18 height 18
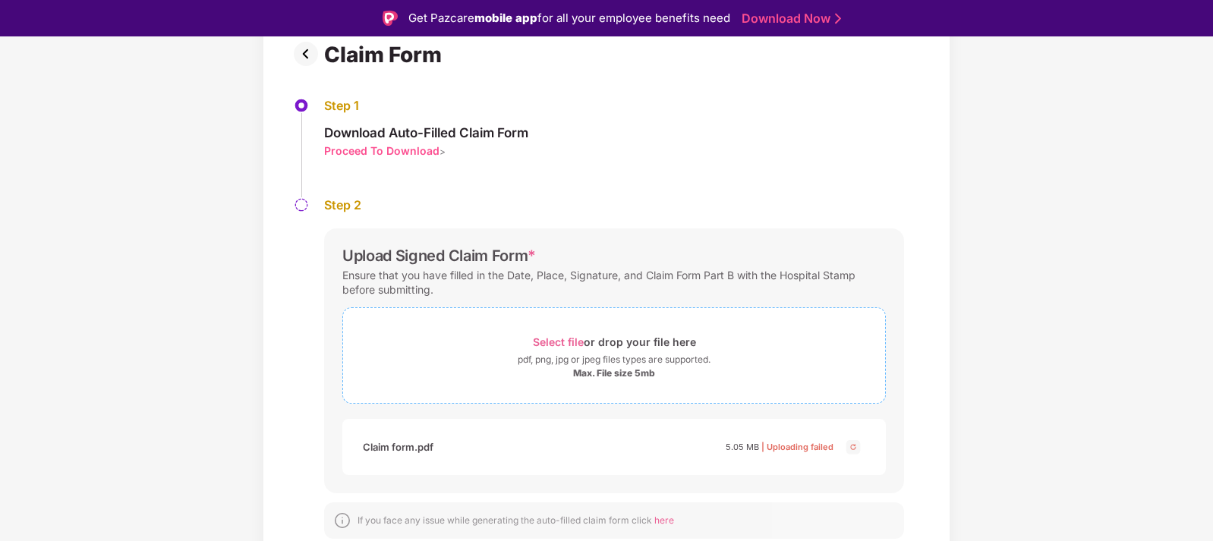
click at [563, 345] on span "Select file" at bounding box center [558, 342] width 51 height 13
drag, startPoint x: 921, startPoint y: 79, endPoint x: 318, endPoint y: -106, distance: 630.4
drag, startPoint x: 318, startPoint y: -106, endPoint x: 916, endPoint y: 150, distance: 650.7
click at [916, 150] on div "Step 1 Download Auto-Filled Claim Form Proceed To Download >" at bounding box center [607, 147] width 626 height 99
click at [611, 373] on div "Max. File size 5mb" at bounding box center [614, 373] width 82 height 12
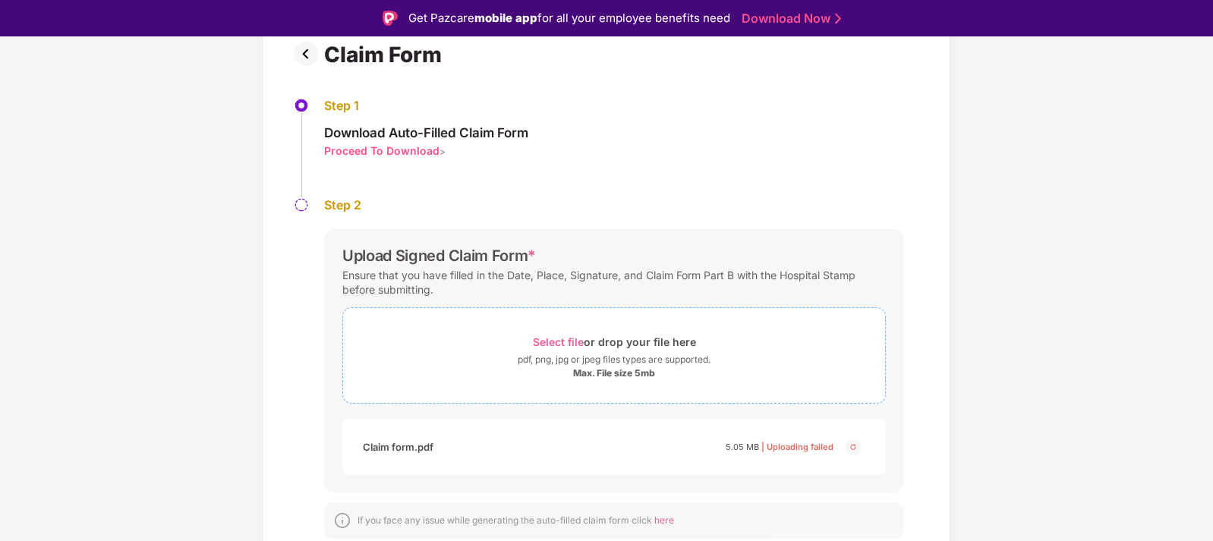
click at [564, 342] on span "Select file" at bounding box center [558, 342] width 51 height 13
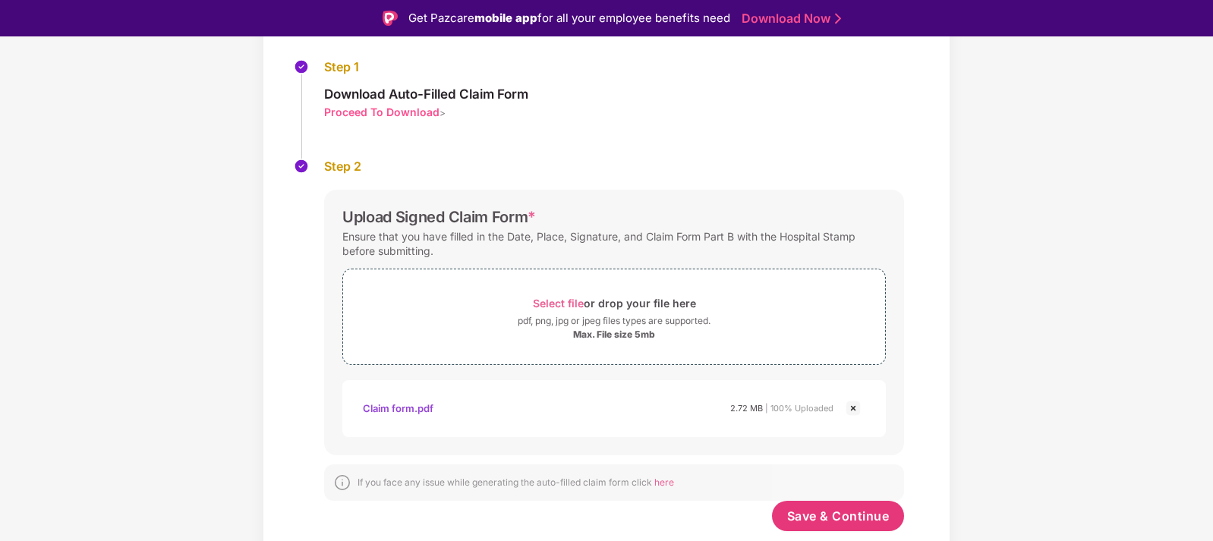
scroll to position [36, 0]
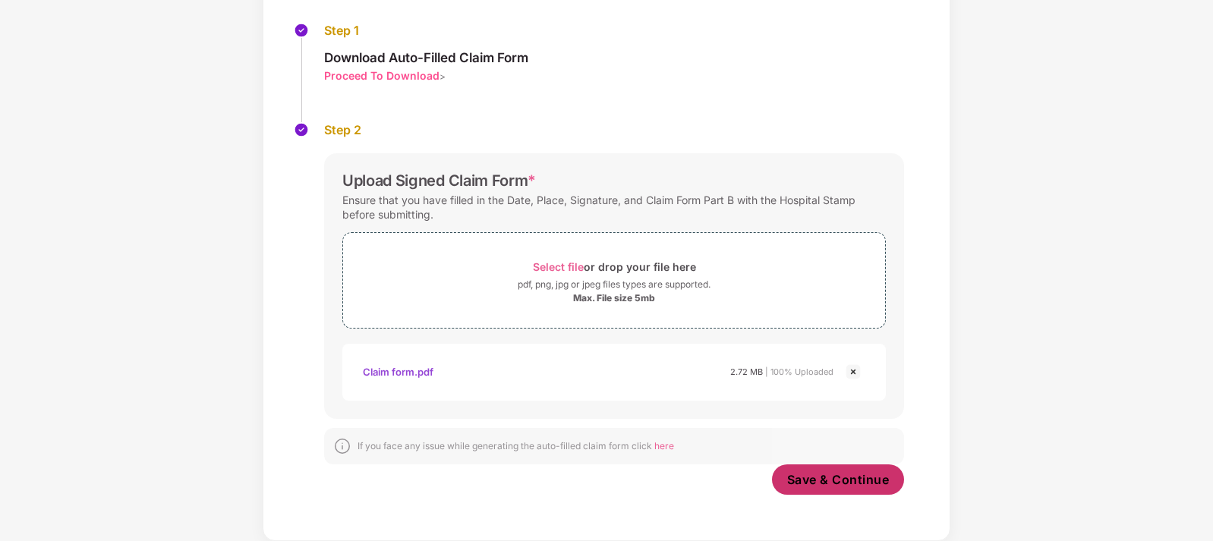
click at [856, 479] on span "Save & Continue" at bounding box center [838, 479] width 102 height 17
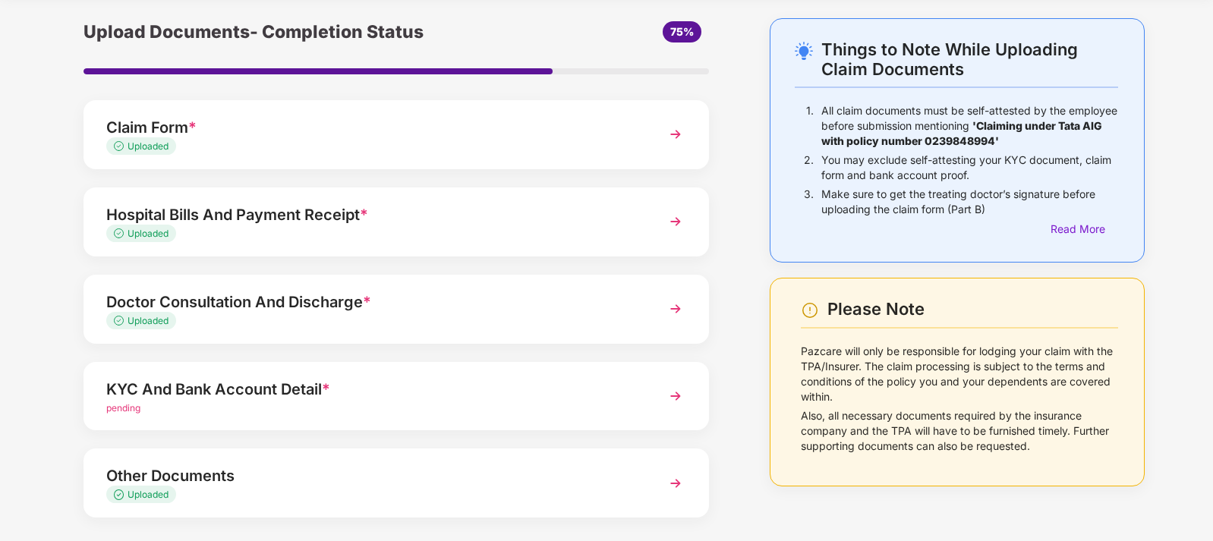
scroll to position [124, 0]
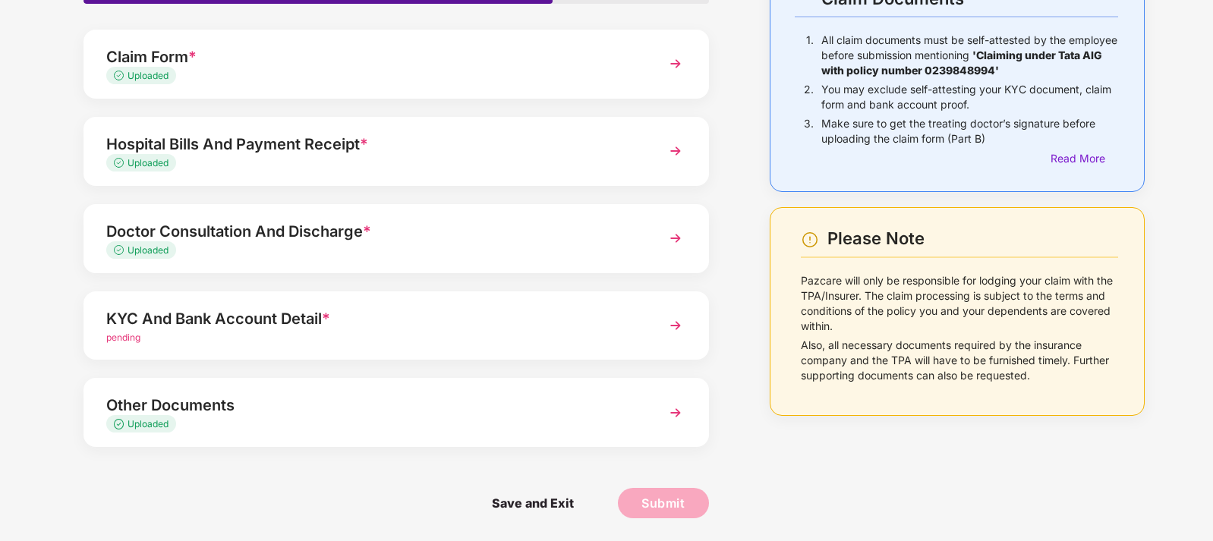
click at [583, 317] on div "KYC And Bank Account Detail *" at bounding box center [371, 319] width 531 height 24
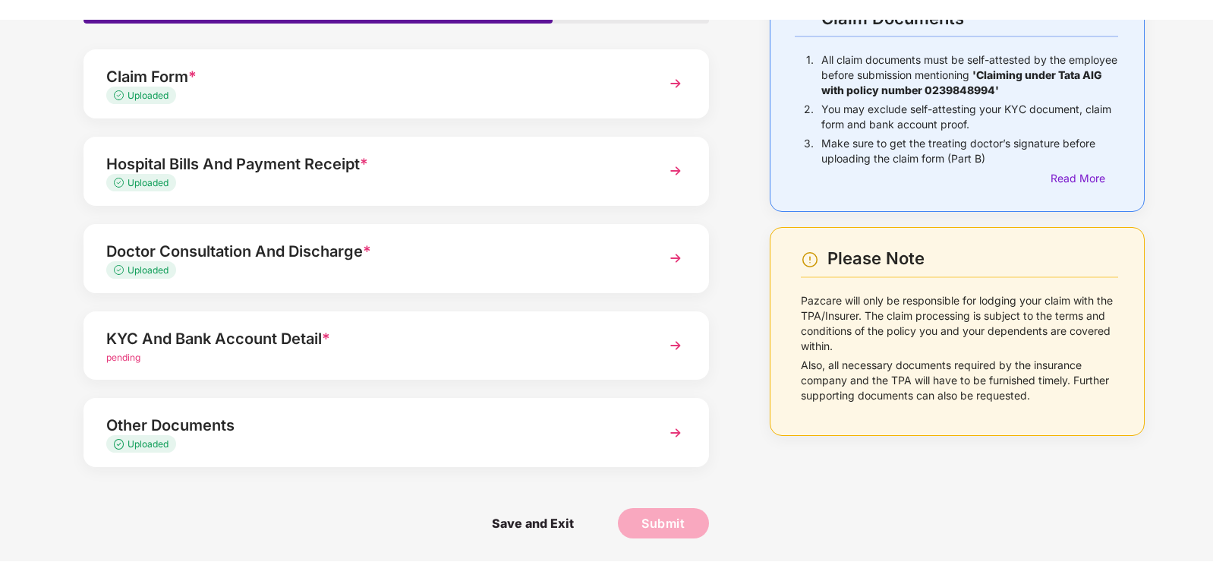
scroll to position [0, 0]
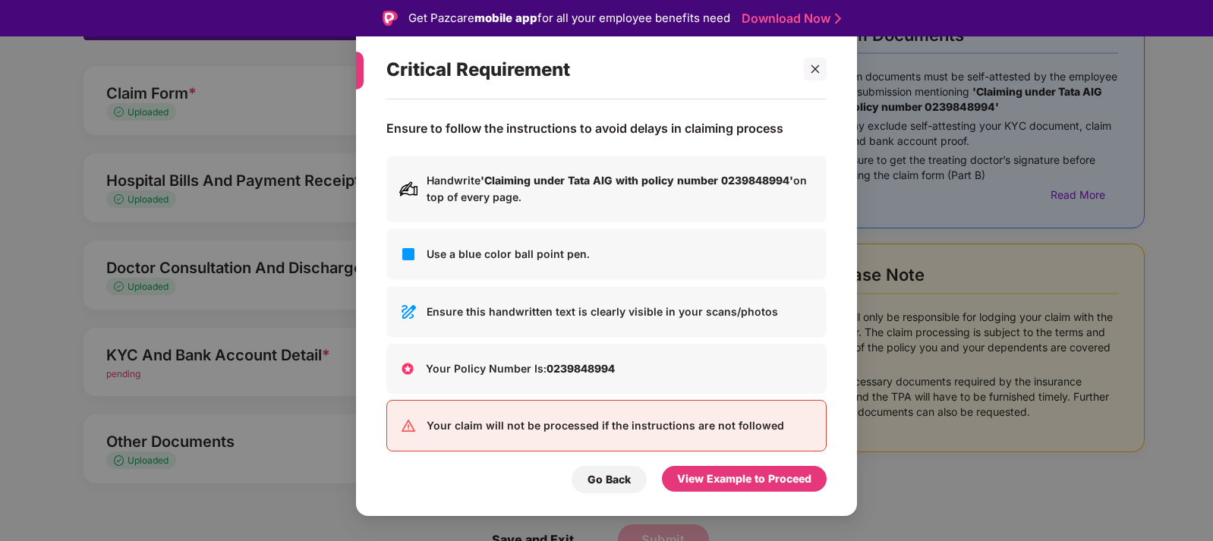
click at [301, 370] on div "Critical Requirement Ensure to follow the instructions to avoid delays in claim…" at bounding box center [606, 270] width 1213 height 541
click at [813, 67] on icon "close" at bounding box center [816, 69] width 8 height 8
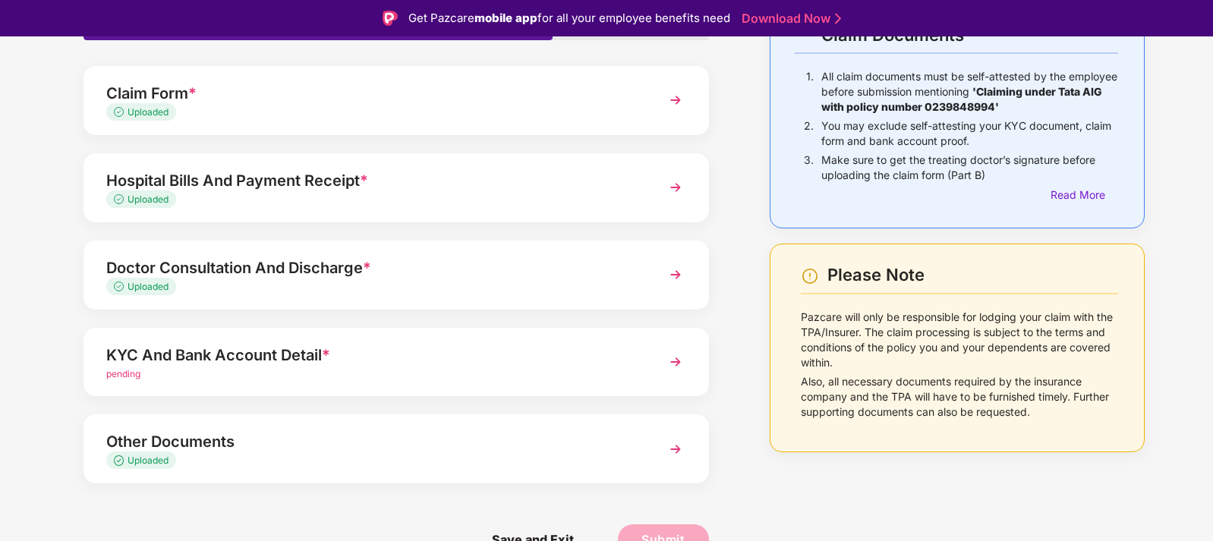
click at [349, 358] on div "KYC And Bank Account Detail *" at bounding box center [371, 355] width 531 height 24
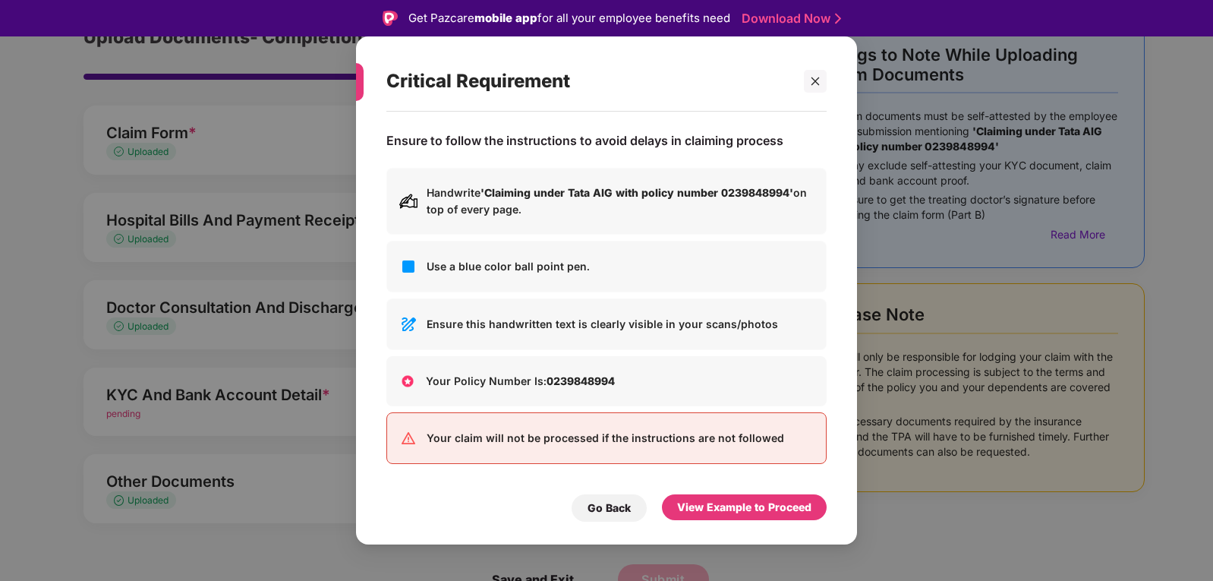
scroll to position [84, 0]
click at [736, 504] on div "View Example to Proceed" at bounding box center [744, 507] width 134 height 17
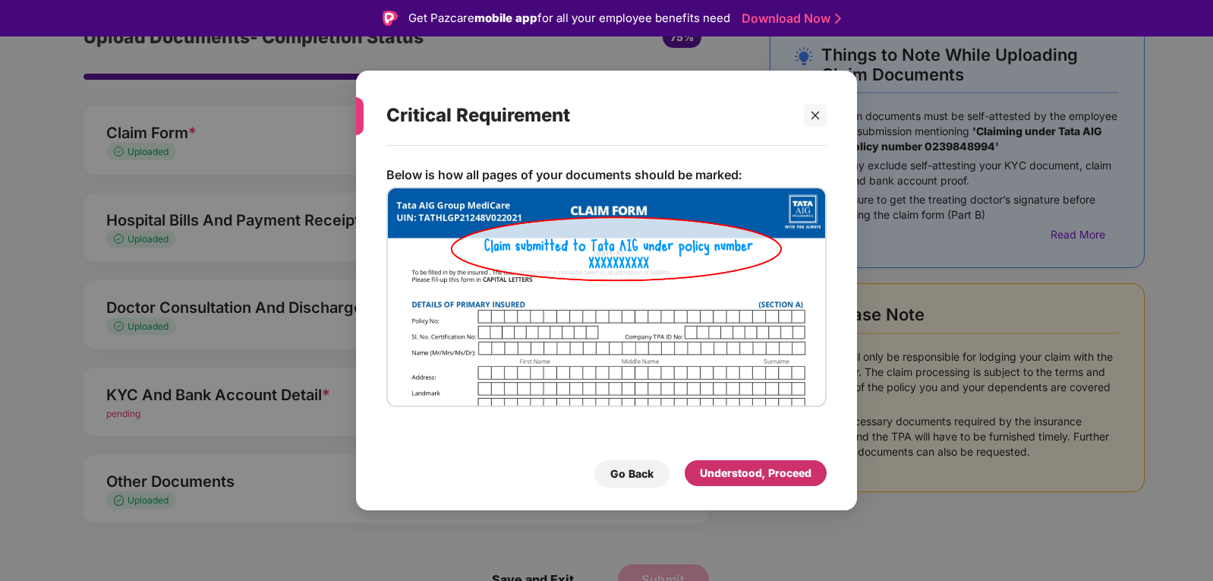
click at [736, 475] on div "Understood, Proceed" at bounding box center [756, 473] width 112 height 17
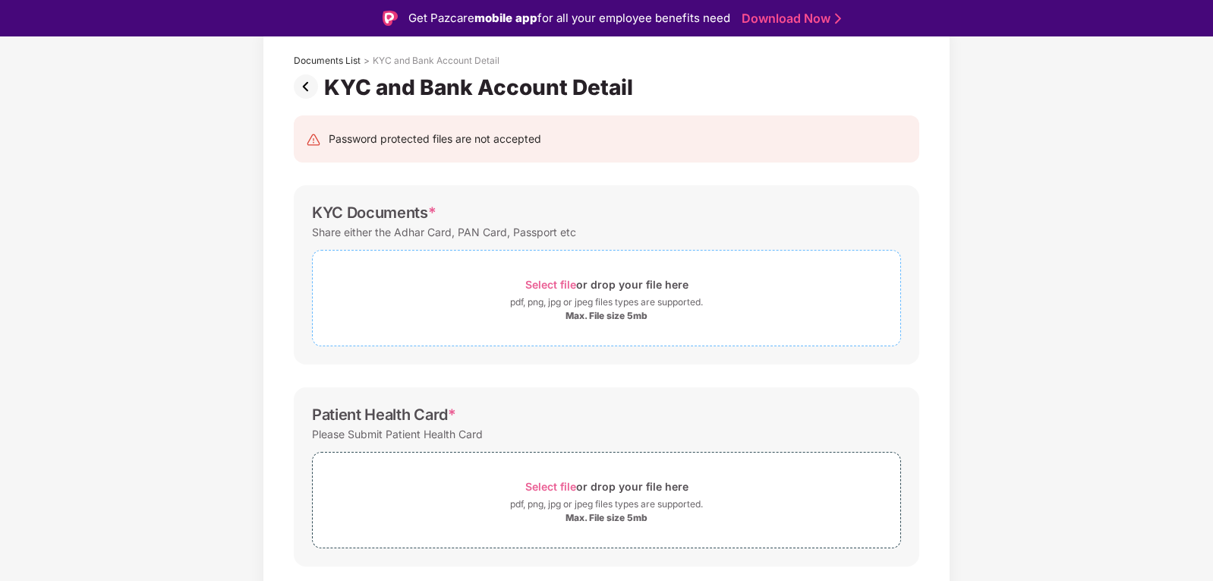
click at [556, 288] on span "Select file" at bounding box center [550, 284] width 51 height 13
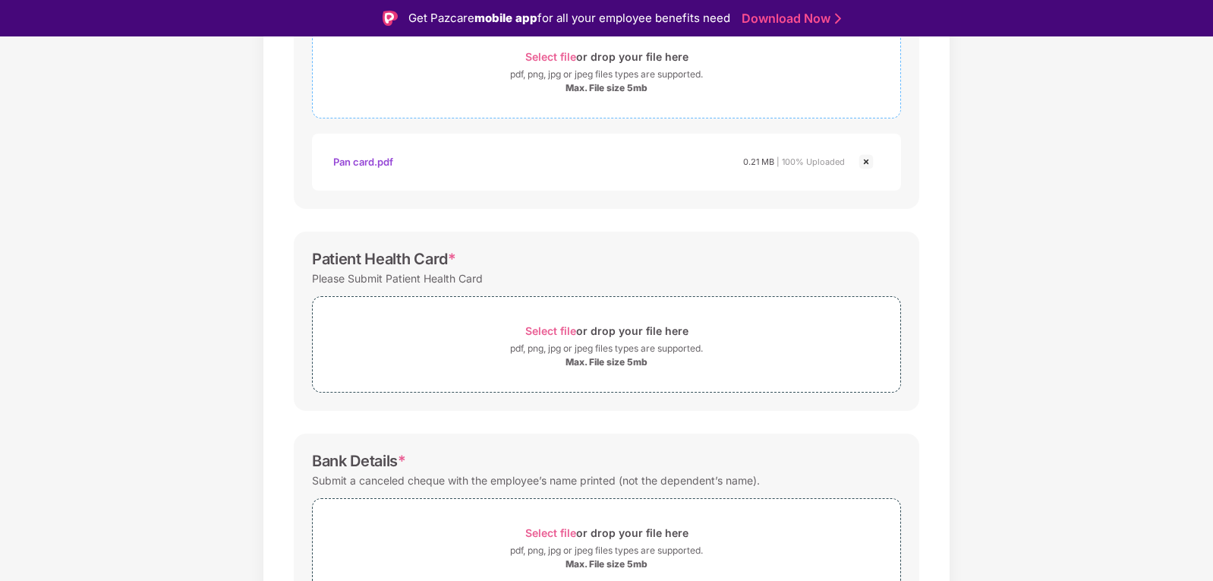
scroll to position [388, 0]
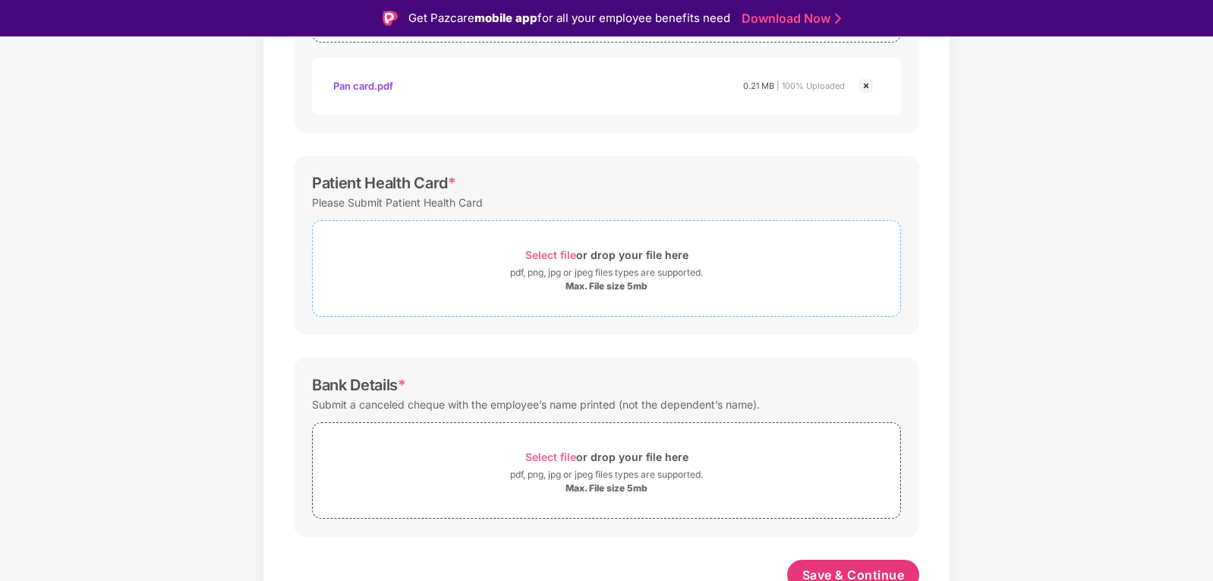
click at [541, 248] on span "Select file" at bounding box center [550, 254] width 51 height 13
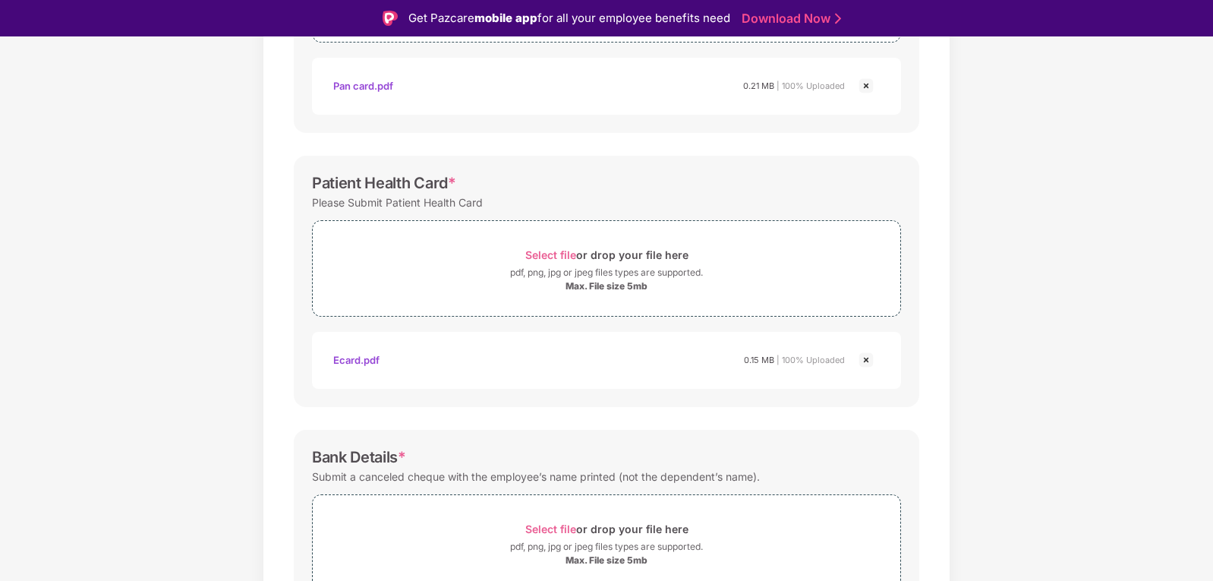
scroll to position [471, 0]
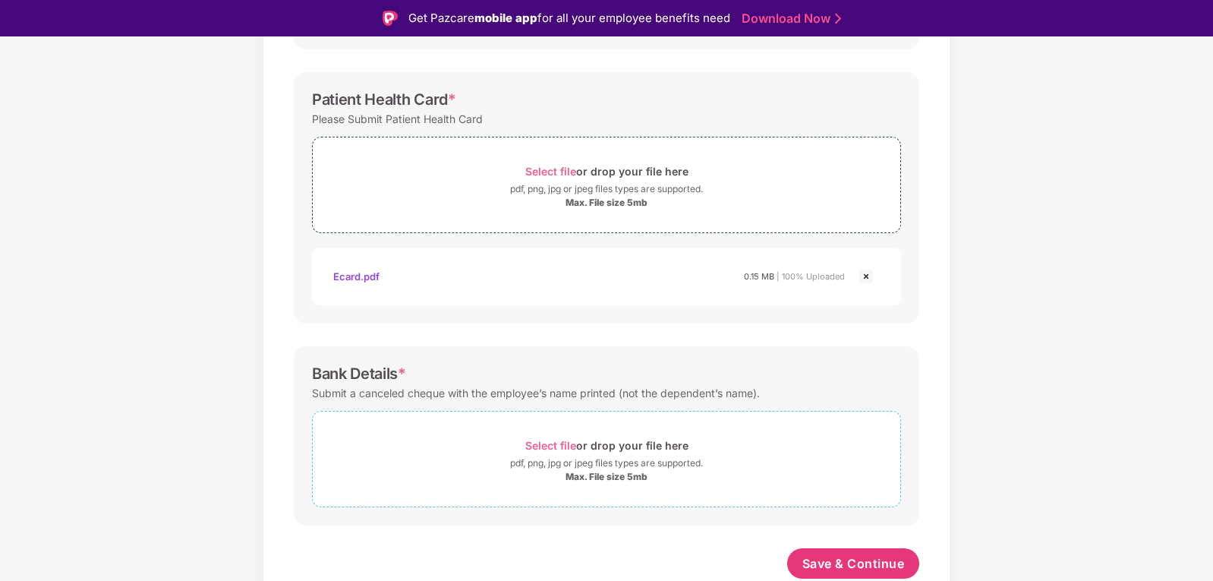
click at [549, 449] on span "Select file" at bounding box center [550, 445] width 51 height 13
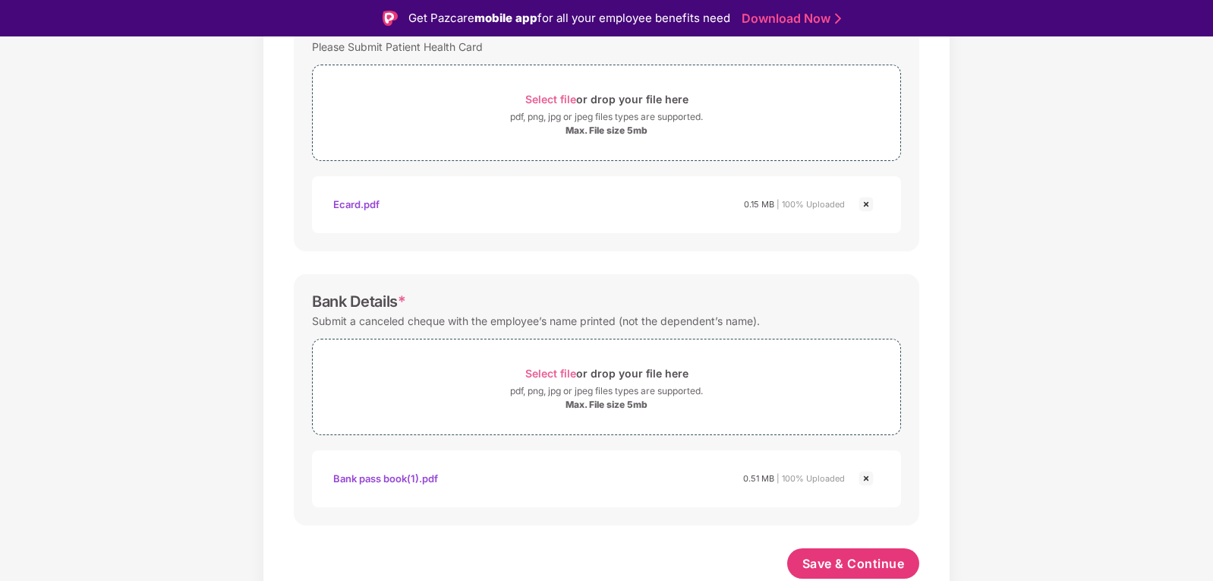
scroll to position [36, 0]
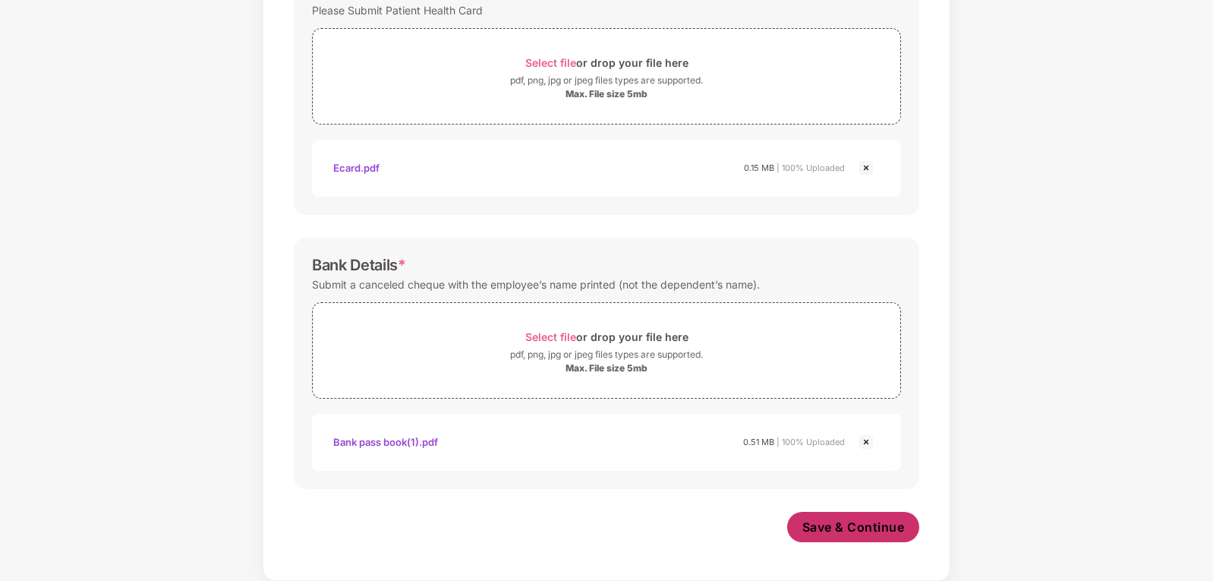
click at [857, 527] on span "Save & Continue" at bounding box center [853, 527] width 102 height 17
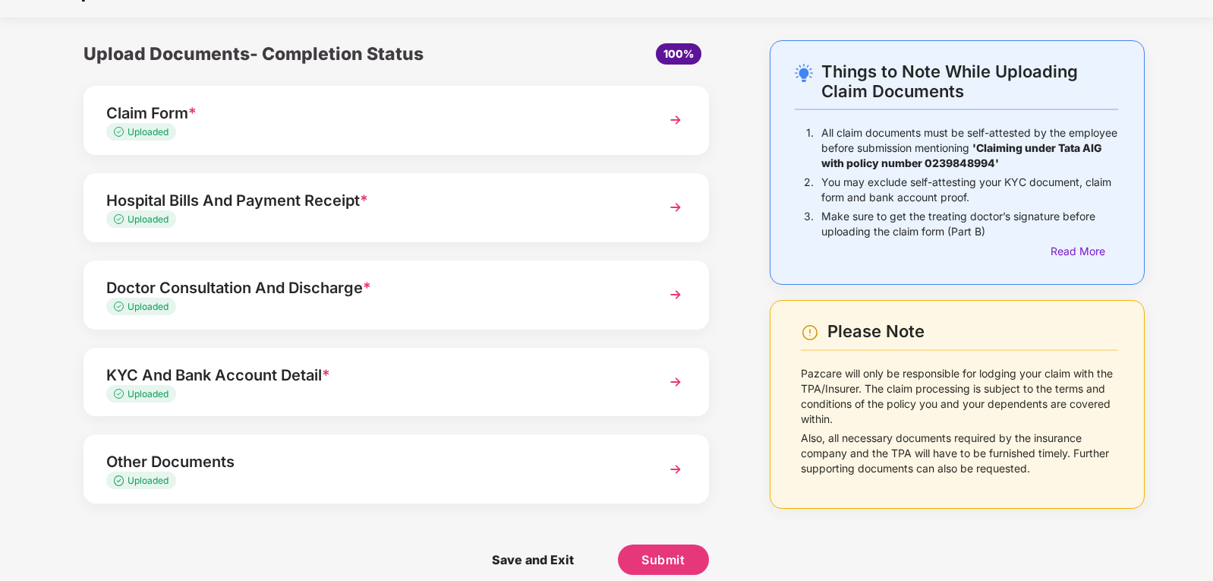
scroll to position [48, 0]
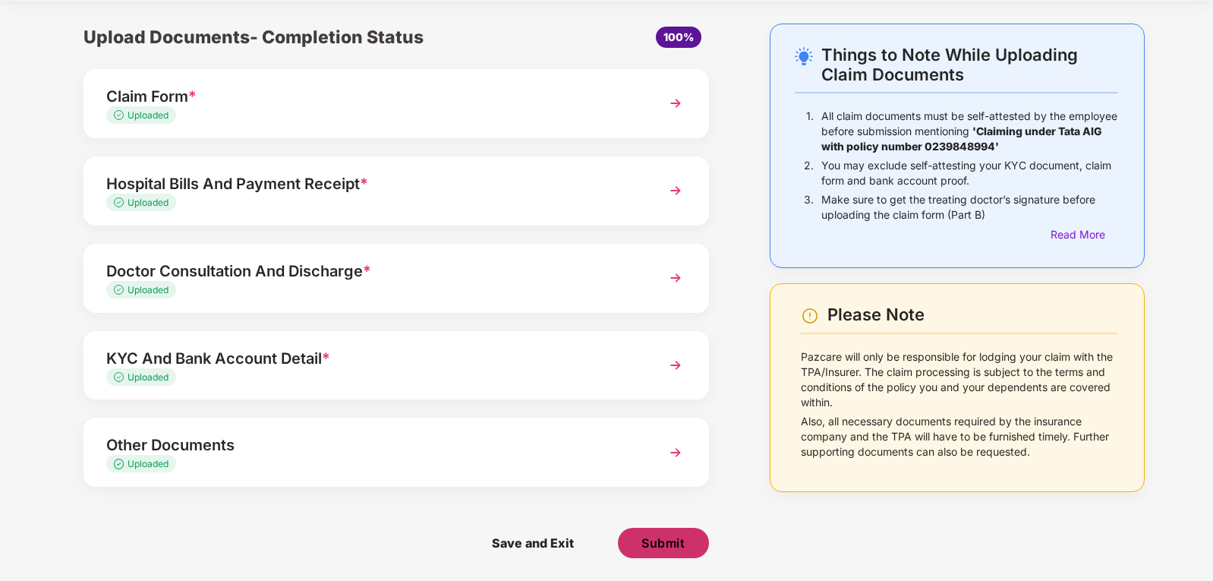
click at [680, 537] on span "Submit" at bounding box center [663, 542] width 43 height 17
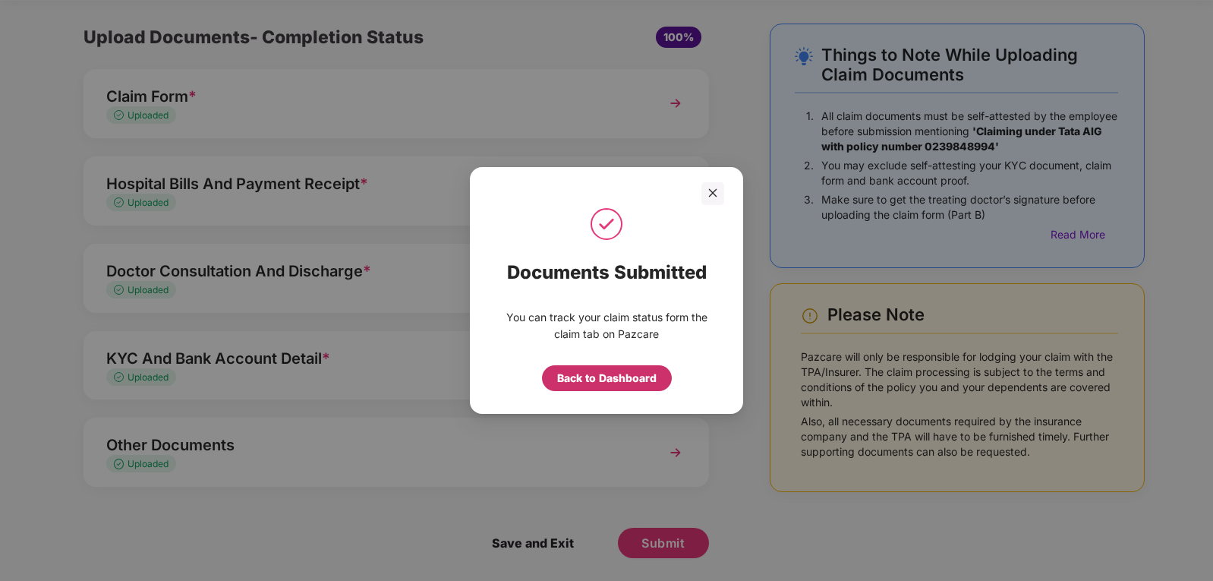
click at [642, 374] on div "Back to Dashboard" at bounding box center [606, 378] width 99 height 17
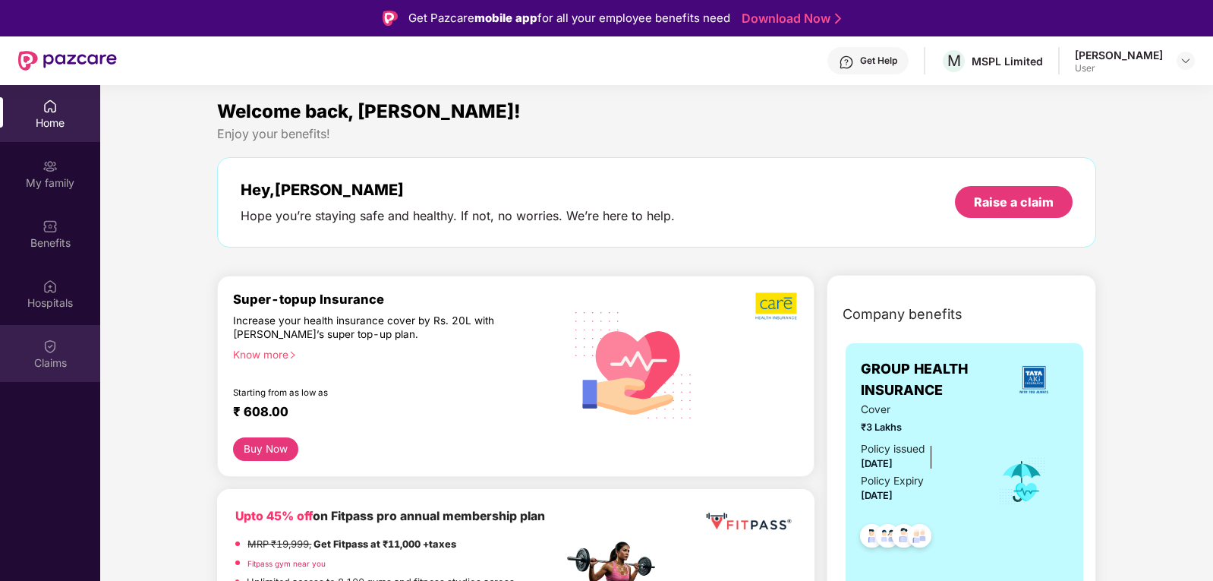
click at [43, 346] on img at bounding box center [50, 346] width 15 height 15
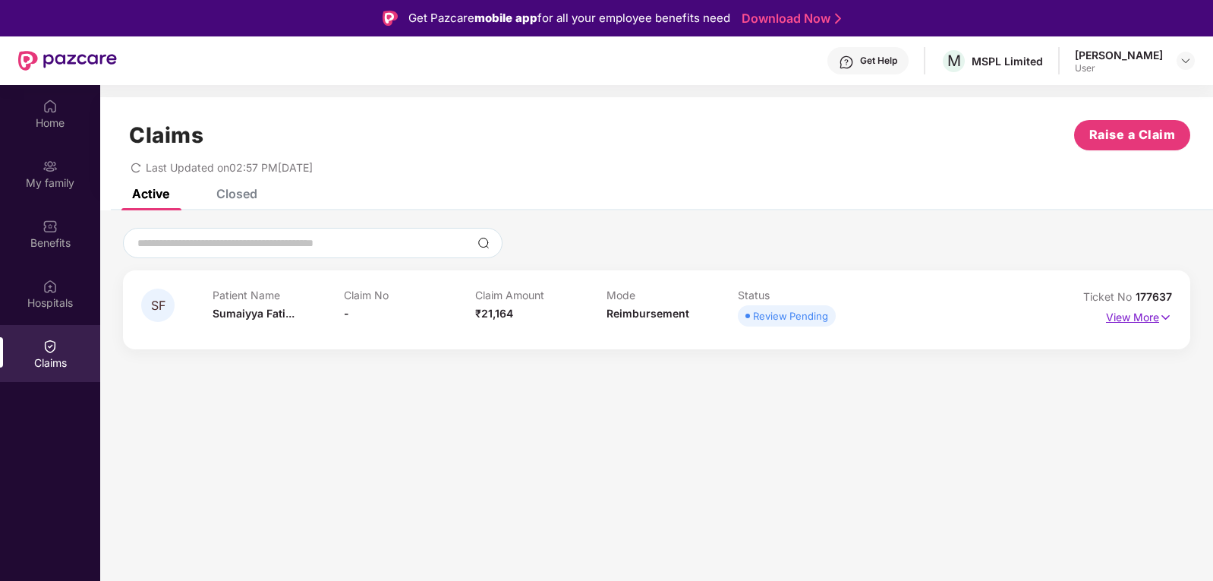
click at [1161, 313] on img at bounding box center [1165, 317] width 13 height 17
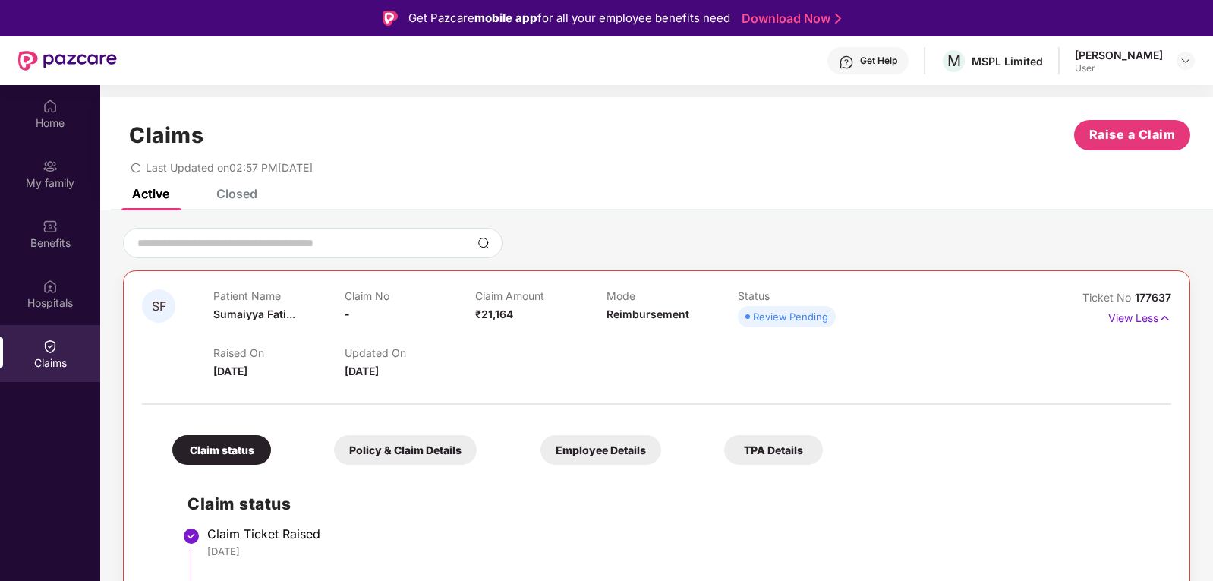
click at [228, 198] on div "Closed" at bounding box center [236, 193] width 41 height 15
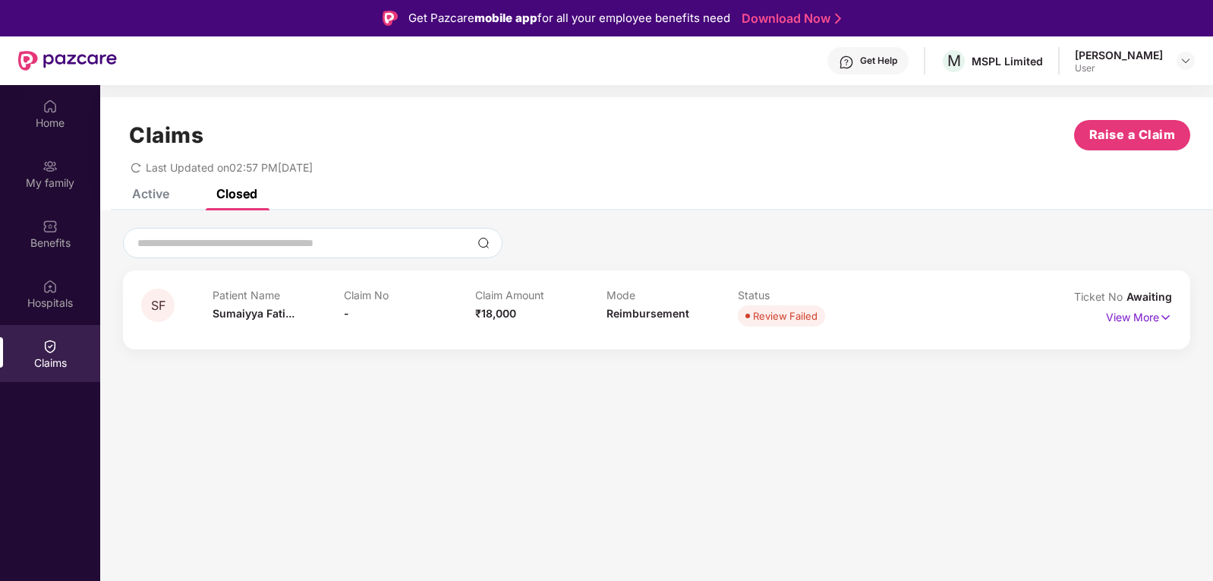
click at [161, 197] on div "Active" at bounding box center [150, 193] width 37 height 15
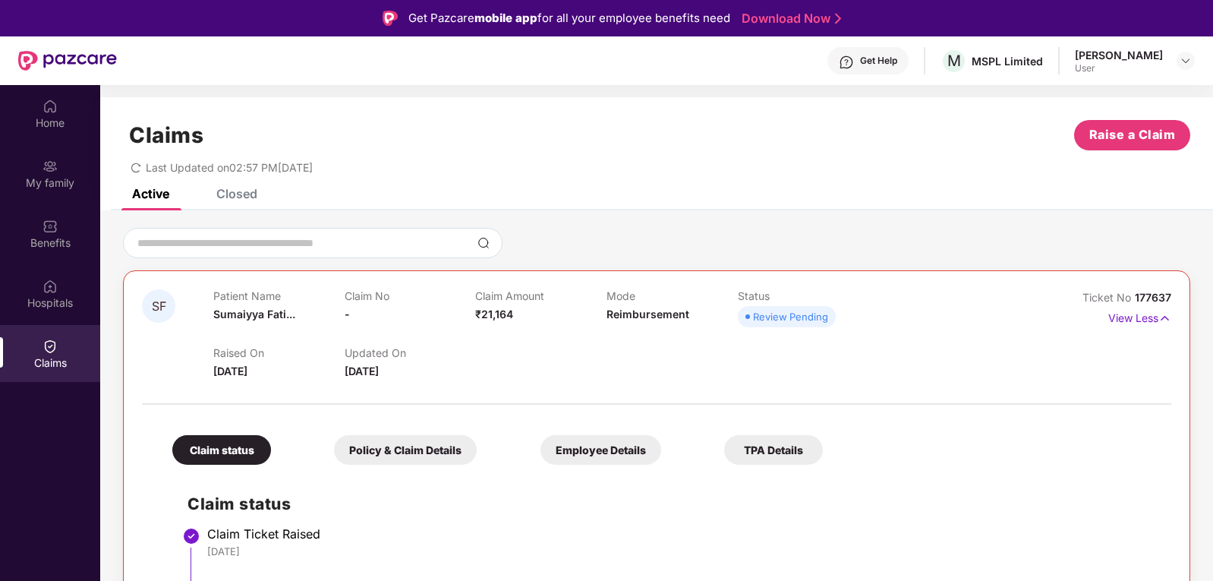
click at [235, 191] on div "Closed" at bounding box center [236, 193] width 41 height 15
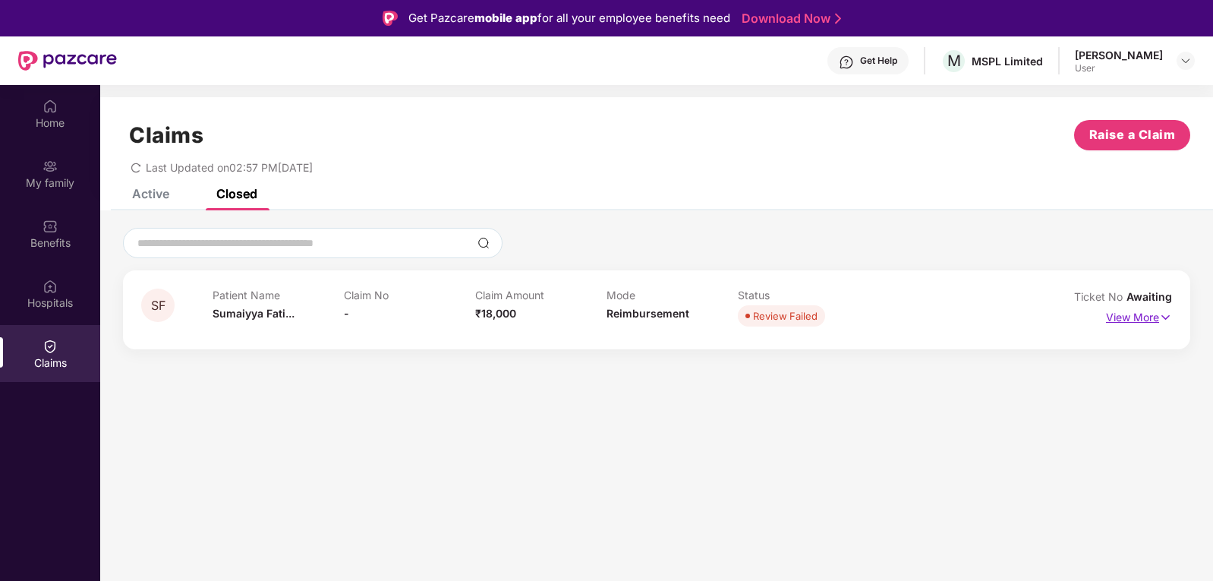
click at [1165, 315] on img at bounding box center [1165, 317] width 13 height 17
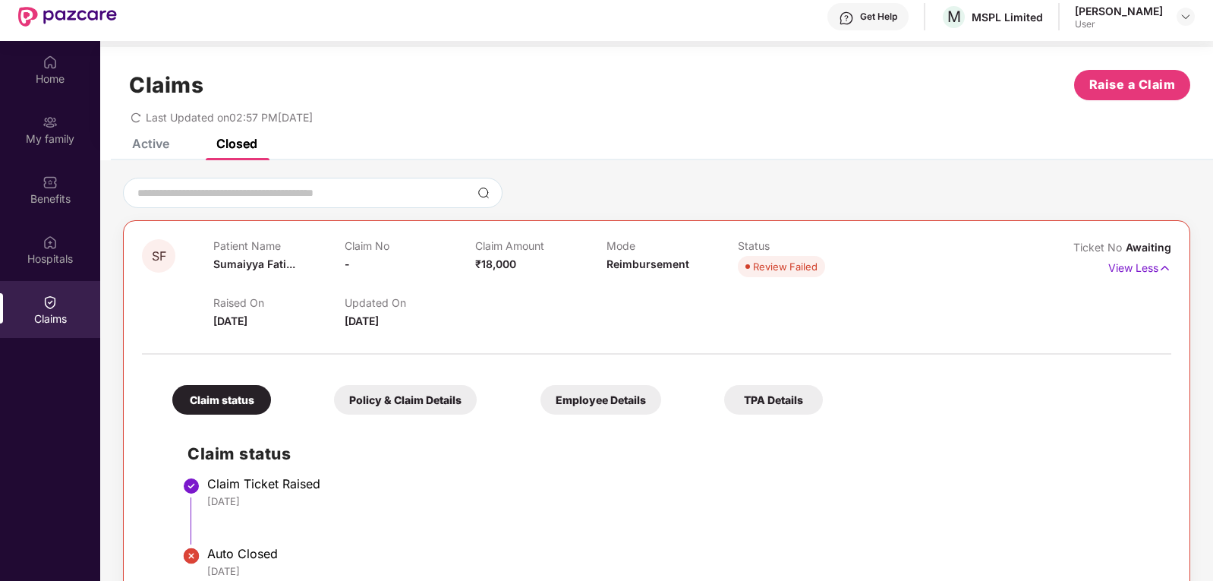
scroll to position [85, 0]
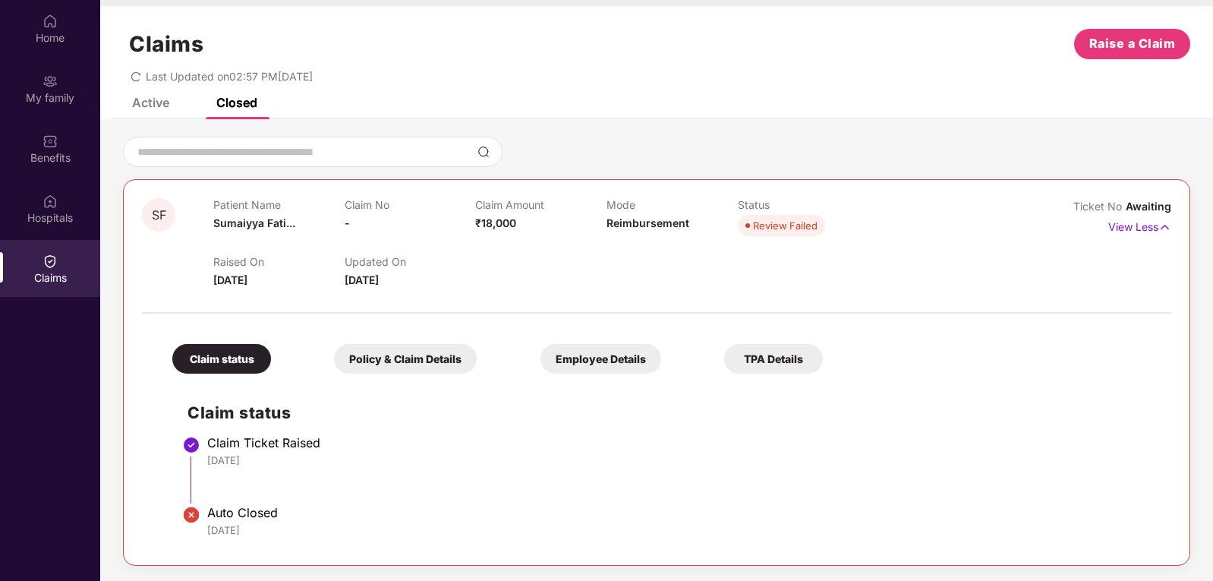
click at [193, 512] on img at bounding box center [191, 515] width 18 height 18
click at [153, 102] on div "Active" at bounding box center [150, 102] width 37 height 15
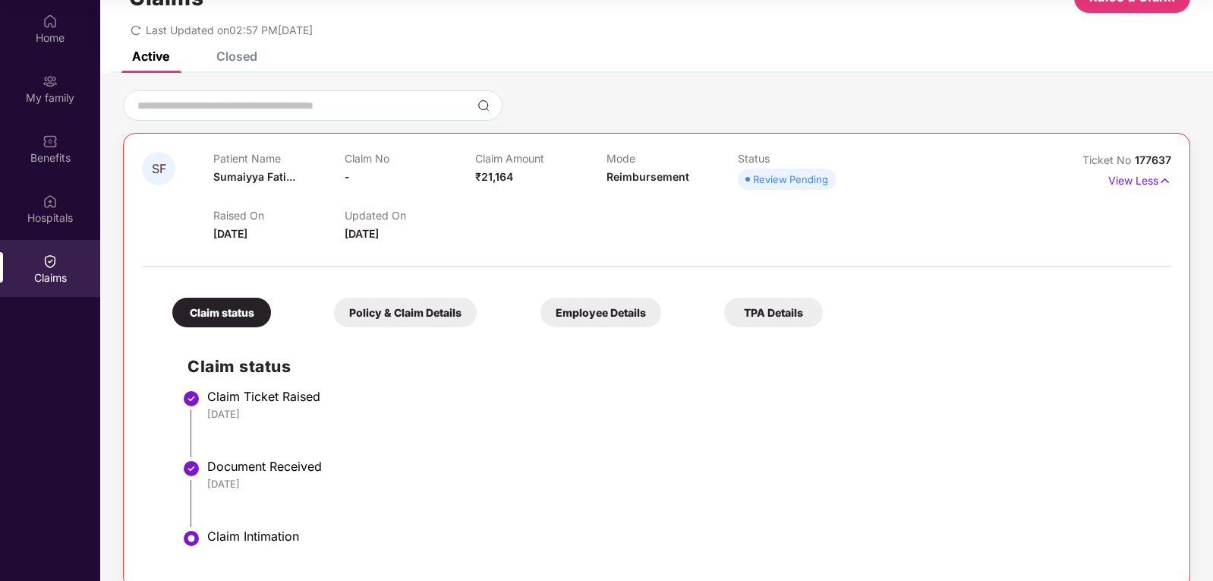
scroll to position [76, 0]
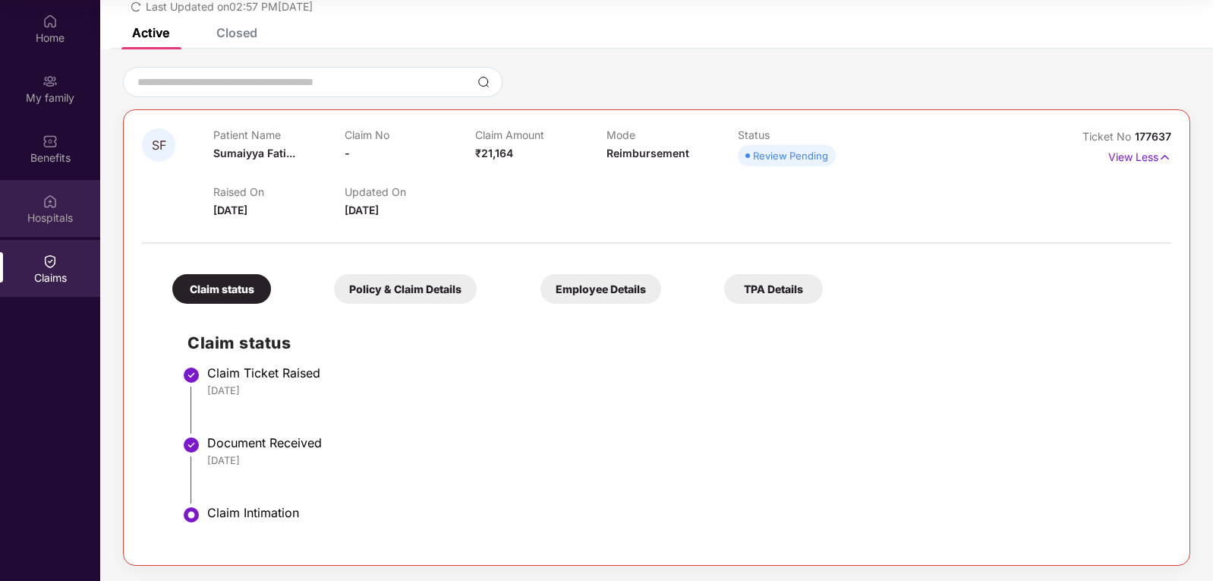
click at [58, 219] on div "Hospitals" at bounding box center [50, 217] width 100 height 15
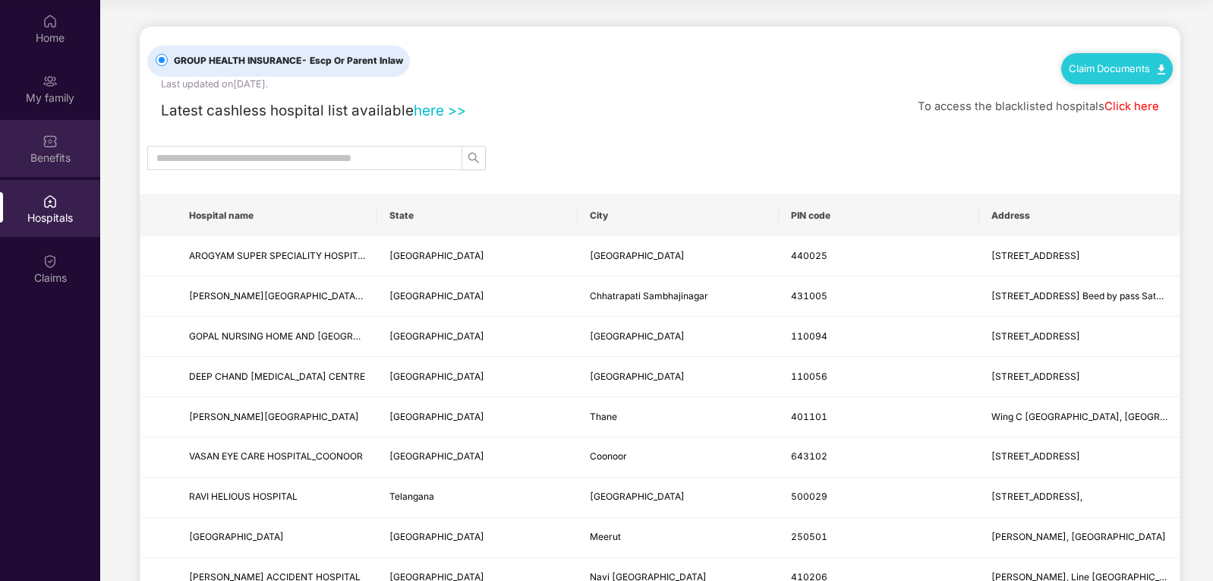
click at [52, 151] on div "Benefits" at bounding box center [50, 157] width 100 height 15
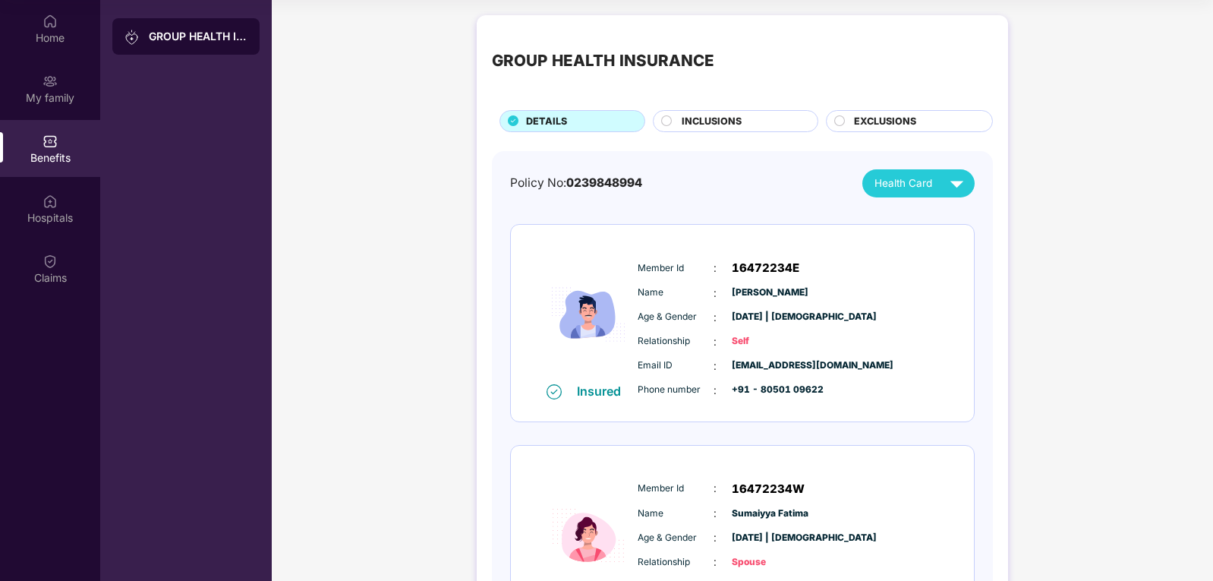
drag, startPoint x: 1145, startPoint y: 0, endPoint x: 818, endPoint y: 45, distance: 330.3
click at [818, 45] on div "GROUP HEALTH INSURANCE" at bounding box center [742, 60] width 501 height 61
click at [55, 31] on div "Home" at bounding box center [50, 37] width 100 height 15
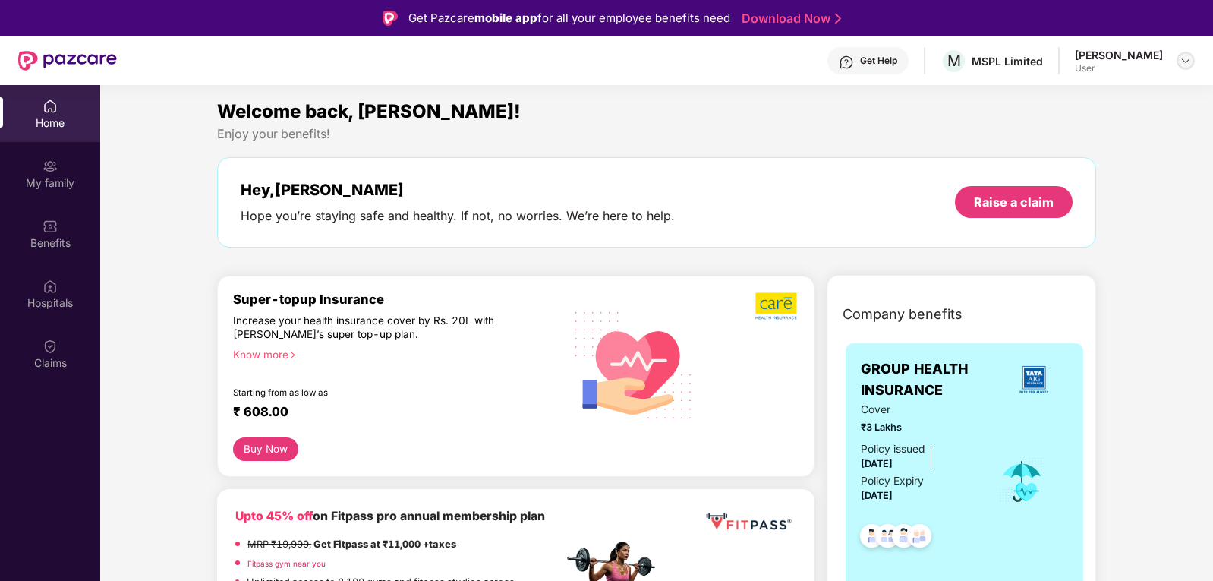
click at [1187, 55] on img at bounding box center [1186, 61] width 12 height 12
click at [1054, 93] on div "Logout" at bounding box center [1114, 97] width 197 height 30
